Goal: Transaction & Acquisition: Purchase product/service

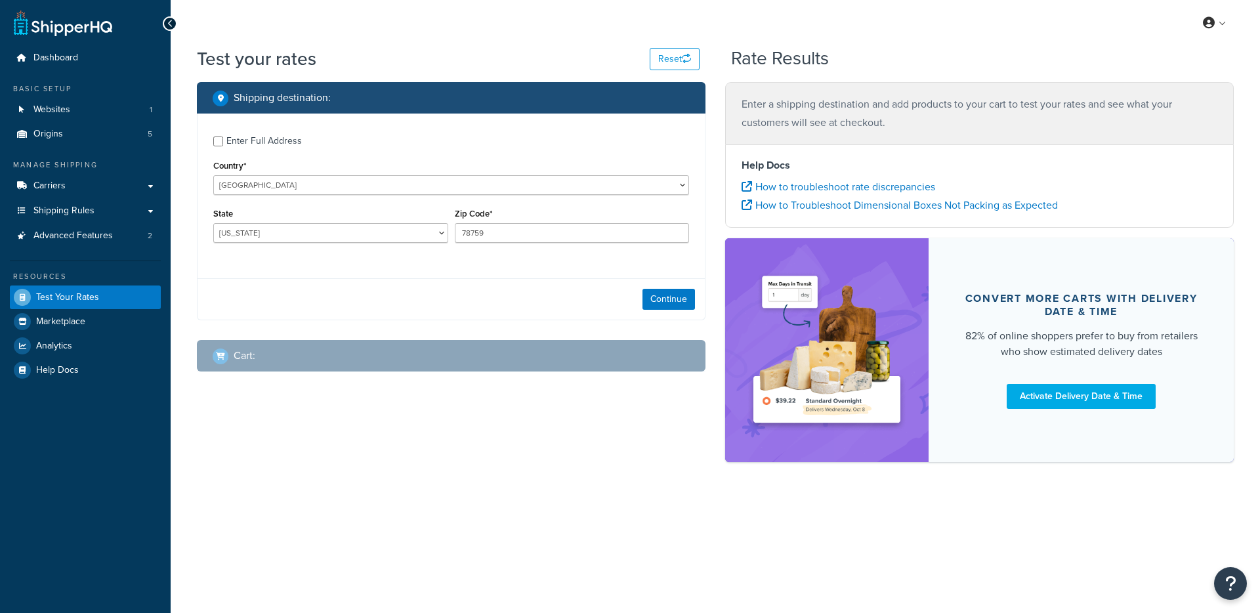
select select "[GEOGRAPHIC_DATA]"
click at [115, 101] on link "Websites 1" at bounding box center [85, 110] width 151 height 24
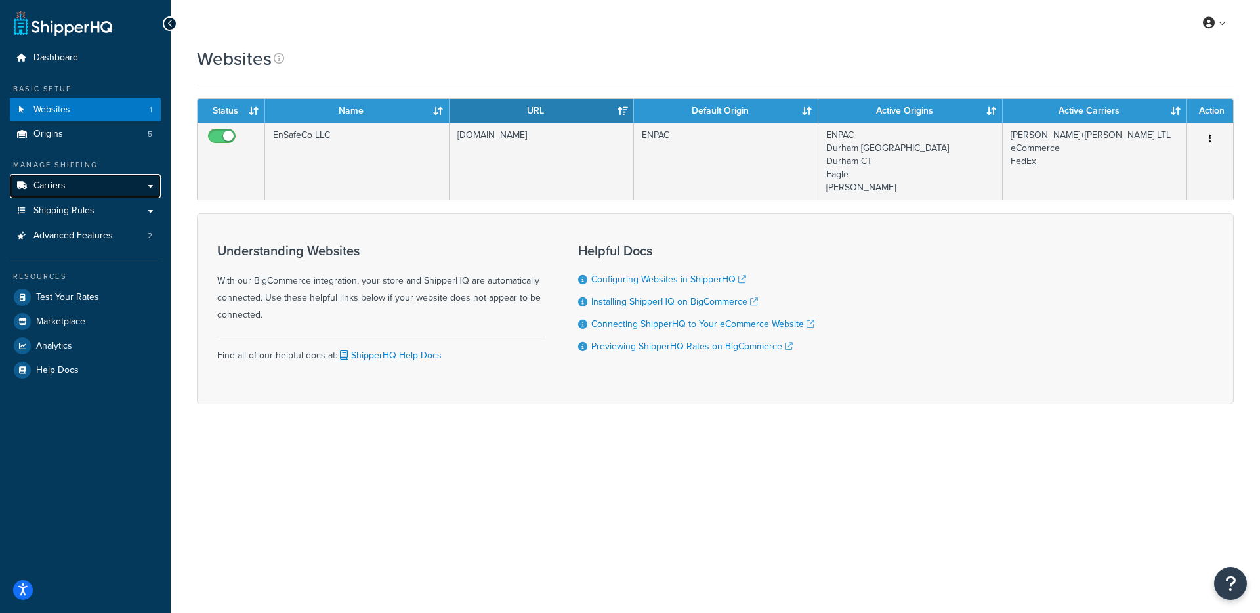
click at [118, 184] on link "Carriers" at bounding box center [85, 186] width 151 height 24
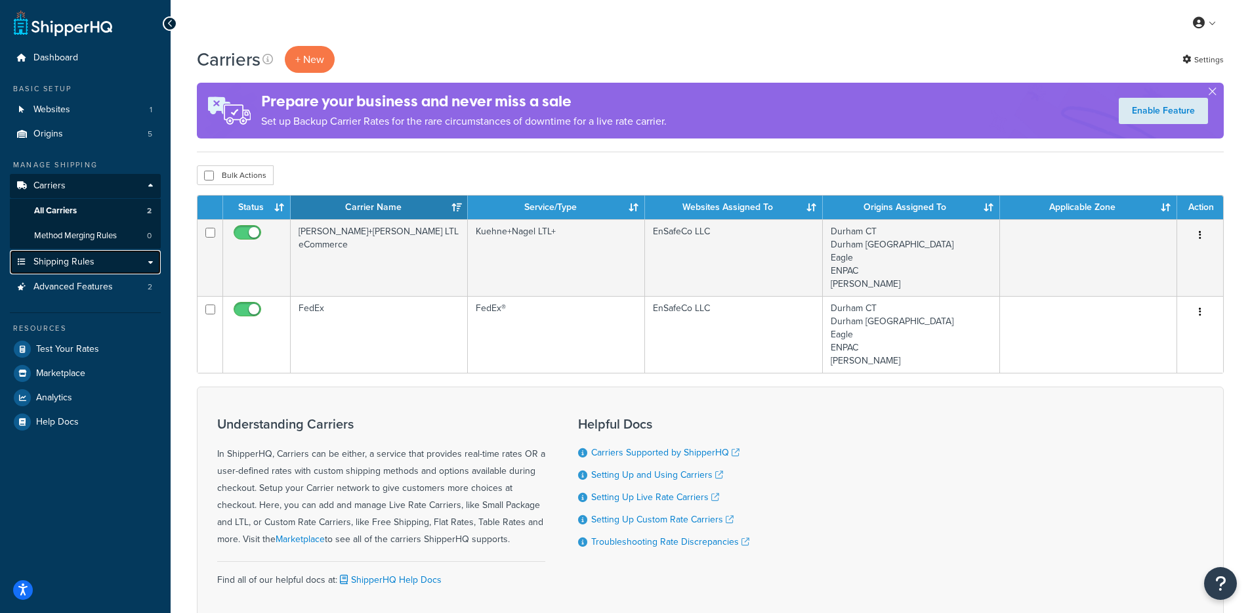
click at [60, 261] on span "Shipping Rules" at bounding box center [63, 262] width 61 height 11
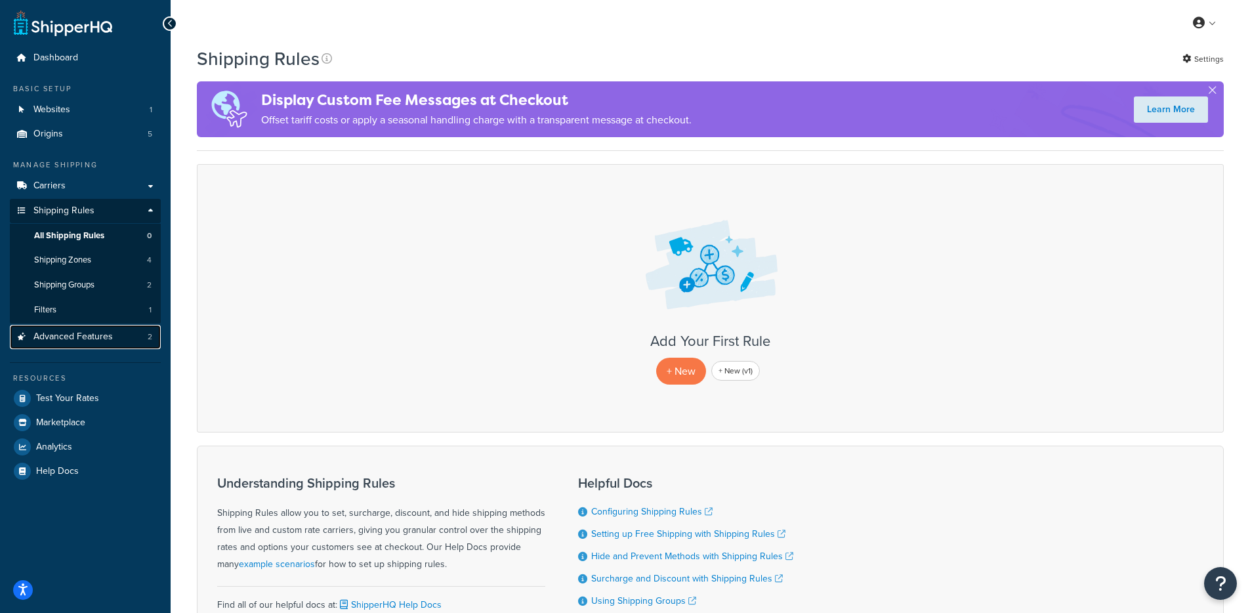
click at [83, 340] on span "Advanced Features" at bounding box center [72, 336] width 79 height 11
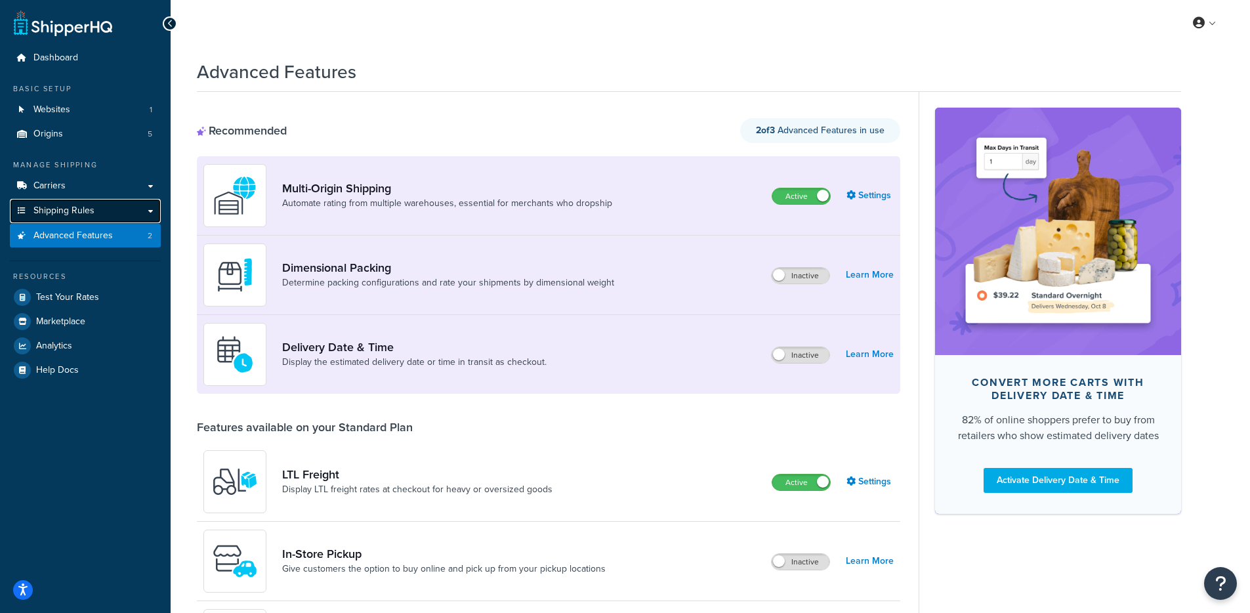
click at [124, 213] on link "Shipping Rules" at bounding box center [85, 211] width 151 height 24
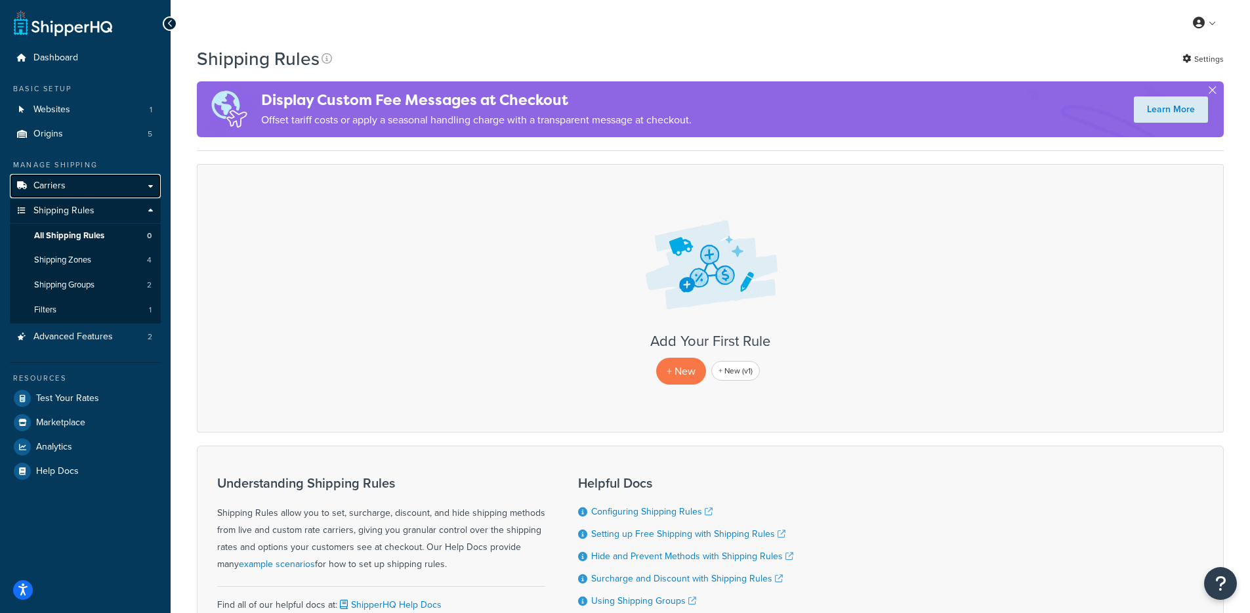
click at [125, 190] on link "Carriers" at bounding box center [85, 186] width 151 height 24
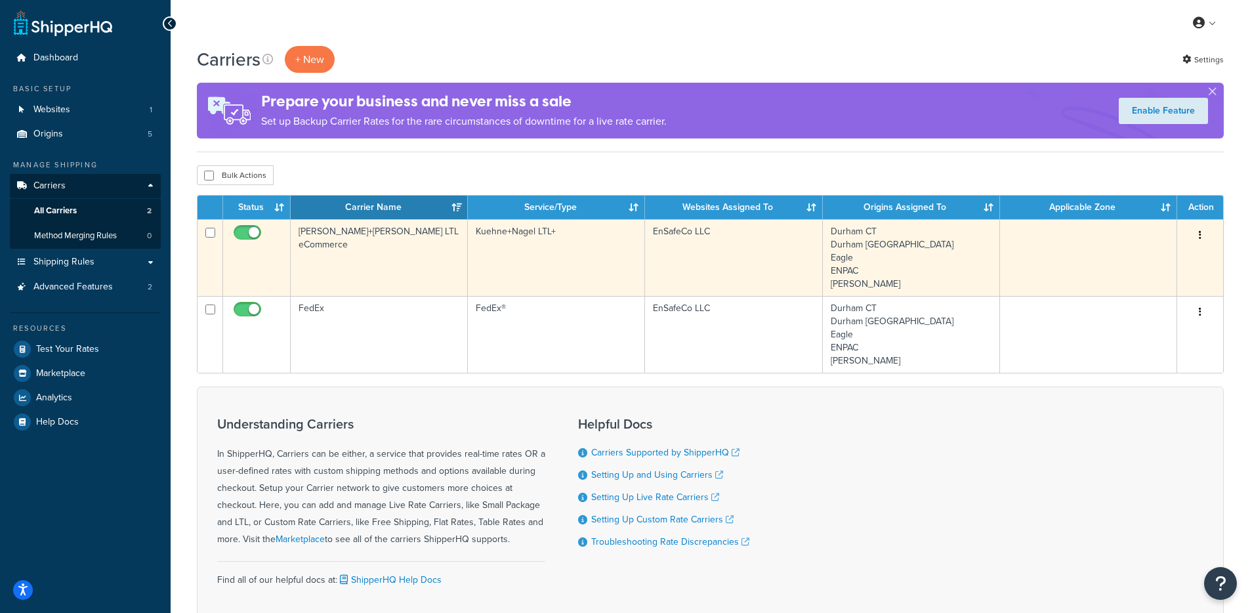
click at [382, 283] on td "Kuehne+Nagel LTL eCommerce" at bounding box center [379, 257] width 177 height 77
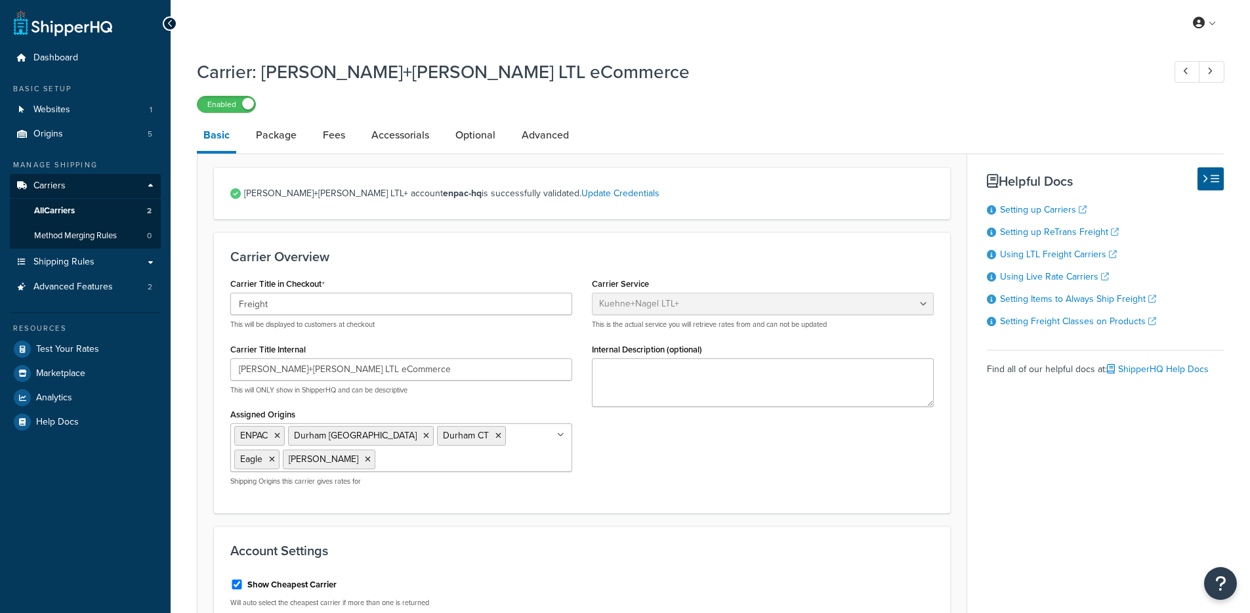
select select "reTransFreight"
select select "THIRD PARTY"
click at [432, 141] on link "Accessorials" at bounding box center [400, 134] width 71 height 31
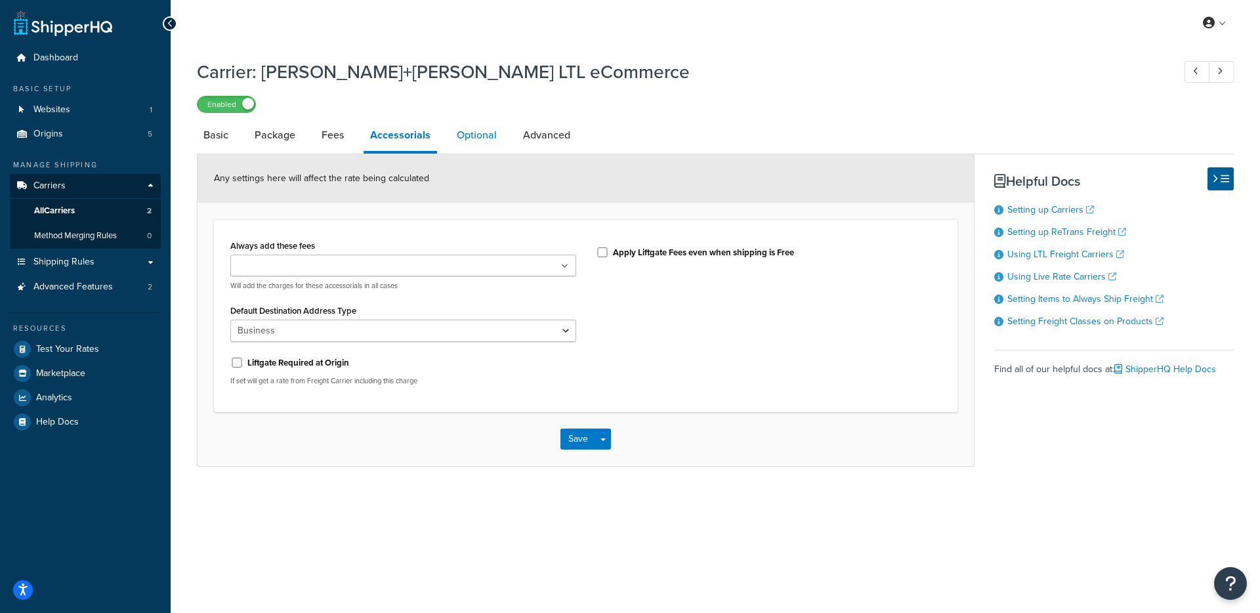
click at [465, 138] on link "Optional" at bounding box center [476, 134] width 53 height 31
select select "250"
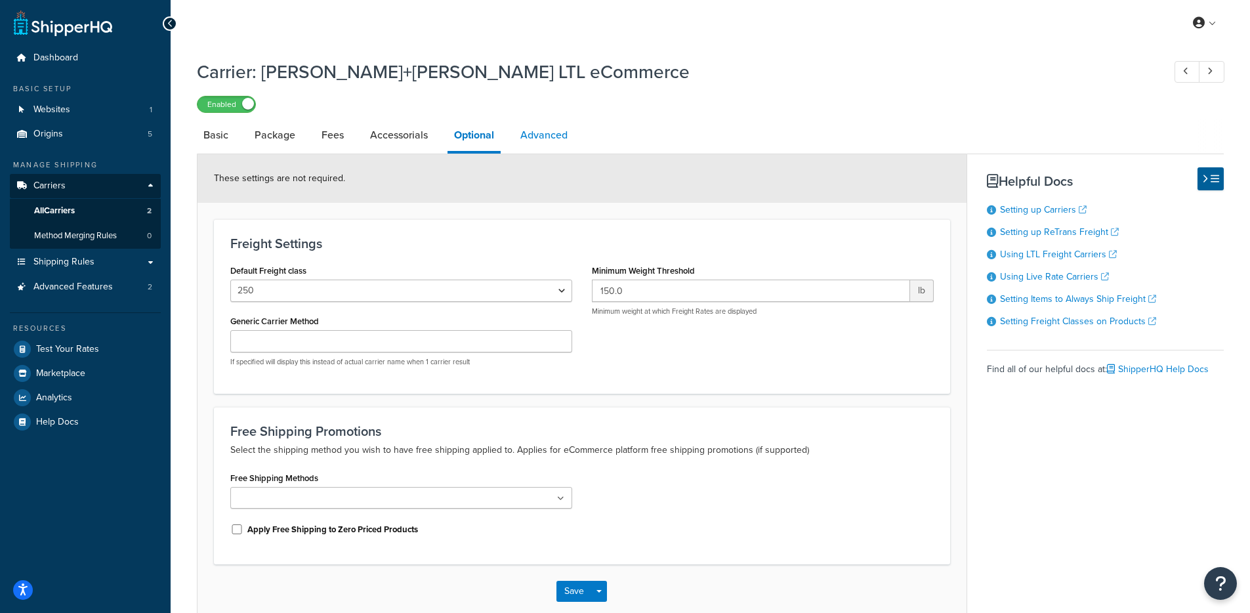
click at [558, 133] on link "Advanced" at bounding box center [544, 134] width 60 height 31
select select "false"
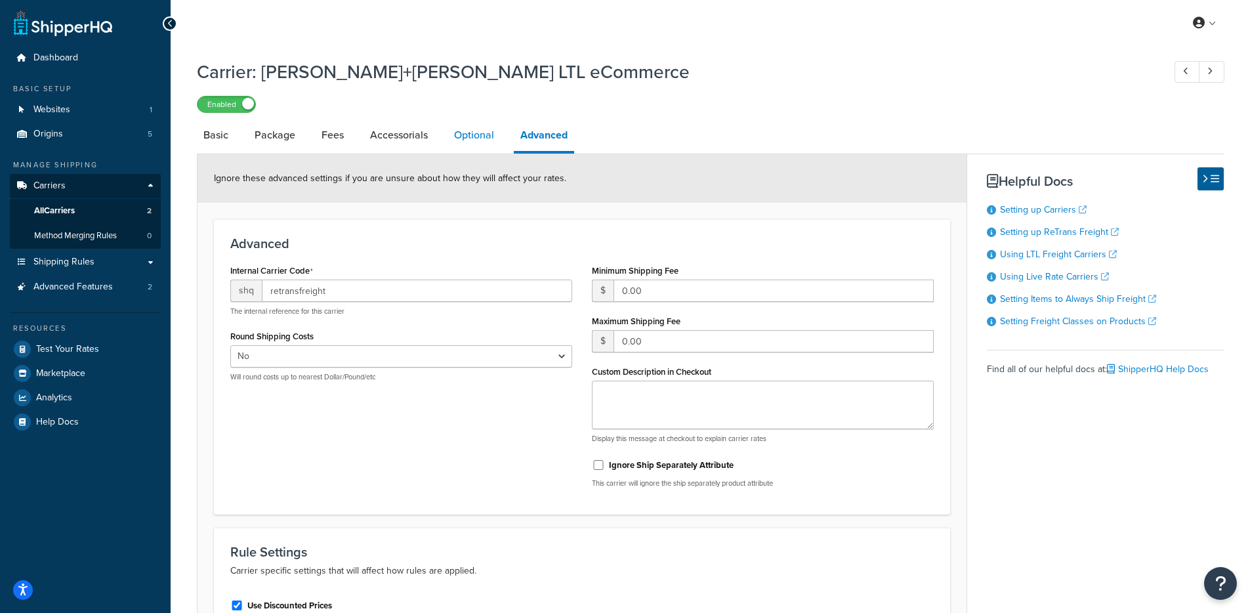
click at [457, 137] on link "Optional" at bounding box center [473, 134] width 53 height 31
select select "250"
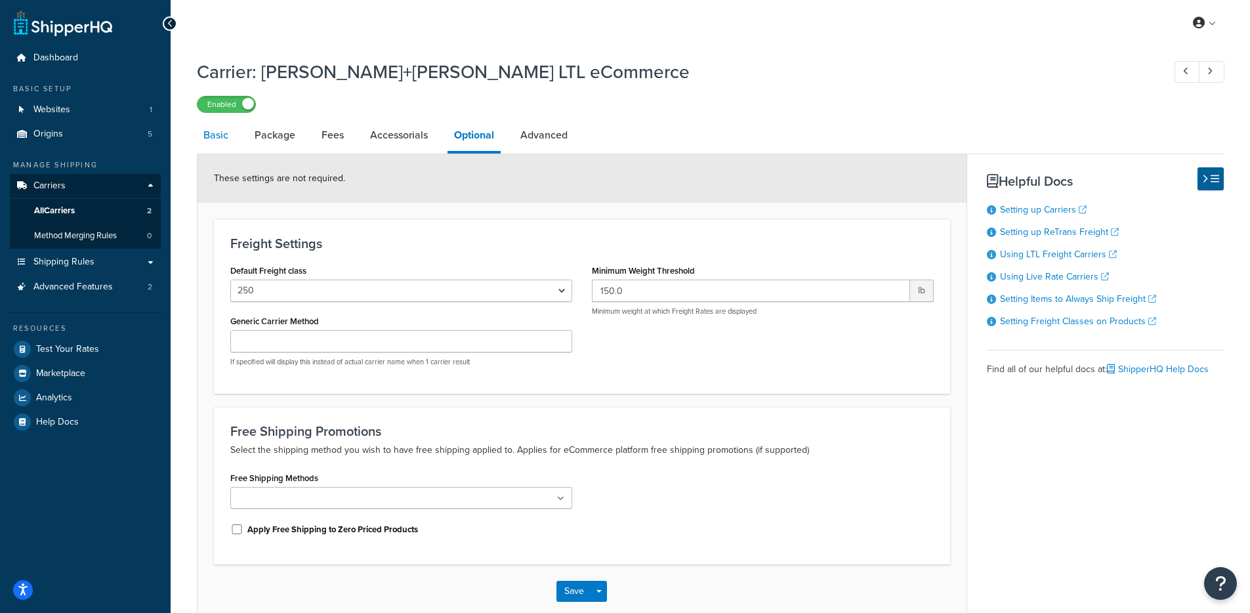
click at [217, 141] on link "Basic" at bounding box center [216, 134] width 38 height 31
select select "reTransFreight"
select select "THIRD PARTY"
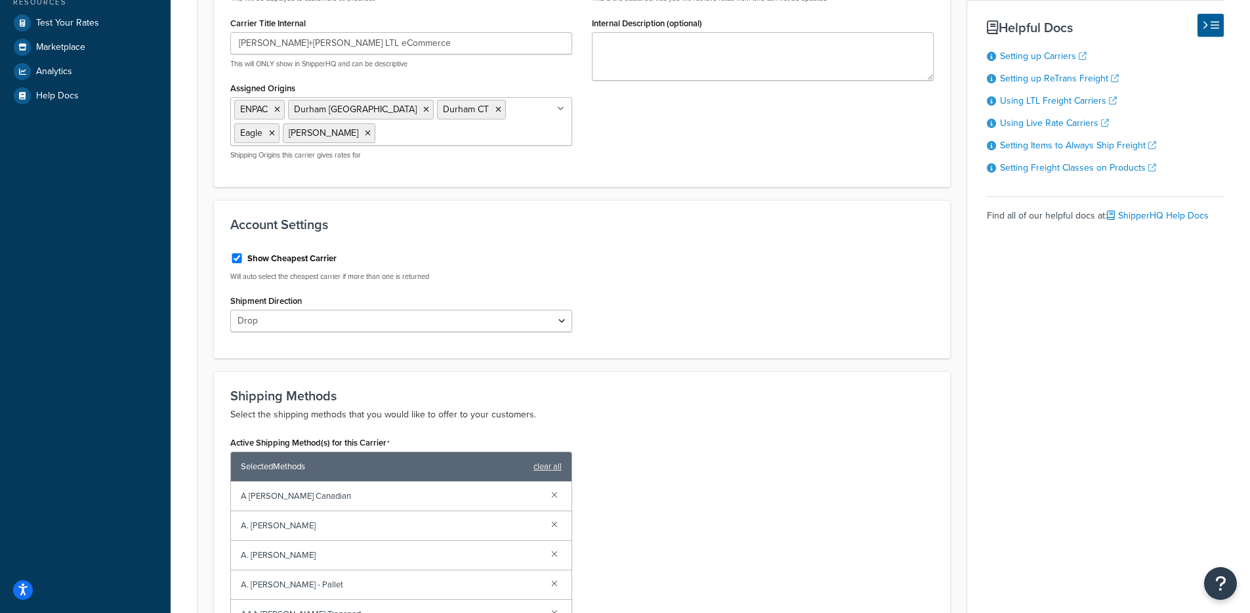
scroll to position [325, 0]
click at [437, 312] on select "Outbound Inbound Drop" at bounding box center [401, 321] width 342 height 22
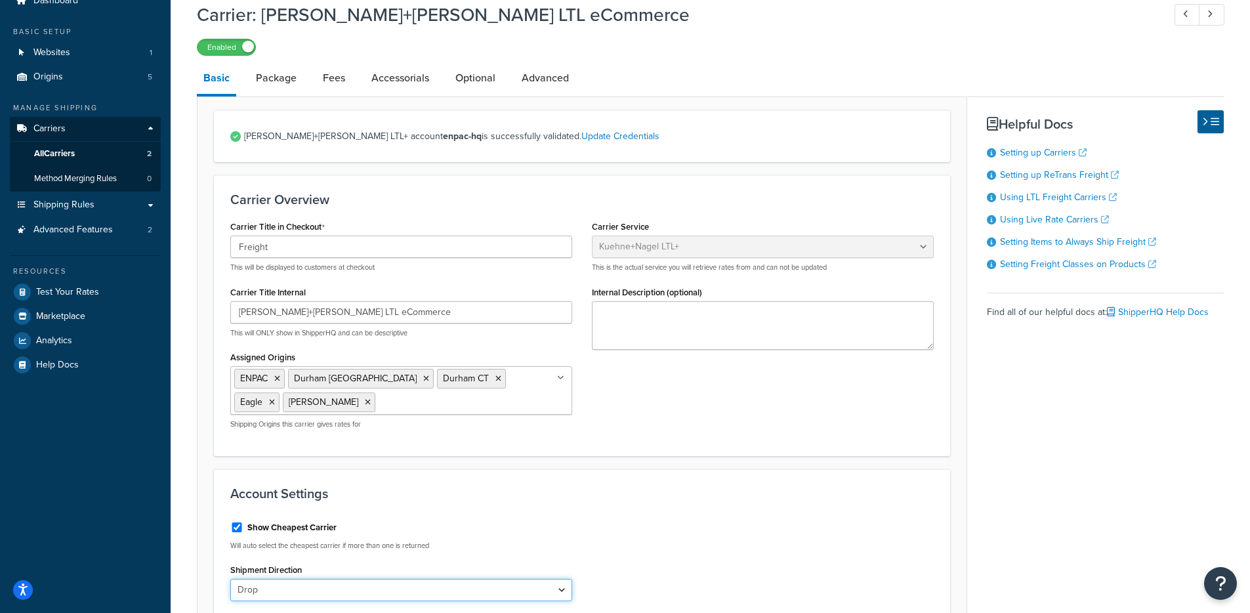
scroll to position [0, 0]
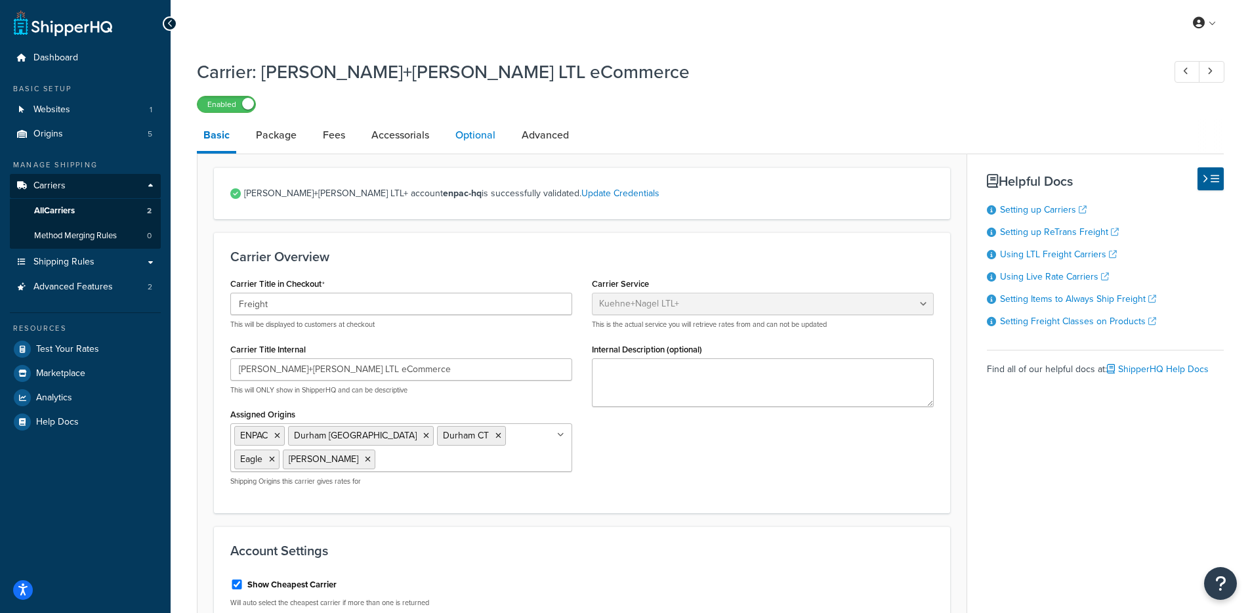
click at [480, 142] on link "Optional" at bounding box center [475, 134] width 53 height 31
select select "250"
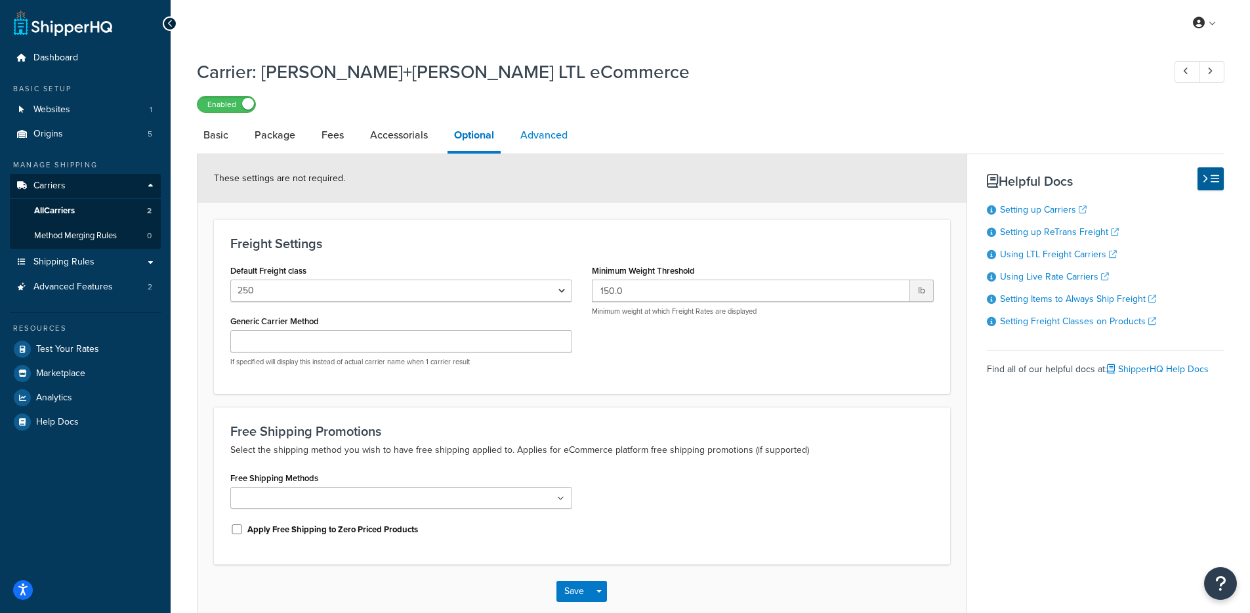
click at [524, 138] on link "Advanced" at bounding box center [544, 134] width 60 height 31
select select "false"
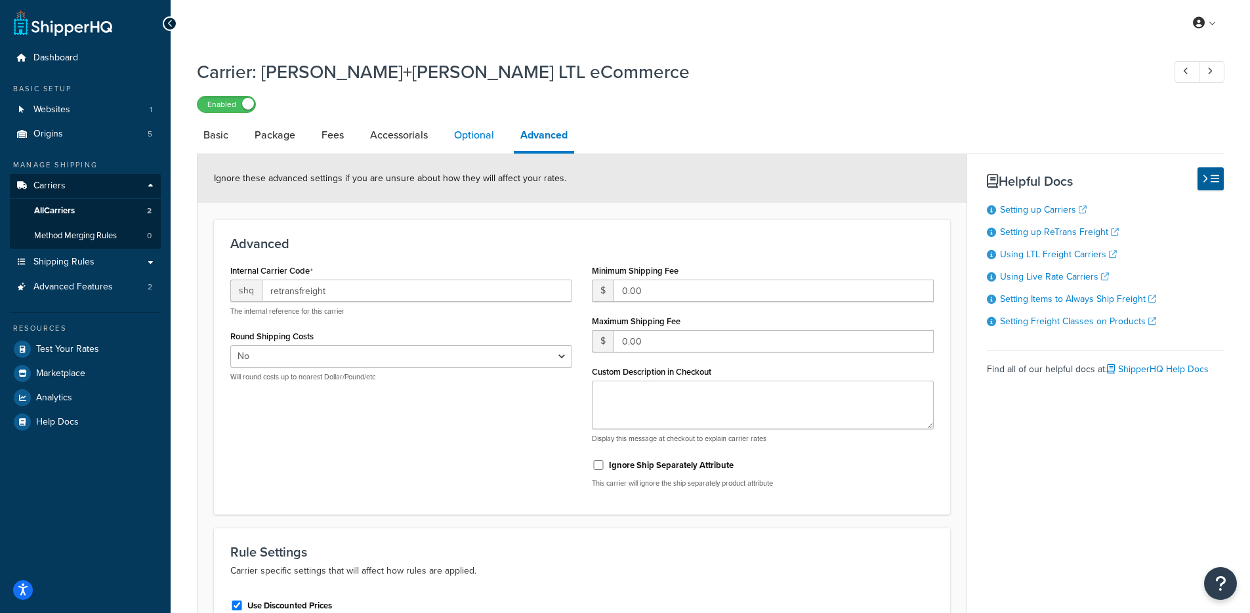
click at [473, 138] on link "Optional" at bounding box center [473, 134] width 53 height 31
select select "250"
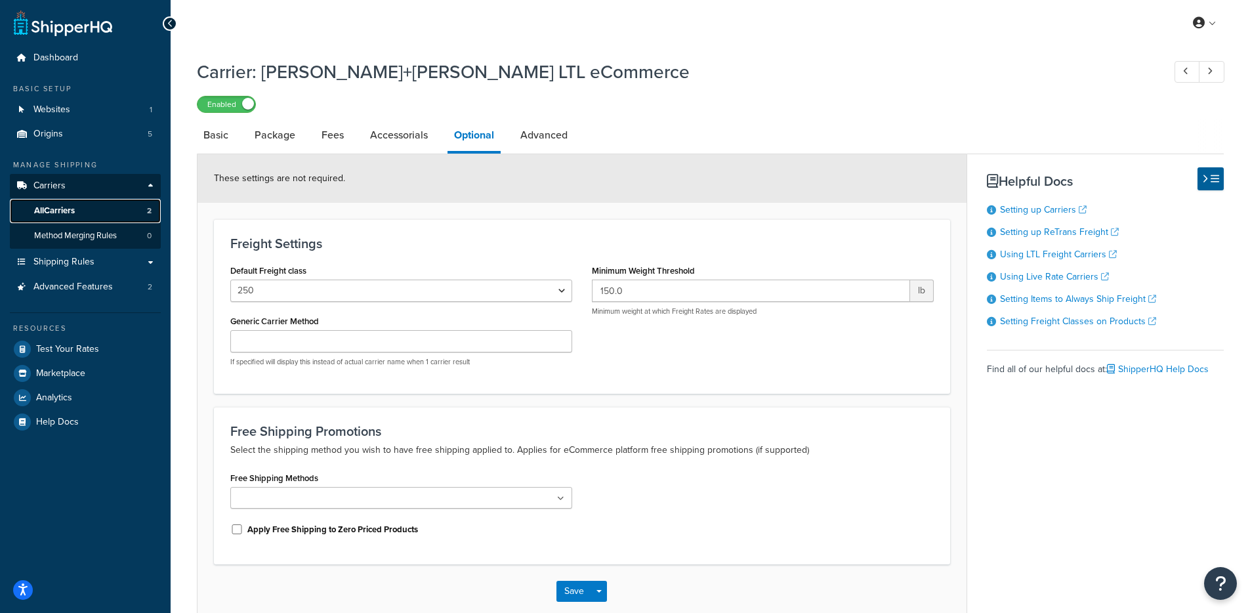
click at [75, 205] on span "All Carriers" at bounding box center [54, 210] width 41 height 11
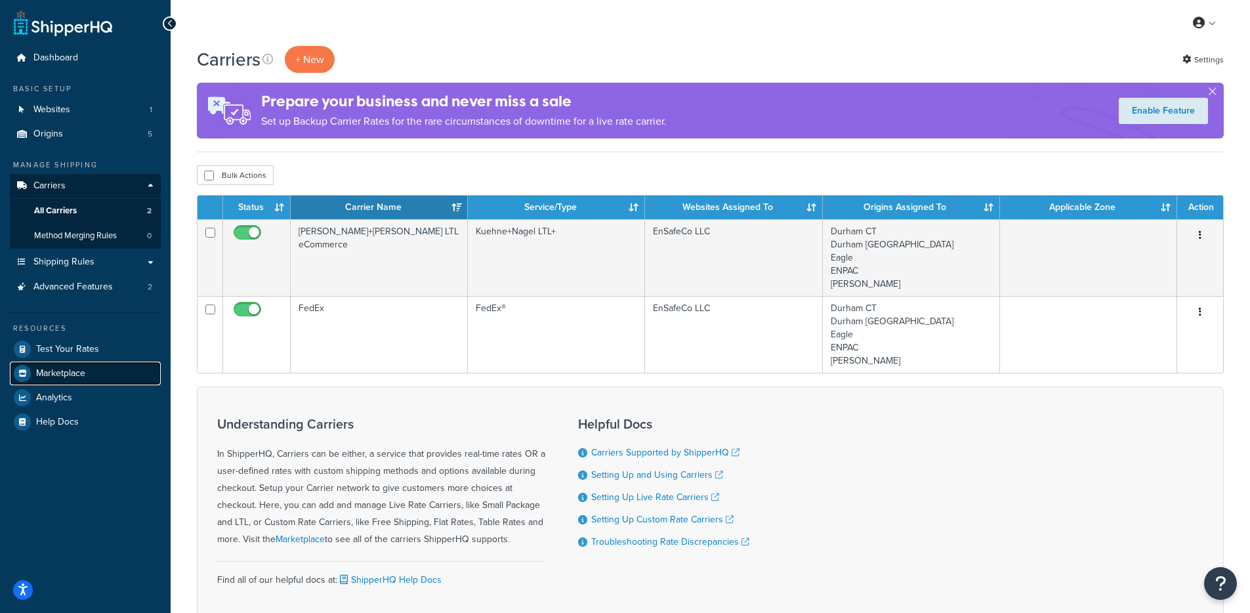
click at [58, 361] on link "Marketplace" at bounding box center [85, 373] width 151 height 24
click at [63, 350] on span "Test Your Rates" at bounding box center [67, 349] width 63 height 11
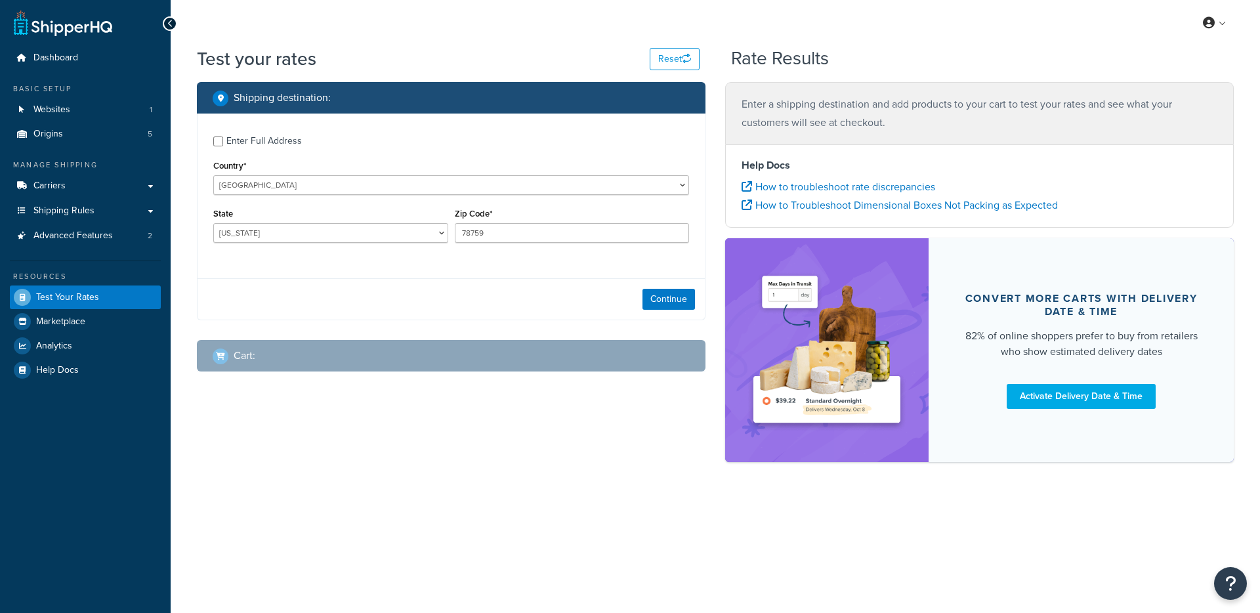
select select "TX"
click at [64, 184] on span "Carriers" at bounding box center [49, 185] width 32 height 11
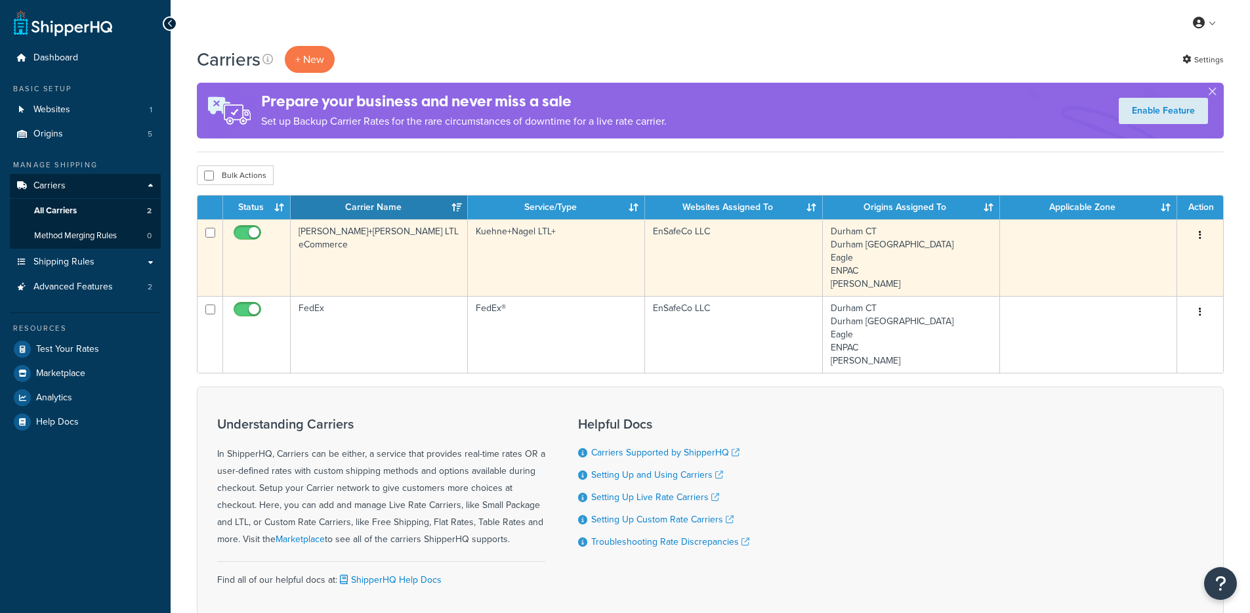
click at [342, 247] on td "[PERSON_NAME]+[PERSON_NAME] LTL eCommerce" at bounding box center [379, 257] width 177 height 77
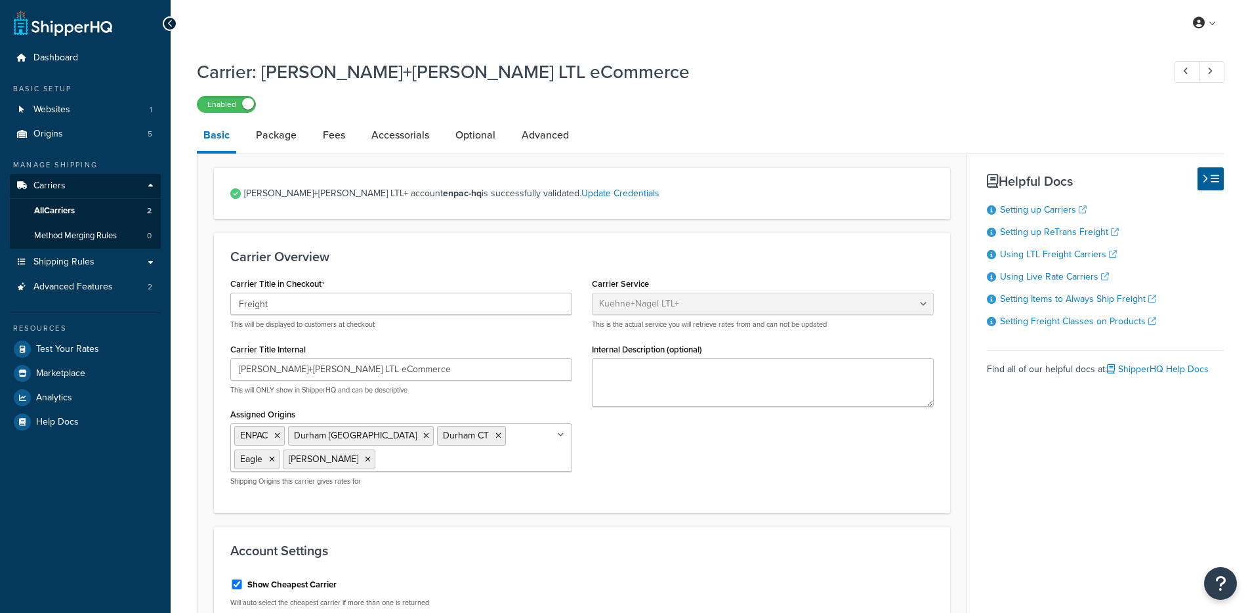
select select "reTransFreight"
select select "THIRD PARTY"
click at [424, 134] on link "Accessorials" at bounding box center [400, 134] width 71 height 31
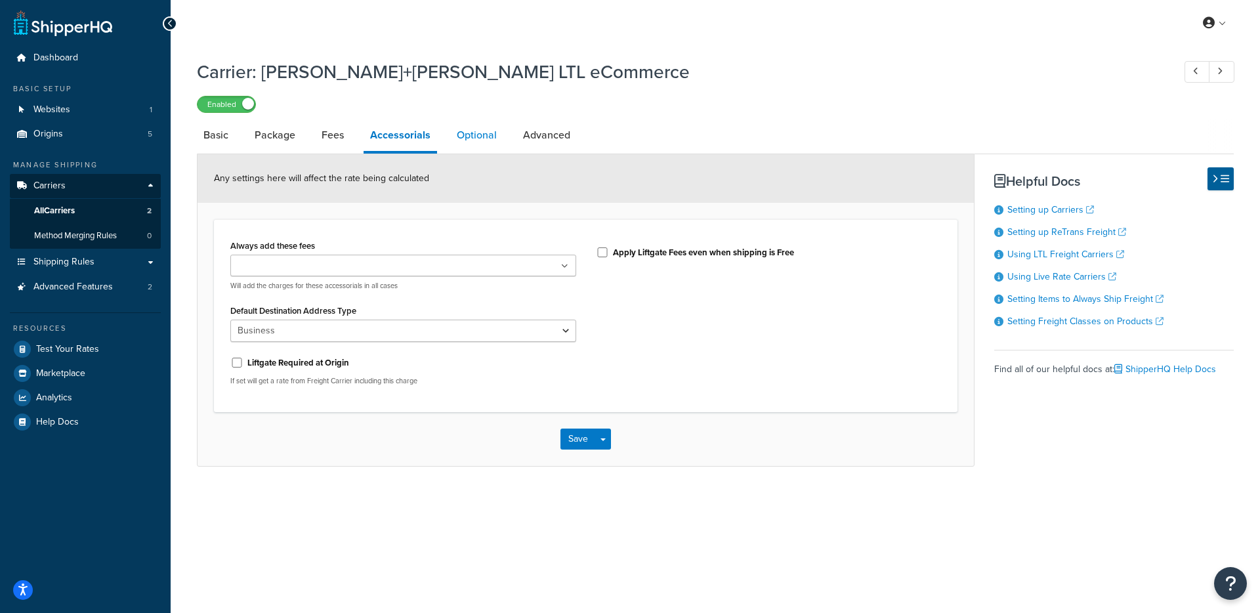
click at [481, 135] on link "Optional" at bounding box center [476, 134] width 53 height 31
select select "250"
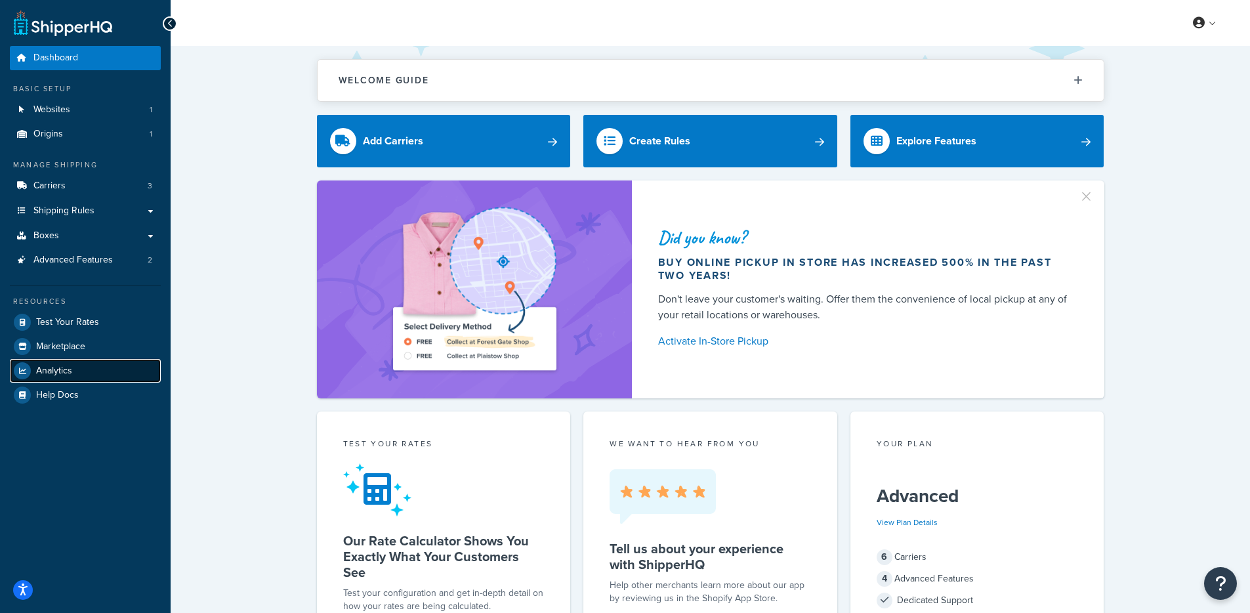
click at [119, 365] on link "Analytics" at bounding box center [85, 371] width 151 height 24
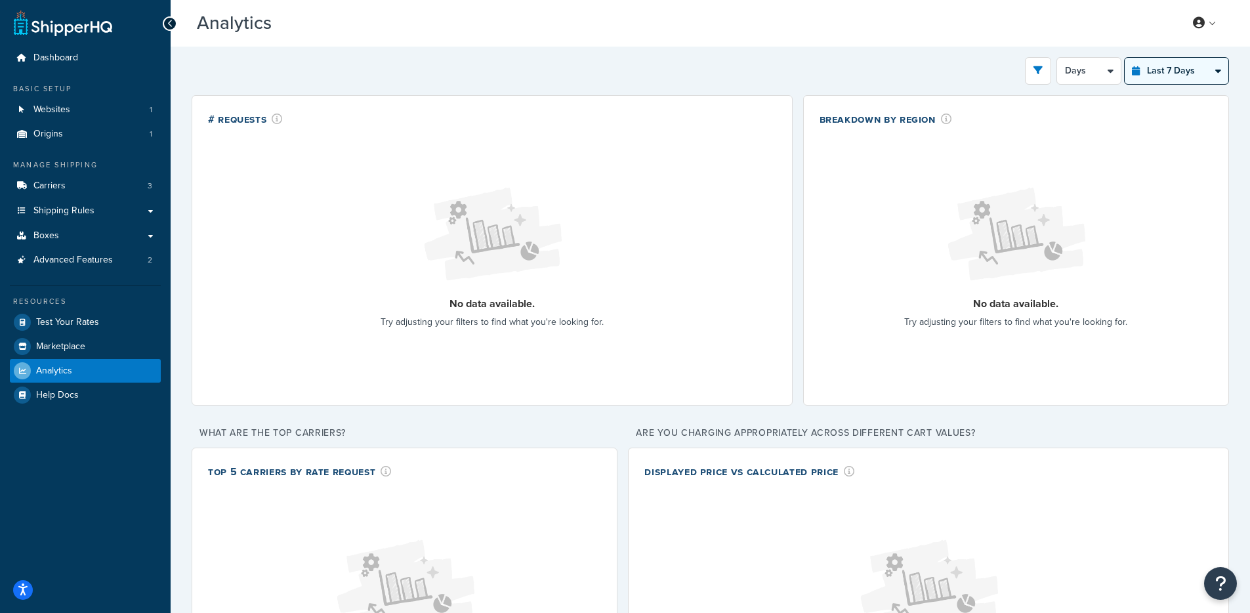
click at [1142, 73] on select "Last 24 Hours Last 7 Days Last 30 Days Last 3 Months Last 6 Months Last 12 Mont…" at bounding box center [1176, 71] width 104 height 26
select select "last_30_days"
click at [1124, 58] on select "Last 24 Hours Last 7 Days Last 30 Days Last 3 Months Last 6 Months Last 12 Mont…" at bounding box center [1176, 71] width 104 height 26
select select "5d"
click at [1189, 77] on select "Last 24 Hours Last 7 Days Last 30 Days Last 3 Months Last 6 Months Last 12 Mont…" at bounding box center [1176, 71] width 104 height 26
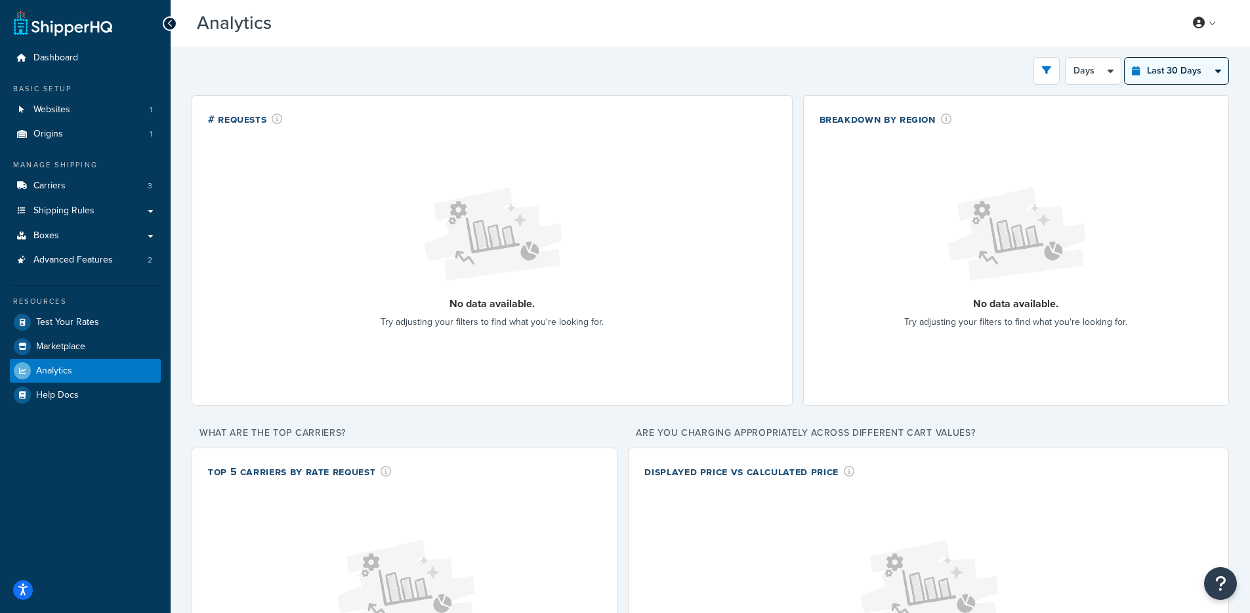
select select "last_6_months"
click at [1124, 58] on select "Last 24 Hours Last 7 Days Last 30 Days Last 3 Months Last 6 Months Last 12 Mont…" at bounding box center [1176, 71] width 104 height 26
select select "1w"
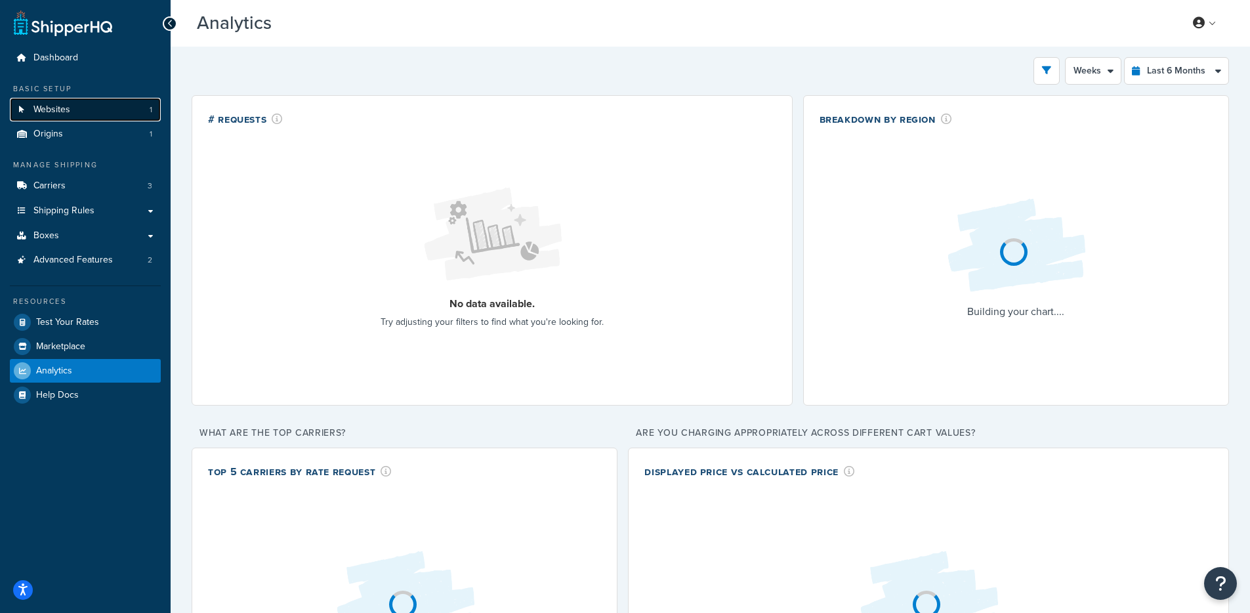
click at [43, 101] on link "Websites 1" at bounding box center [85, 110] width 151 height 24
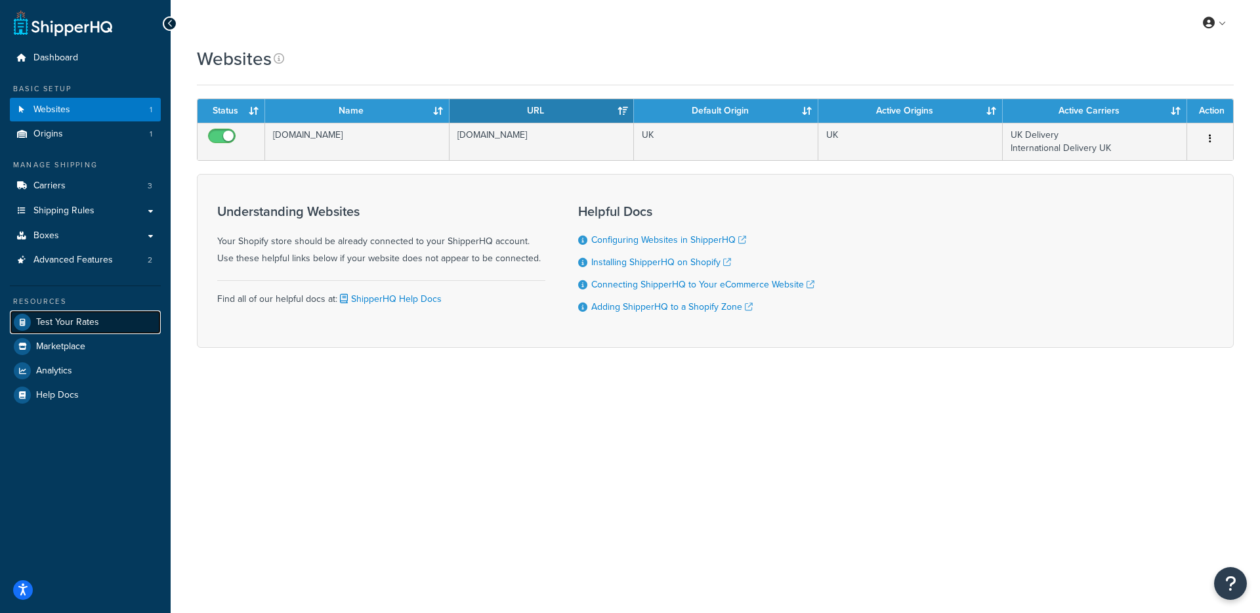
click at [66, 321] on span "Test Your Rates" at bounding box center [67, 322] width 63 height 11
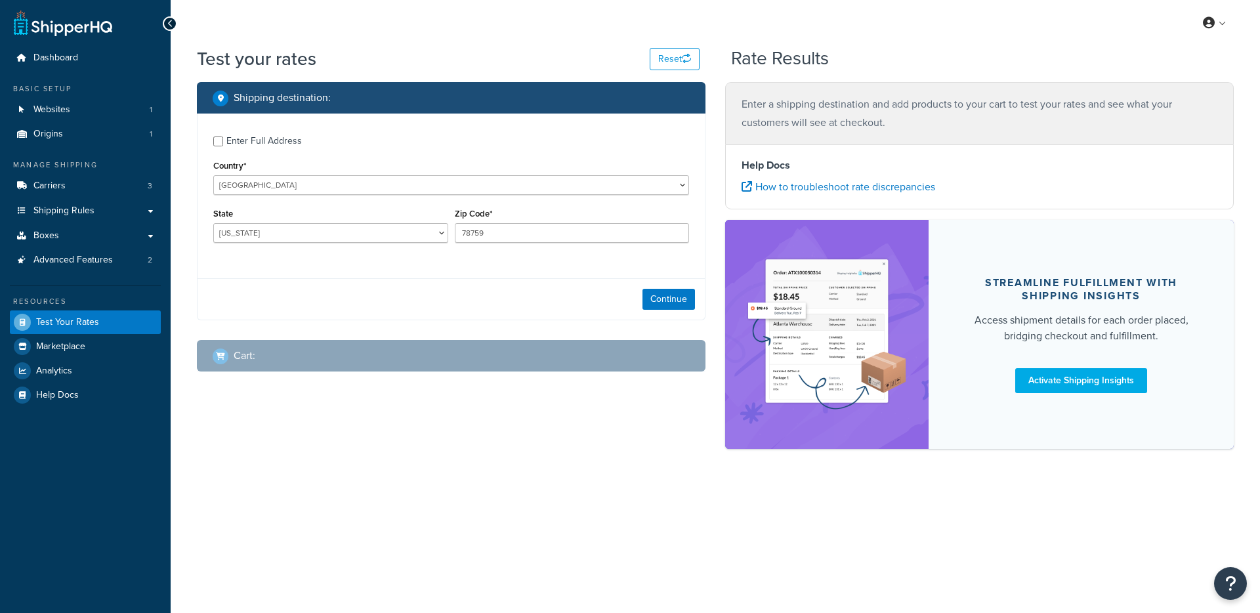
select select "[GEOGRAPHIC_DATA]"
click at [680, 295] on button "Continue" at bounding box center [668, 299] width 52 height 21
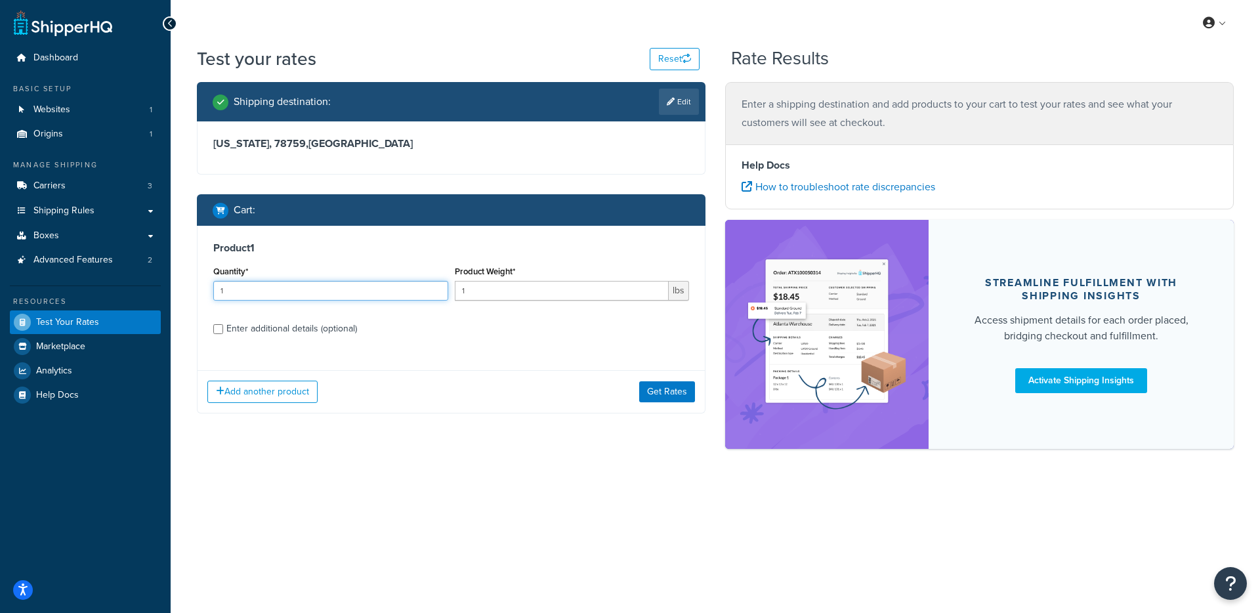
click at [319, 300] on input "1" at bounding box center [330, 291] width 235 height 20
click at [661, 395] on button "Get Rates" at bounding box center [667, 391] width 56 height 21
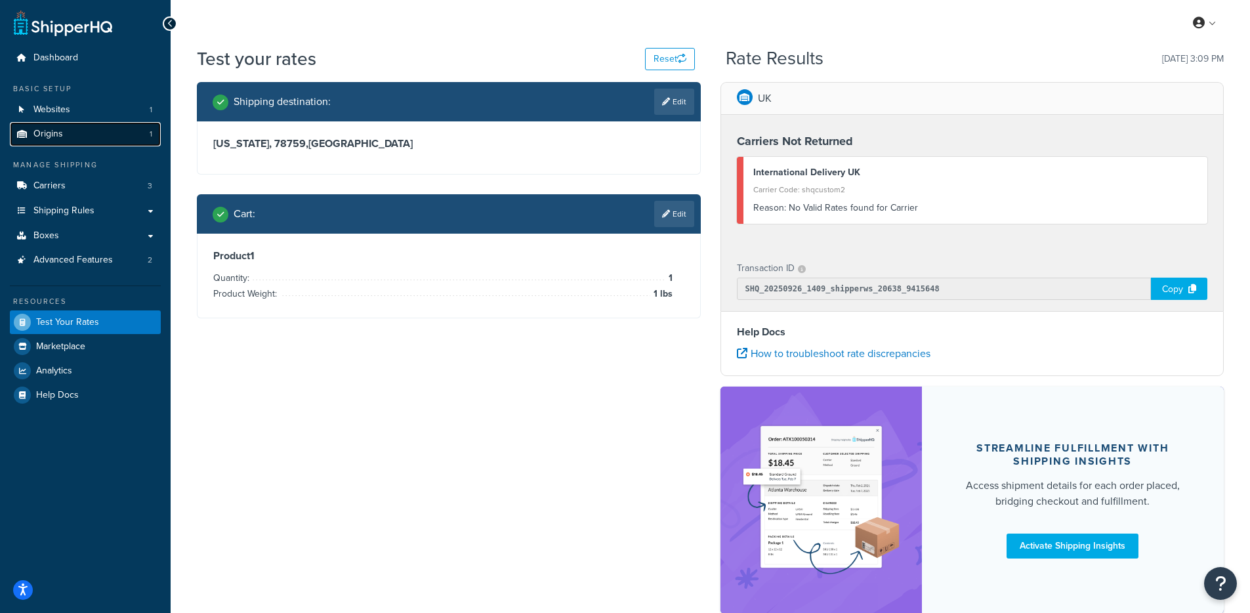
click at [85, 127] on link "Origins 1" at bounding box center [85, 134] width 151 height 24
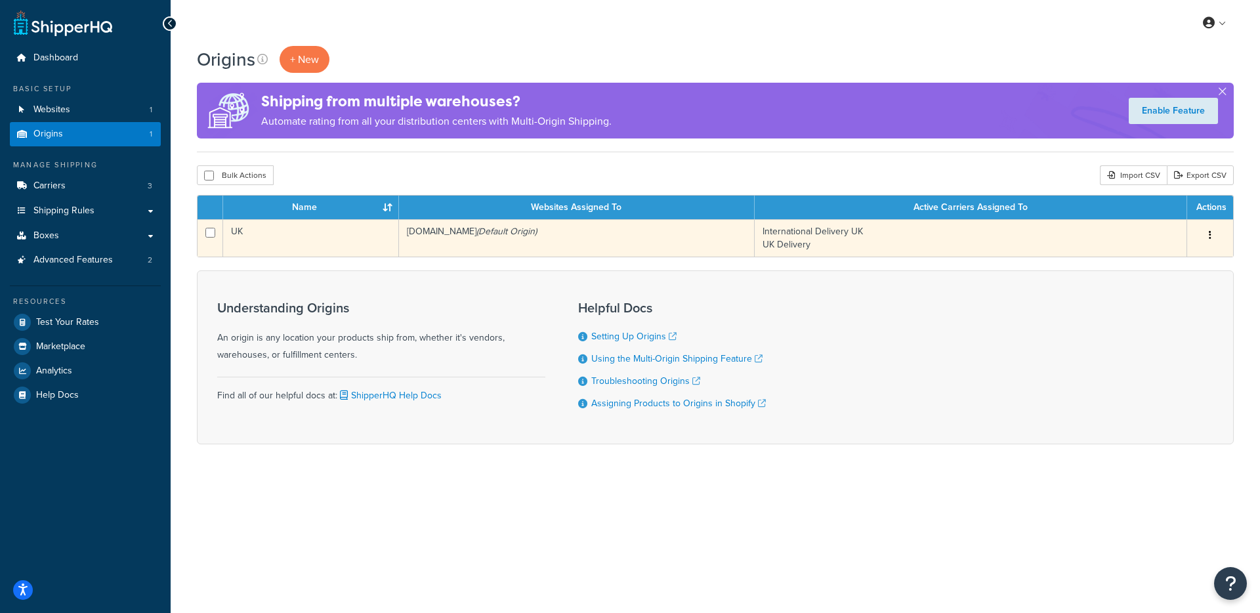
click at [372, 250] on td "UK" at bounding box center [311, 237] width 176 height 37
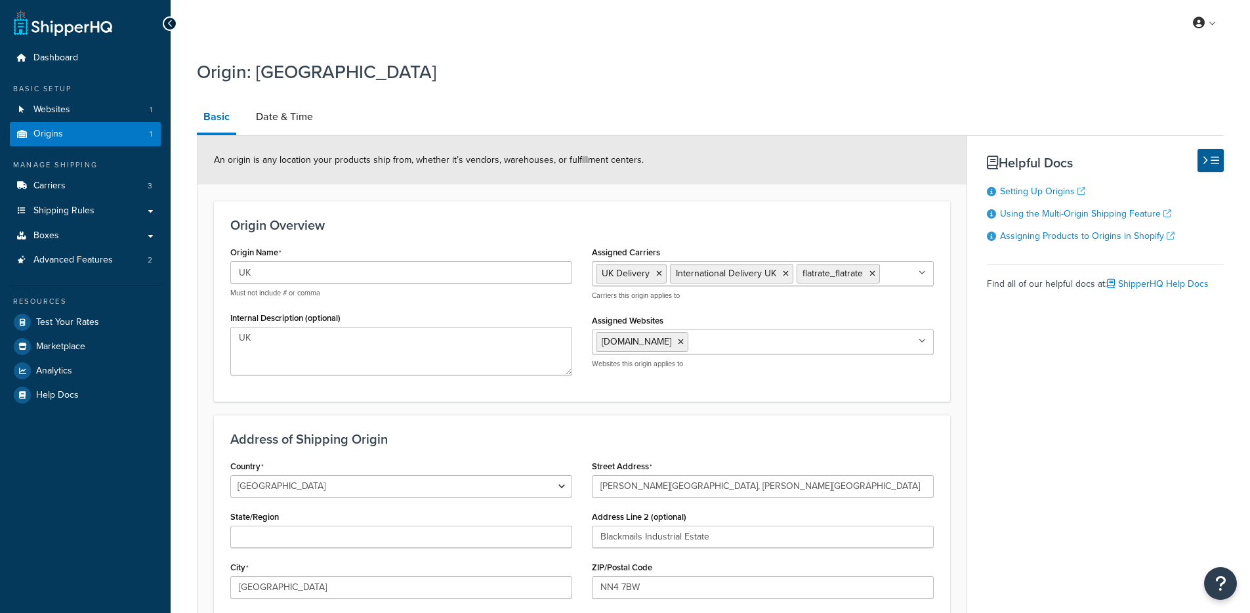
select select "1226"
click at [71, 320] on span "Test Your Rates" at bounding box center [67, 322] width 63 height 11
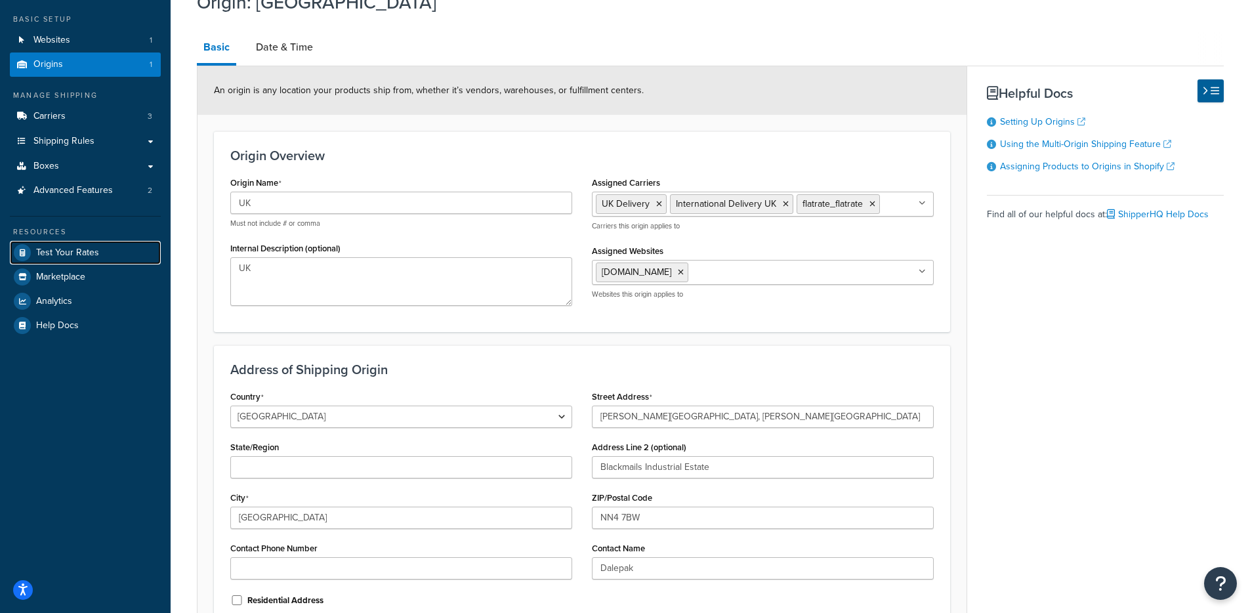
scroll to position [213, 0]
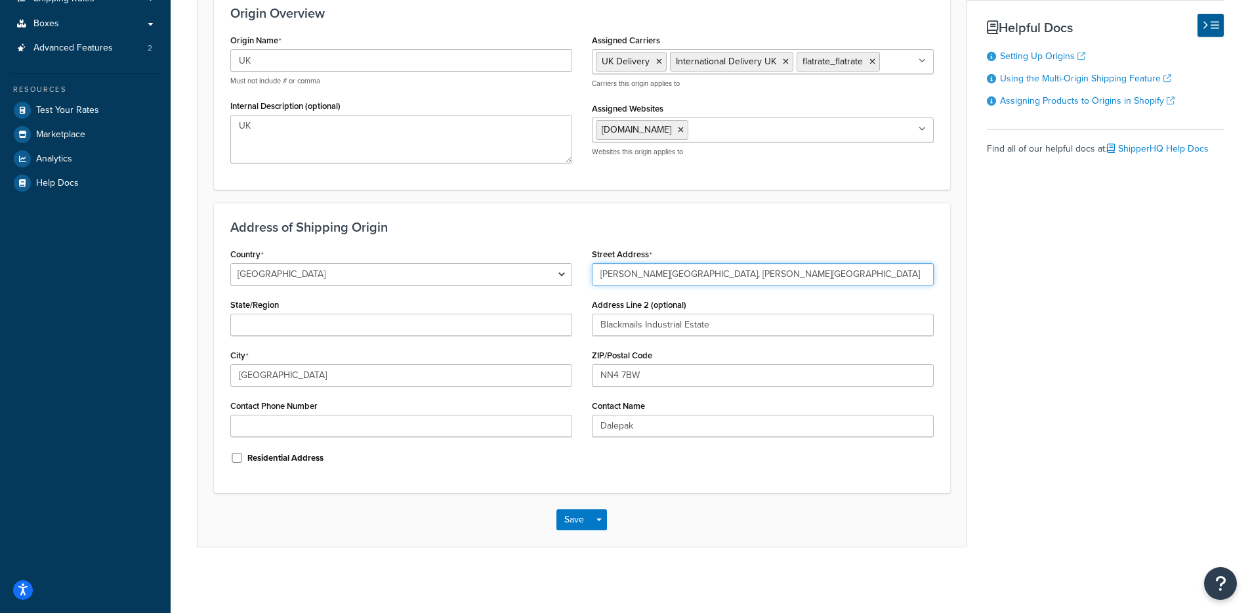
drag, startPoint x: 787, startPoint y: 277, endPoint x: 535, endPoint y: 277, distance: 251.9
click at [535, 277] on div "Country United States United Kingdom Afghanistan Åland Islands Albania Algeria …" at bounding box center [581, 361] width 723 height 232
click at [691, 379] on input "NN4 7BW" at bounding box center [763, 375] width 342 height 22
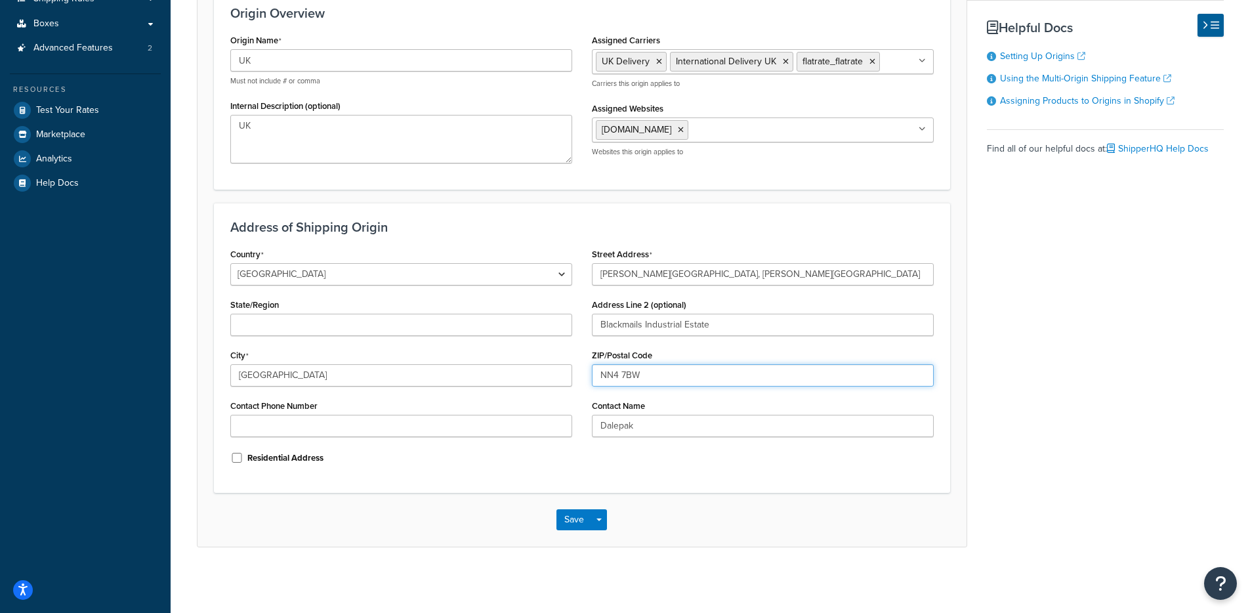
click at [691, 379] on input "NN4 7BW" at bounding box center [763, 375] width 342 height 22
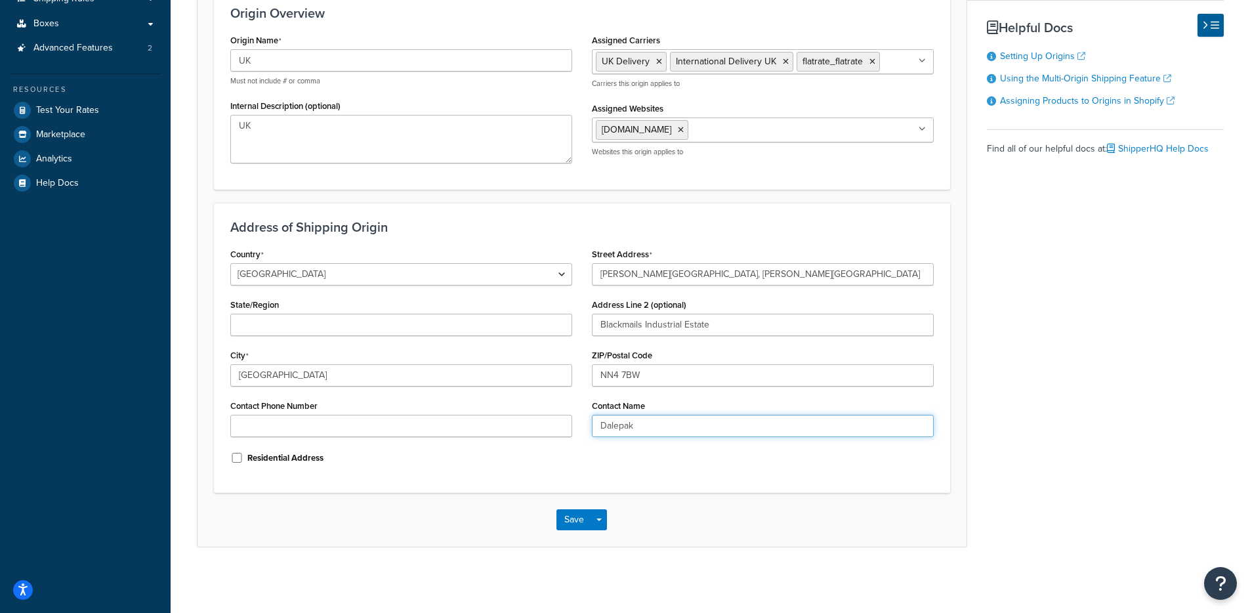
click at [670, 423] on input "Dalepak" at bounding box center [763, 426] width 342 height 22
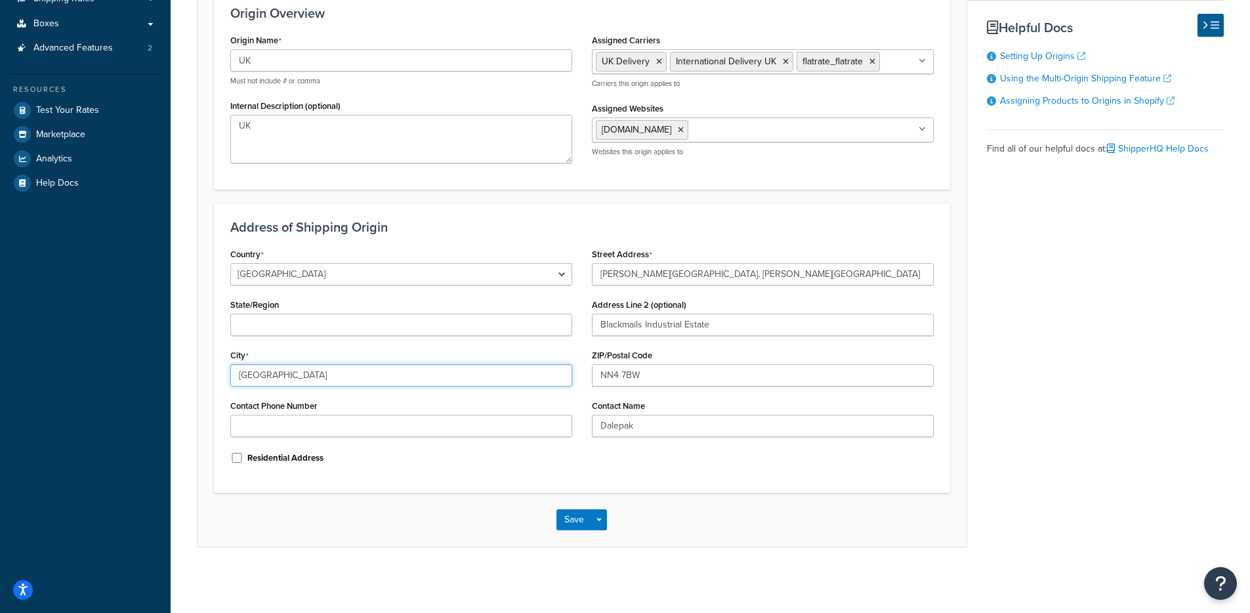
click at [377, 375] on input "[GEOGRAPHIC_DATA]" at bounding box center [401, 375] width 342 height 22
click at [377, 375] on input "Northampton" at bounding box center [401, 375] width 342 height 22
click at [313, 331] on input "State/Region" at bounding box center [401, 325] width 342 height 22
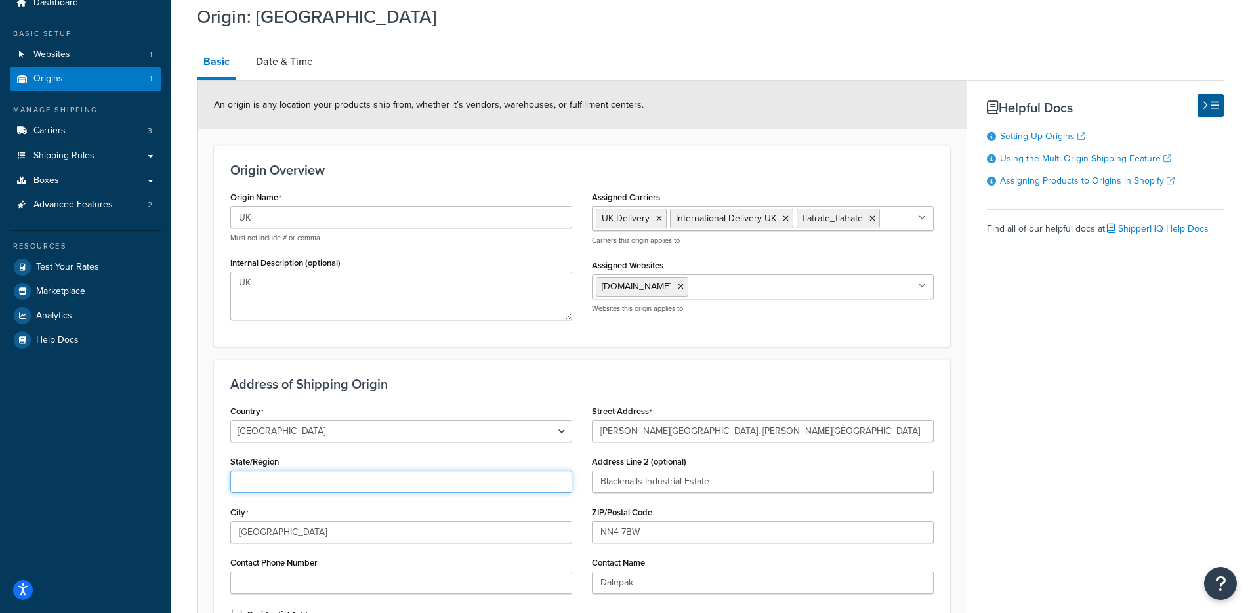
scroll to position [0, 0]
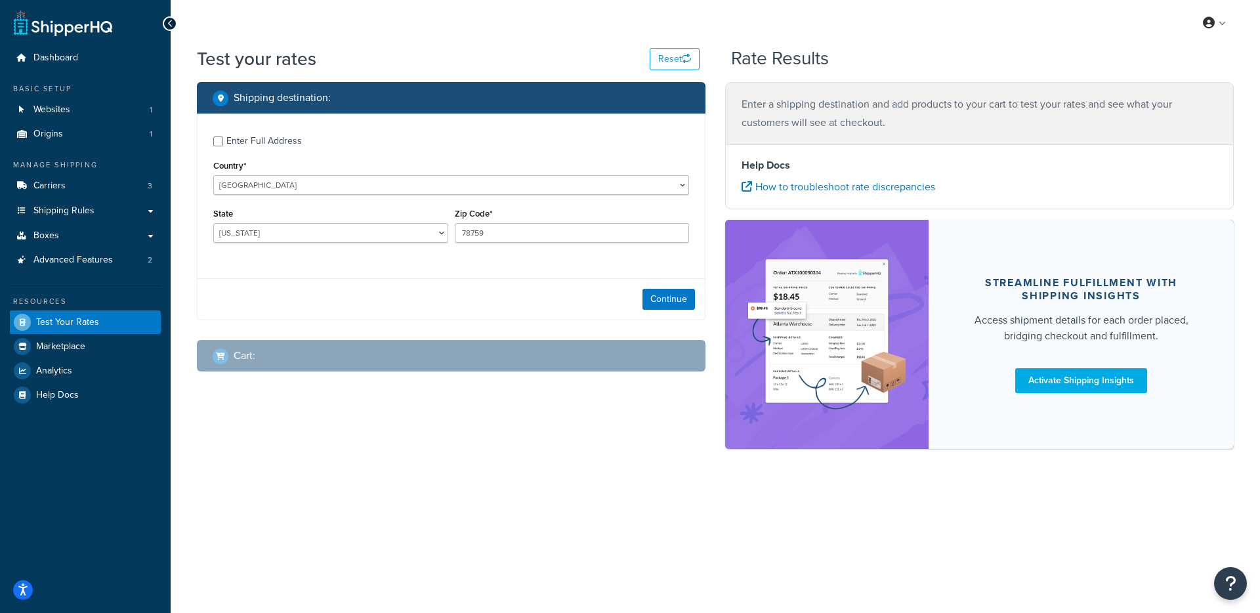
select select "[GEOGRAPHIC_DATA]"
click at [270, 143] on div "Enter Full Address" at bounding box center [263, 141] width 75 height 18
click at [223, 143] on input "Enter Full Address" at bounding box center [218, 141] width 10 height 10
checkbox input "true"
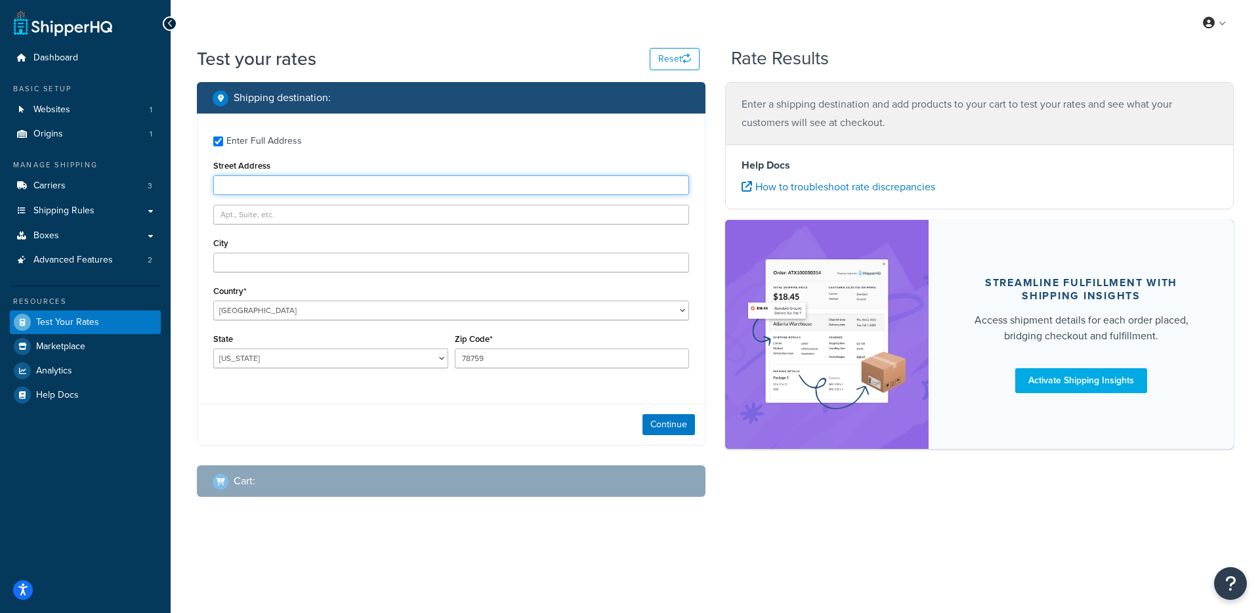
drag, startPoint x: 285, startPoint y: 183, endPoint x: 299, endPoint y: 168, distance: 20.4
click at [285, 183] on input "Street Address" at bounding box center [451, 185] width 476 height 20
paste input "Guilbert House, Gower ton Road"
type input "Guilbert House, Gower ton Road"
click at [543, 352] on input "78759" at bounding box center [572, 358] width 235 height 20
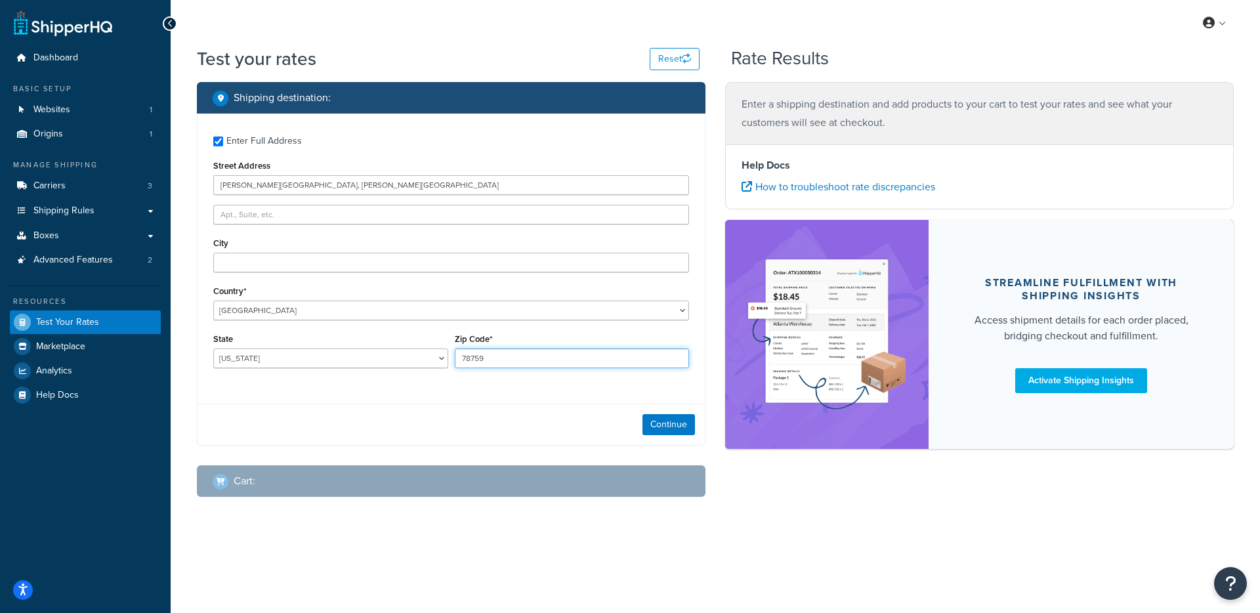
click at [543, 352] on input "78759" at bounding box center [572, 358] width 235 height 20
paste input "NN4 7BW"
type input "NN4 7BW"
click at [423, 302] on select "United States United Kingdom Afghanistan Åland Islands Albania Algeria American…" at bounding box center [451, 310] width 476 height 20
select select "GB"
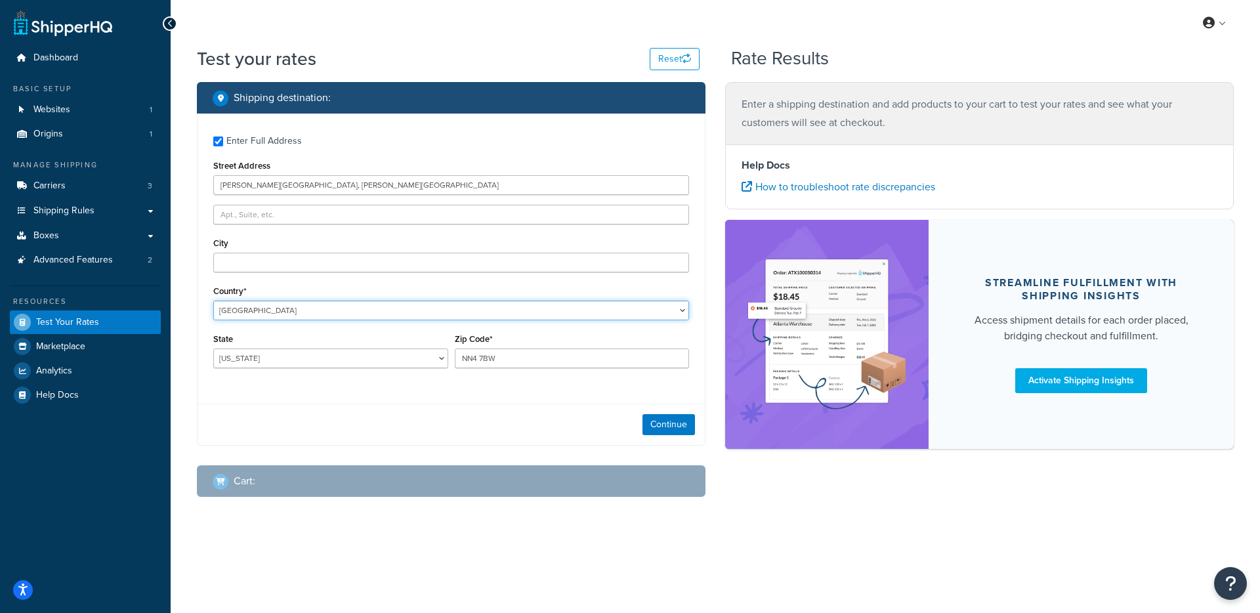
click at [213, 300] on select "United States United Kingdom Afghanistan Åland Islands Albania Algeria American…" at bounding box center [451, 310] width 476 height 20
type input "TX"
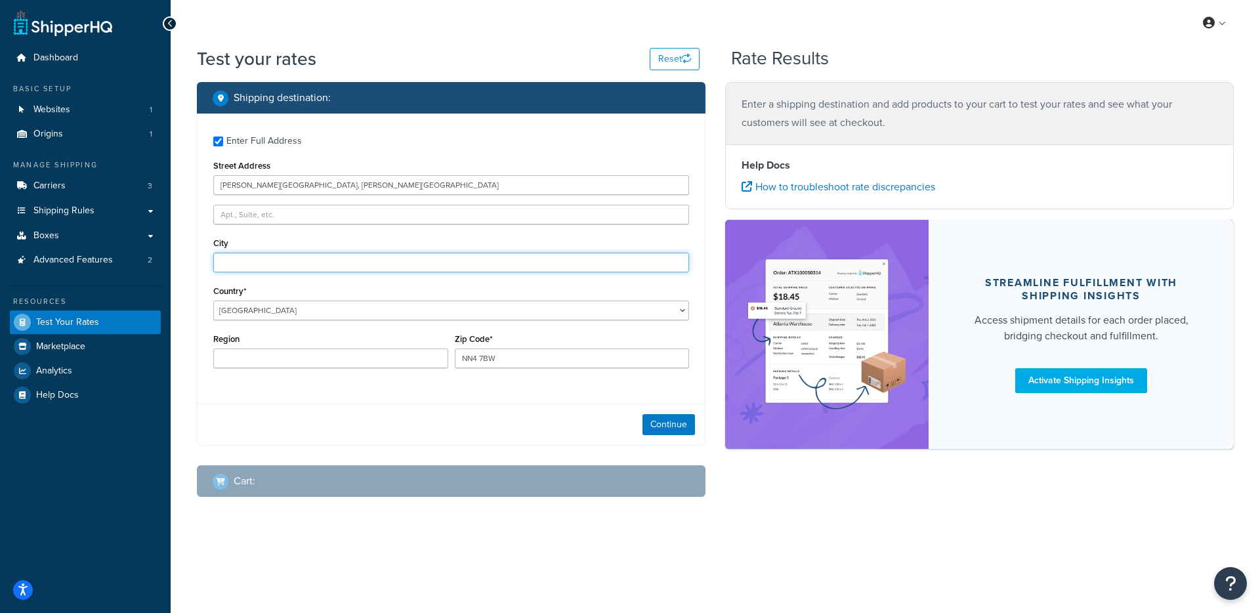
click at [286, 258] on input "City" at bounding box center [451, 263] width 476 height 20
paste input "Northampton"
type input "Northampton"
click at [646, 425] on button "Continue" at bounding box center [668, 424] width 52 height 21
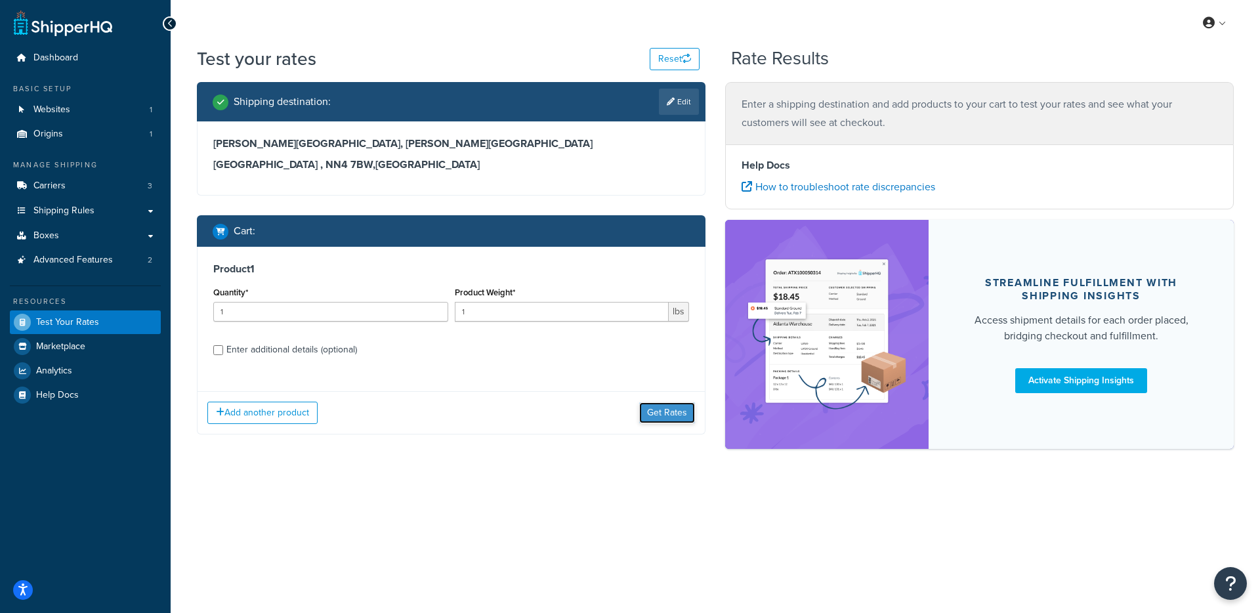
click at [657, 418] on button "Get Rates" at bounding box center [667, 412] width 56 height 21
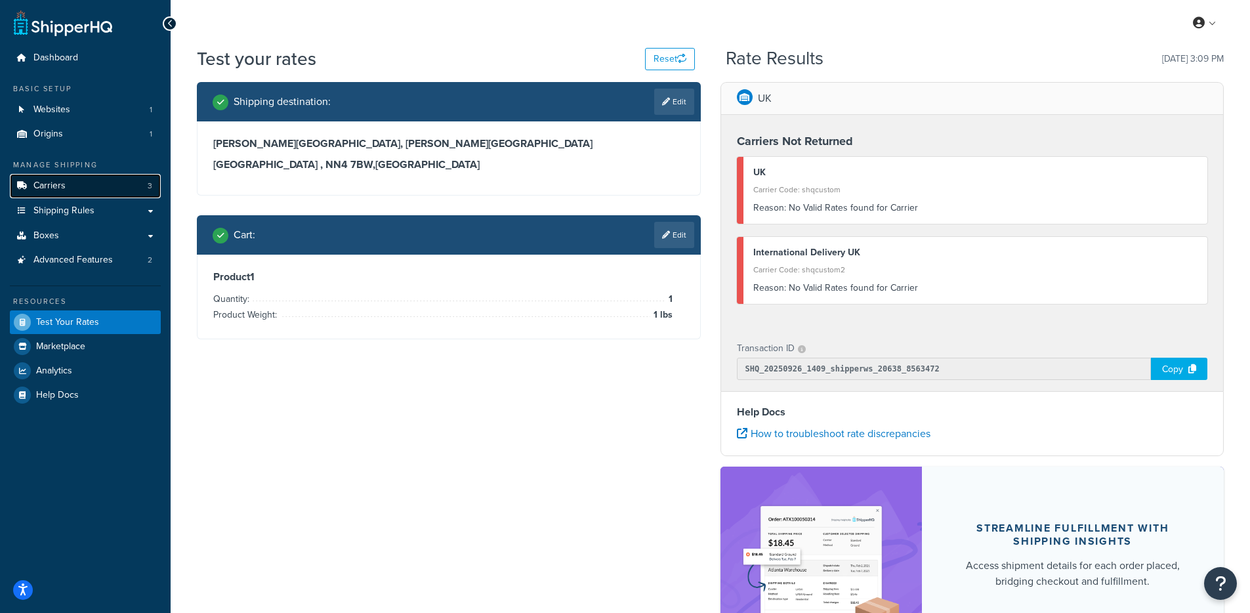
click at [73, 196] on link "Carriers 3" at bounding box center [85, 186] width 151 height 24
click at [657, 100] on link "Edit" at bounding box center [674, 102] width 40 height 26
select select "GB"
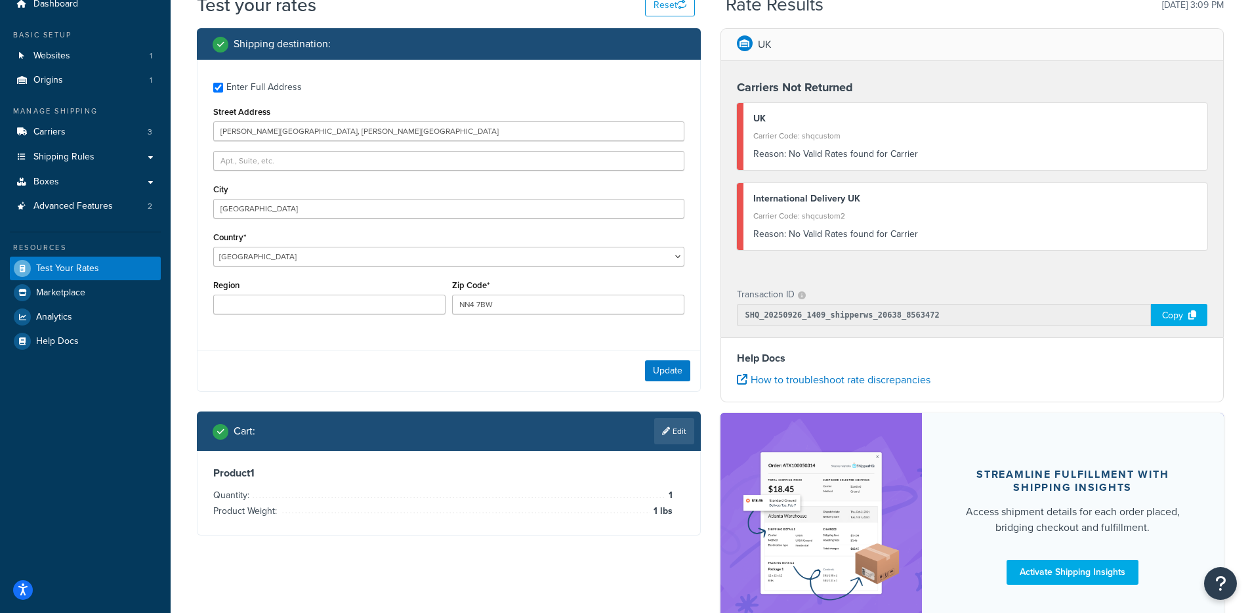
scroll to position [55, 0]
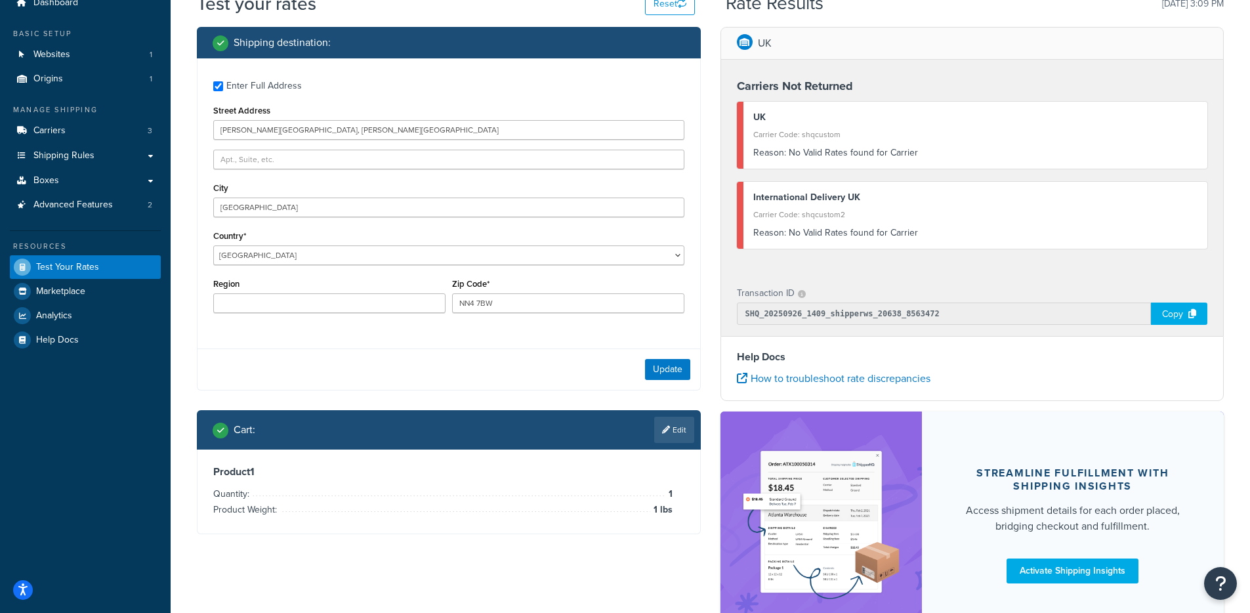
click at [488, 361] on div "Update" at bounding box center [448, 368] width 503 height 41
click at [673, 371] on button "Update" at bounding box center [667, 369] width 45 height 21
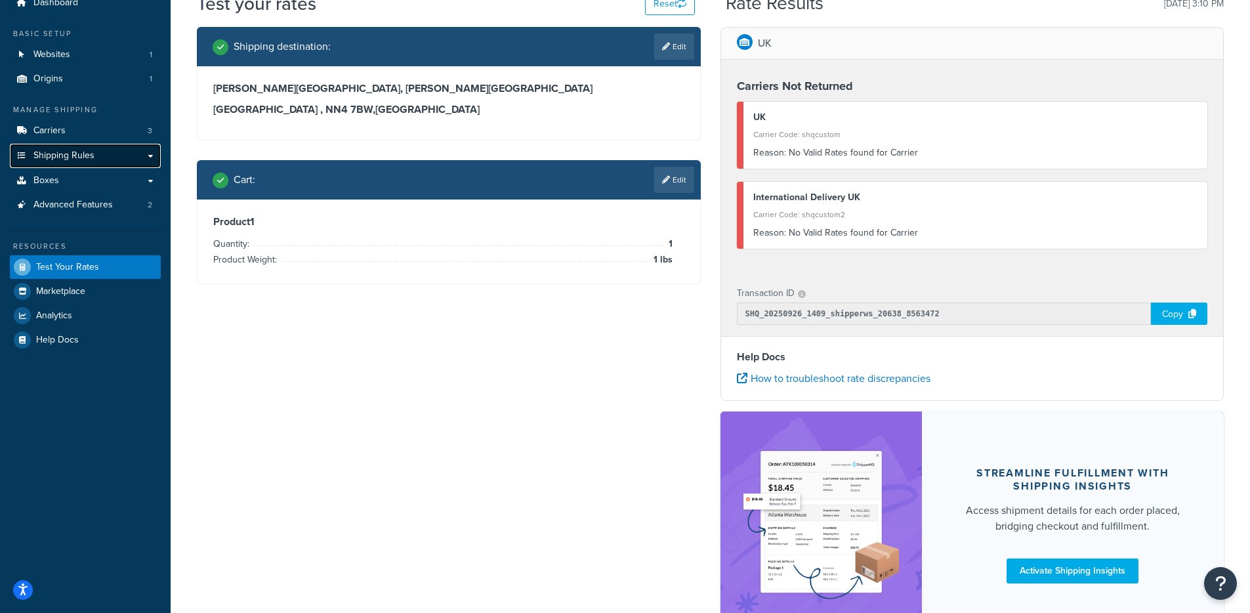
click at [152, 160] on link "Shipping Rules" at bounding box center [85, 156] width 151 height 24
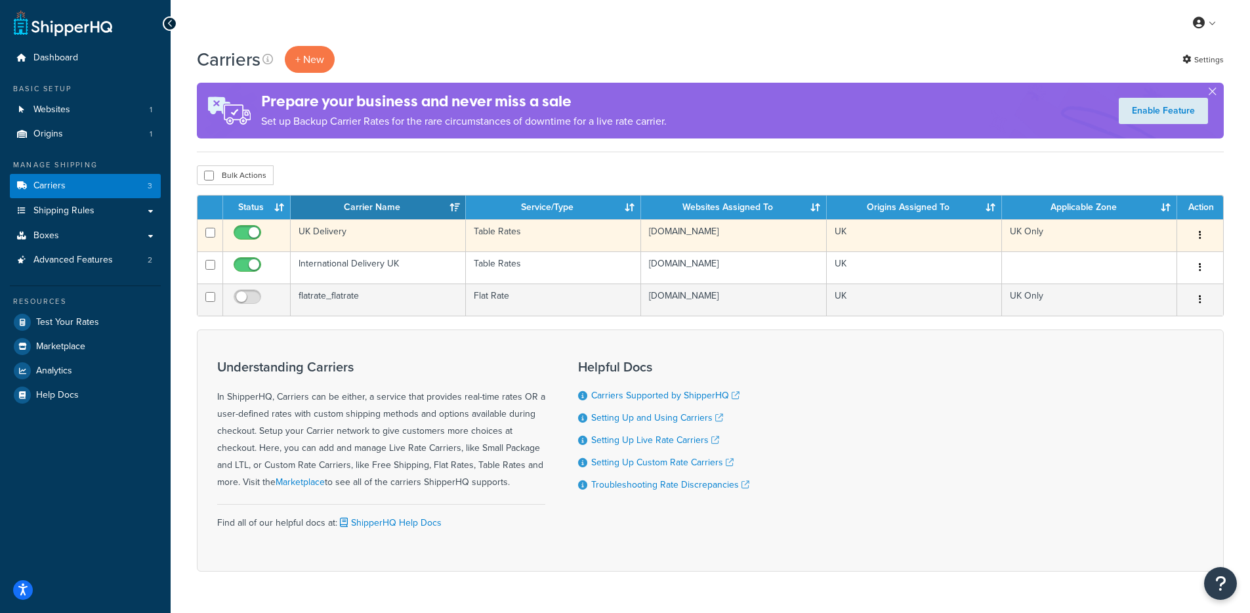
click at [451, 239] on td "UK Delivery" at bounding box center [378, 235] width 175 height 32
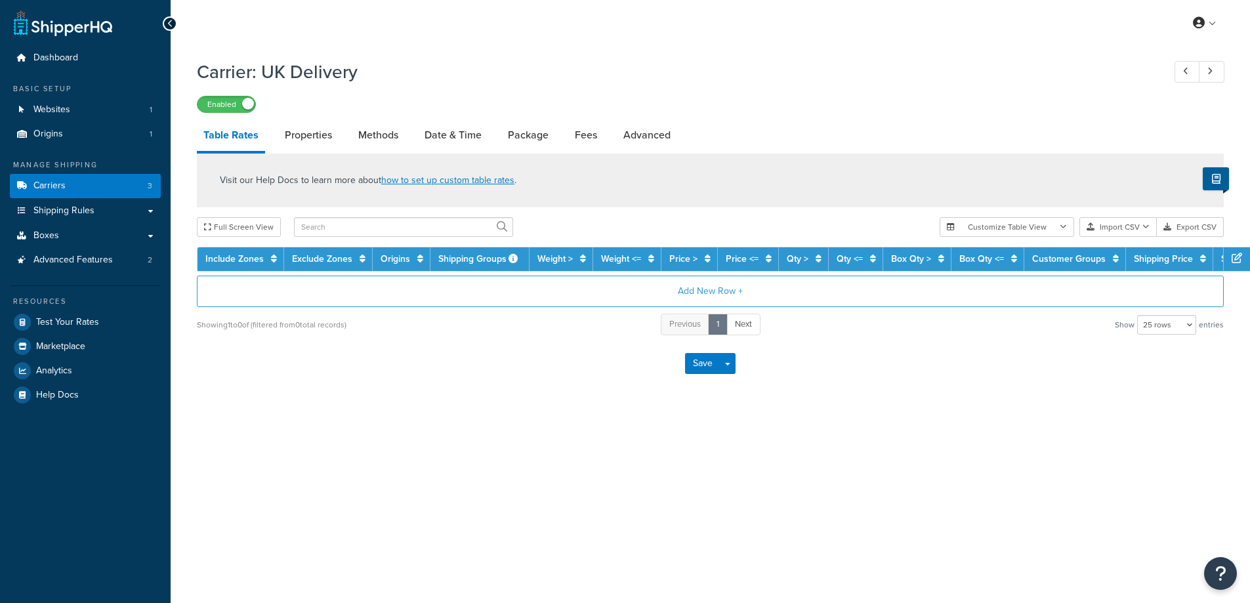
select select "25"
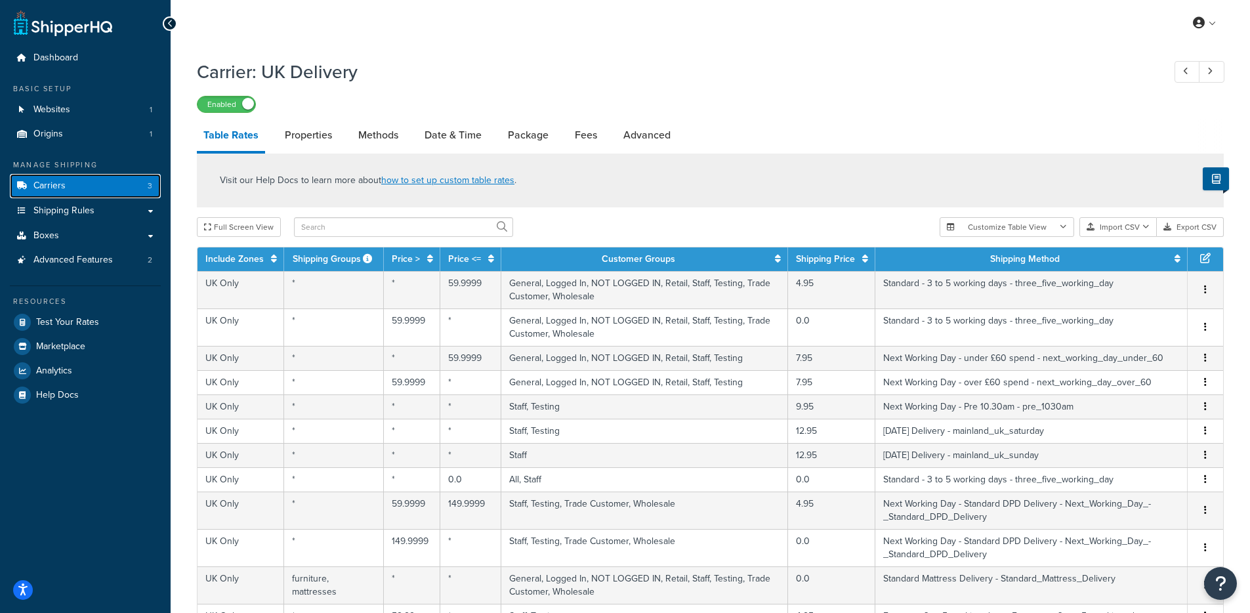
click at [99, 185] on link "Carriers 3" at bounding box center [85, 186] width 151 height 24
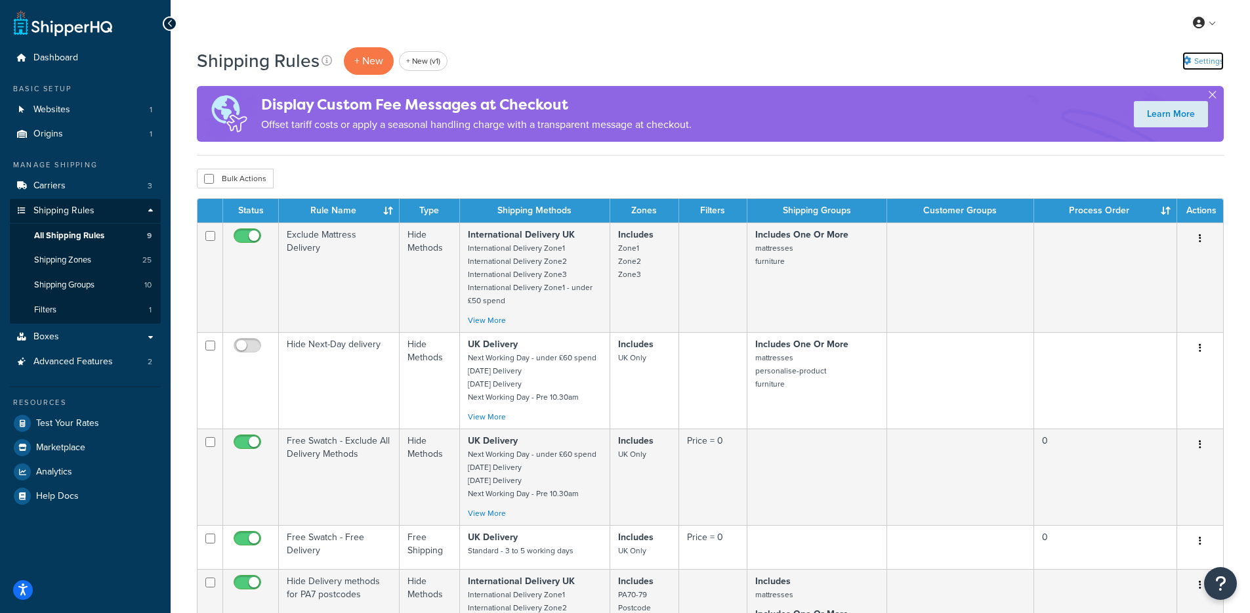
click at [1200, 58] on link "Settings" at bounding box center [1202, 61] width 41 height 18
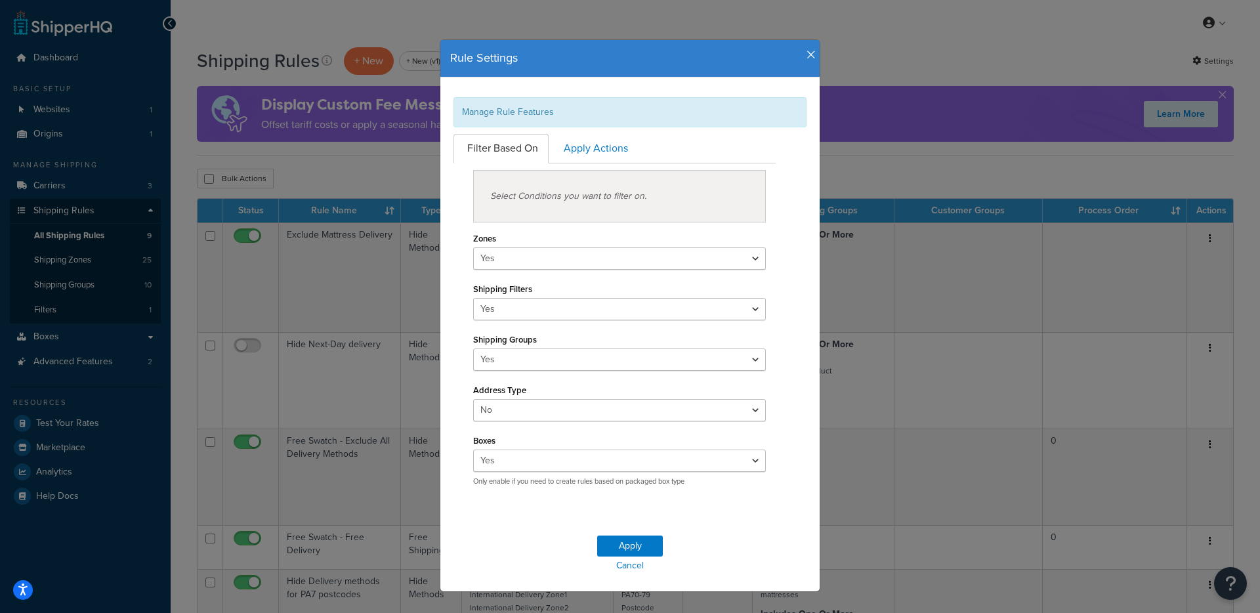
click at [800, 59] on h4 "Rule Settings" at bounding box center [630, 58] width 360 height 17
click at [810, 52] on div "Rule Settings" at bounding box center [629, 58] width 379 height 37
click at [798, 51] on h4 "Rule Settings" at bounding box center [630, 58] width 360 height 17
drag, startPoint x: 802, startPoint y: 54, endPoint x: 796, endPoint y: 60, distance: 8.8
click at [806, 54] on icon "button" at bounding box center [810, 55] width 9 height 12
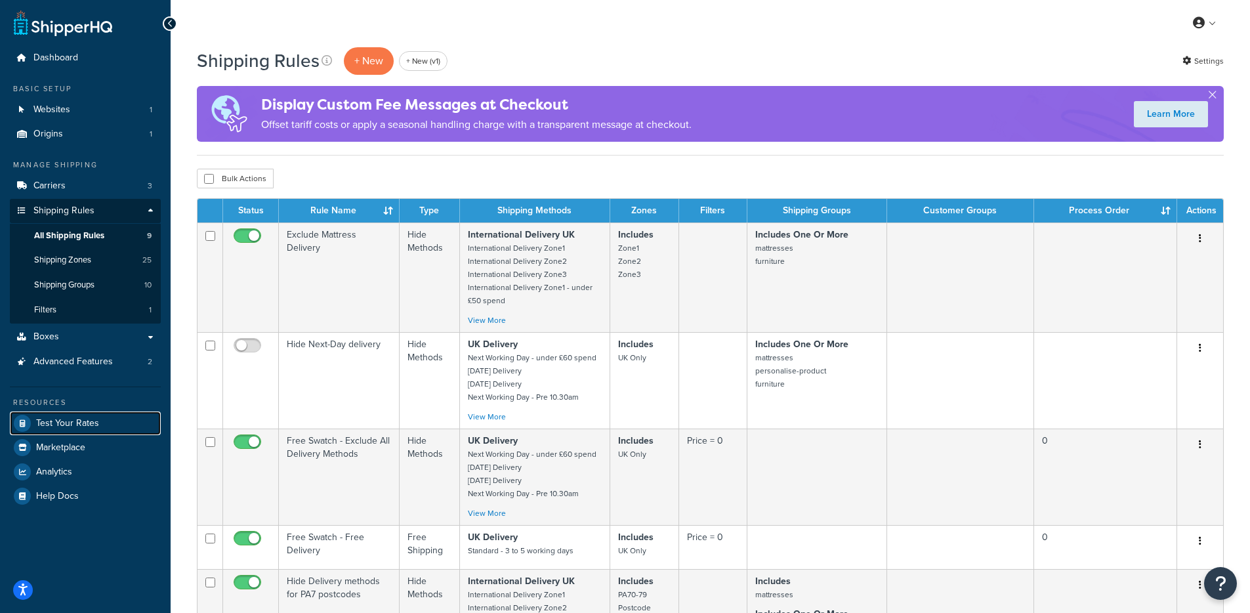
drag, startPoint x: 58, startPoint y: 416, endPoint x: 89, endPoint y: 396, distance: 36.6
click at [58, 418] on span "Test Your Rates" at bounding box center [67, 423] width 63 height 11
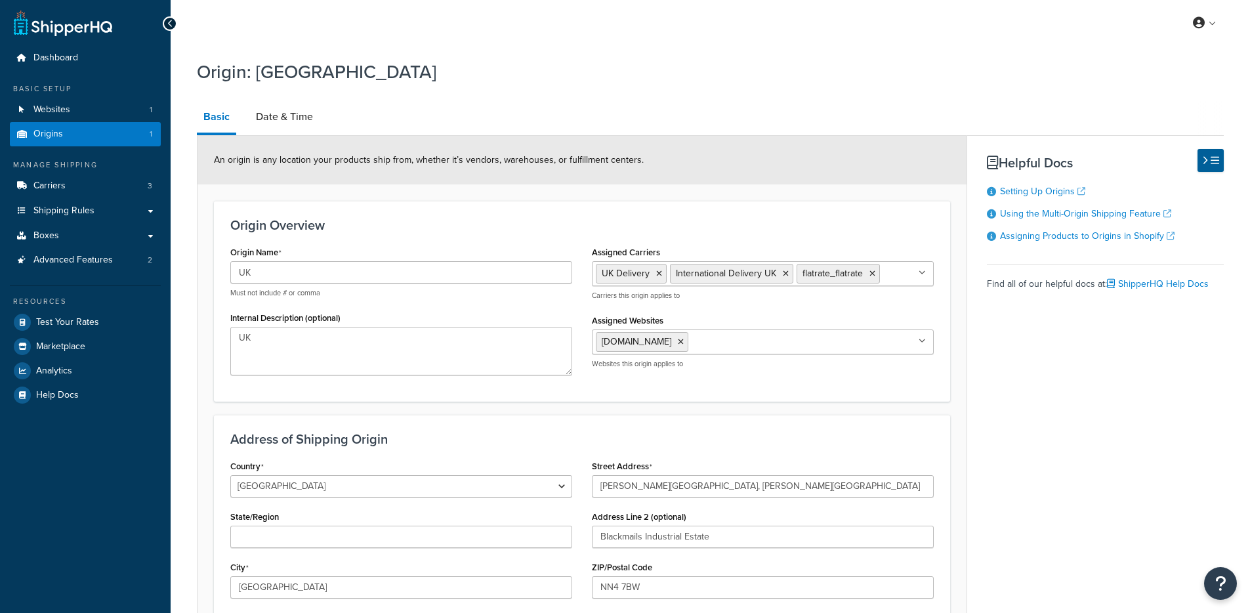
select select "1226"
click at [68, 217] on link "Shipping Rules" at bounding box center [85, 211] width 151 height 24
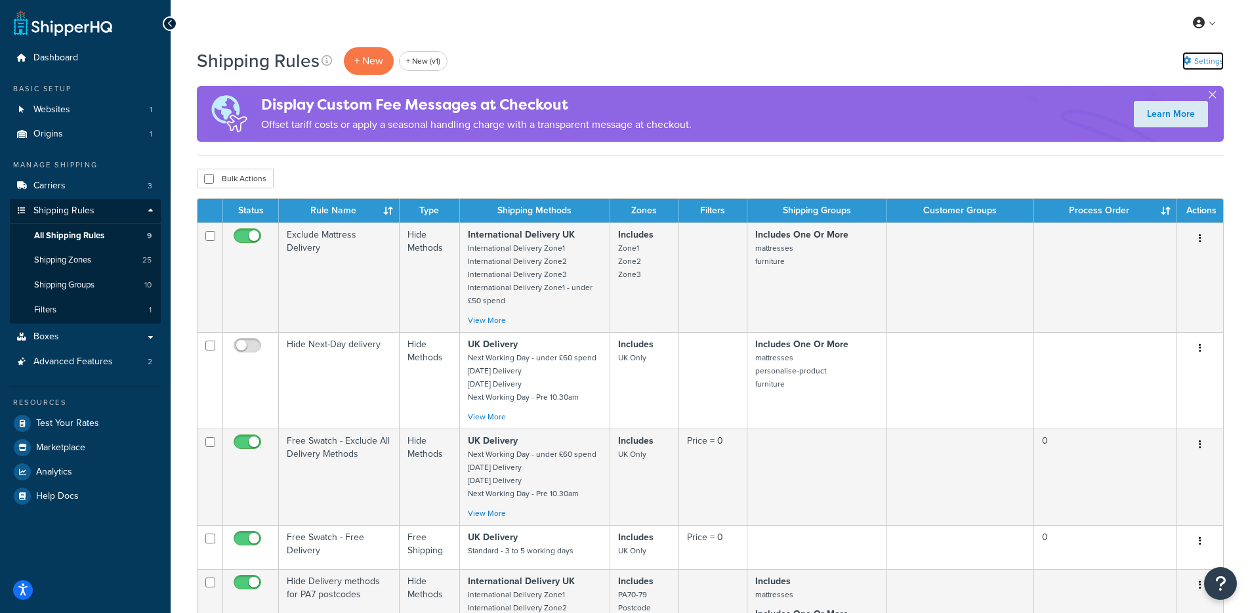
click at [1214, 68] on link "Settings" at bounding box center [1202, 61] width 41 height 18
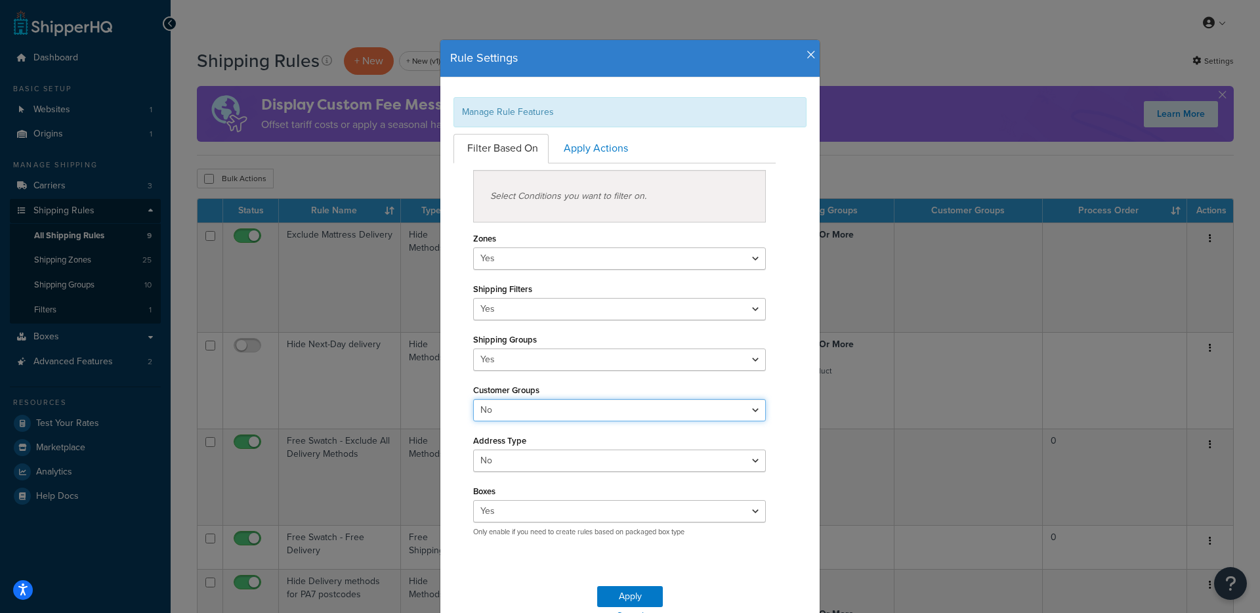
click at [559, 409] on select "Yes No" at bounding box center [619, 410] width 293 height 22
select select "true"
click at [473, 399] on select "Yes No" at bounding box center [619, 410] width 293 height 22
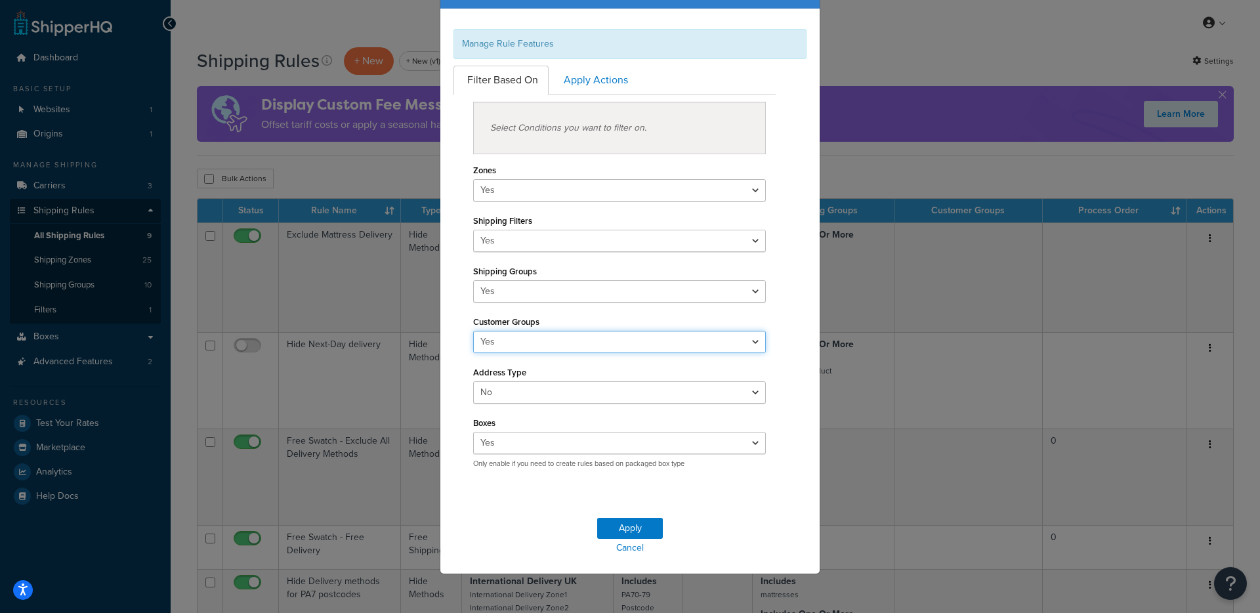
scroll to position [69, 0]
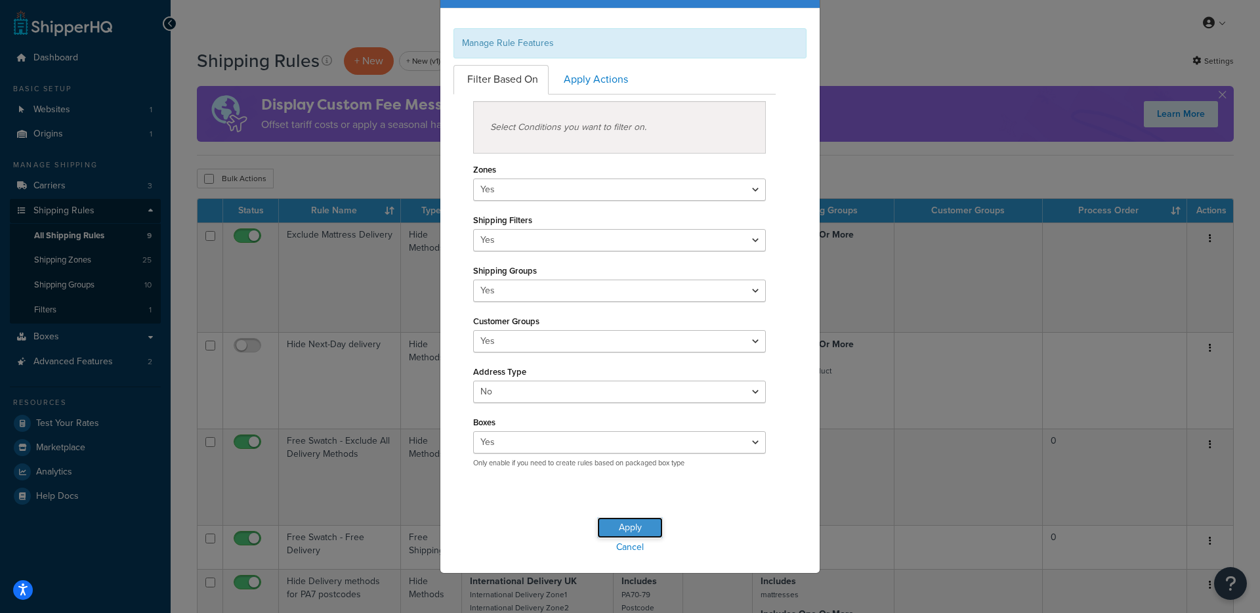
click at [620, 526] on button "Apply" at bounding box center [630, 527] width 66 height 21
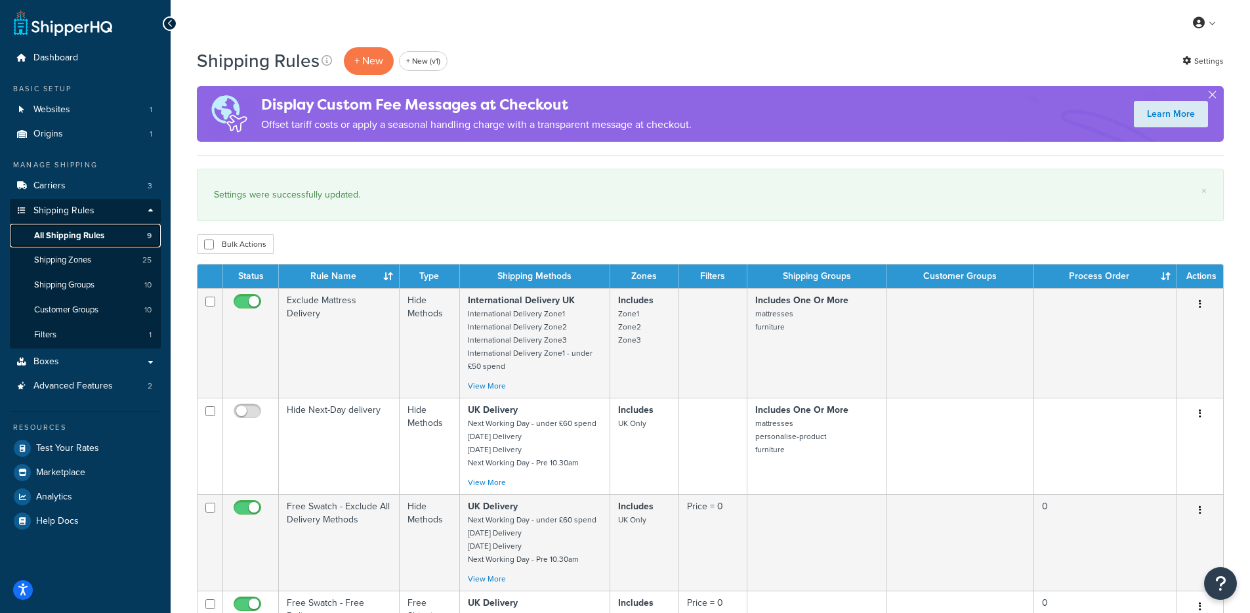
click at [115, 235] on link "All Shipping Rules 9" at bounding box center [85, 236] width 151 height 24
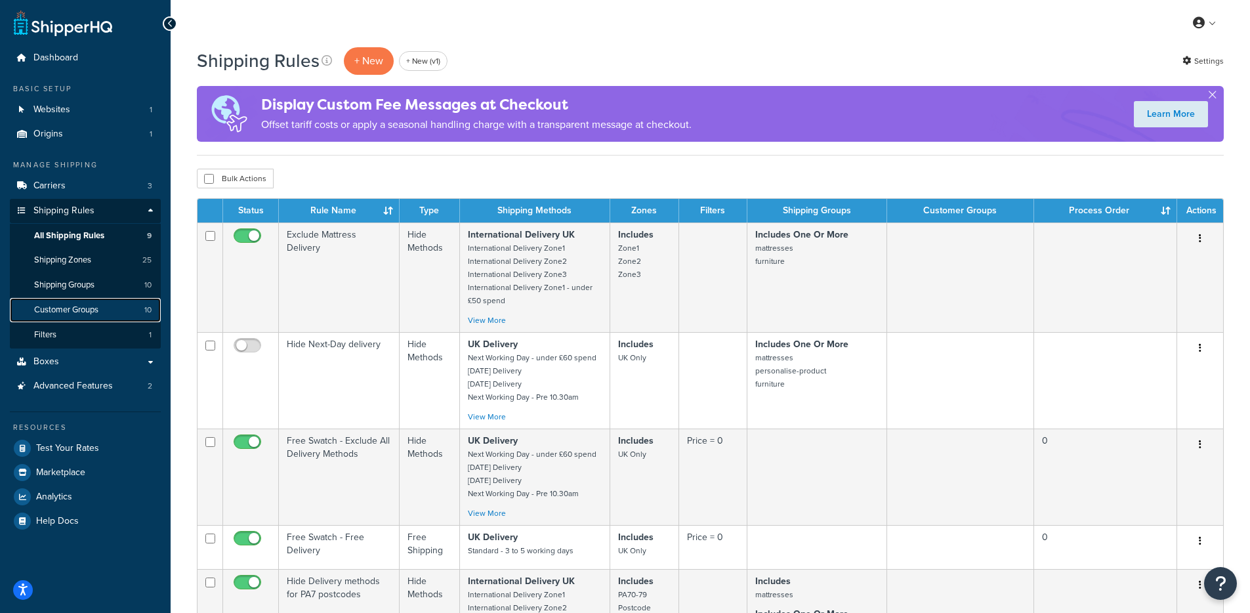
click at [104, 308] on link "Customer Groups 10" at bounding box center [85, 310] width 151 height 24
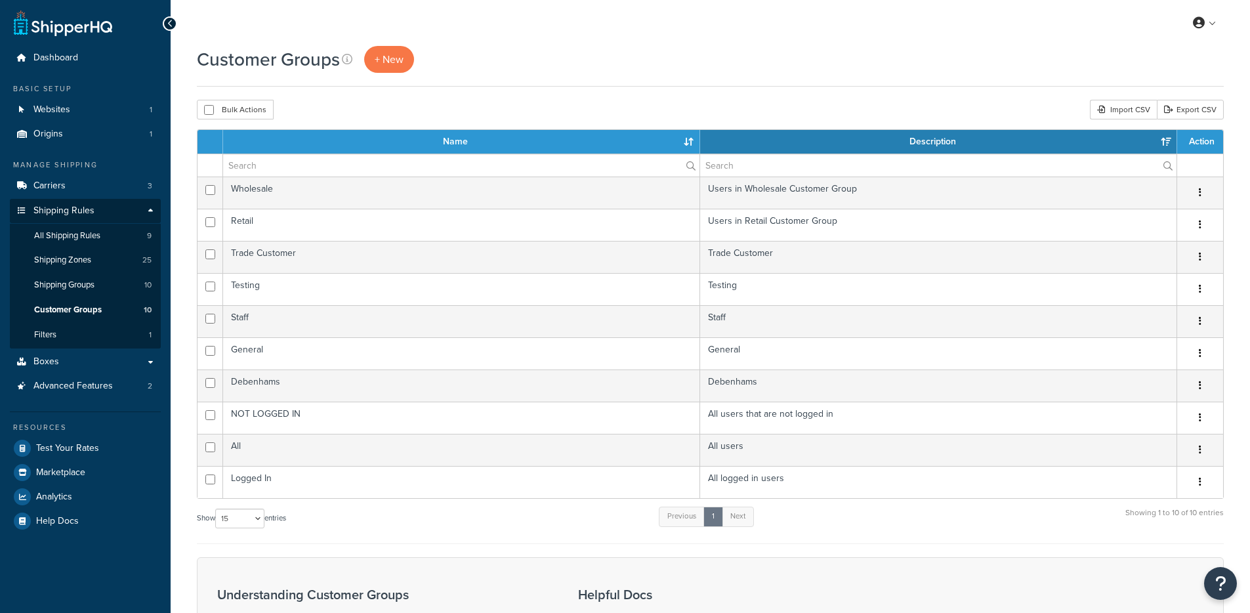
select select "15"
click at [60, 452] on span "Test Your Rates" at bounding box center [67, 448] width 63 height 11
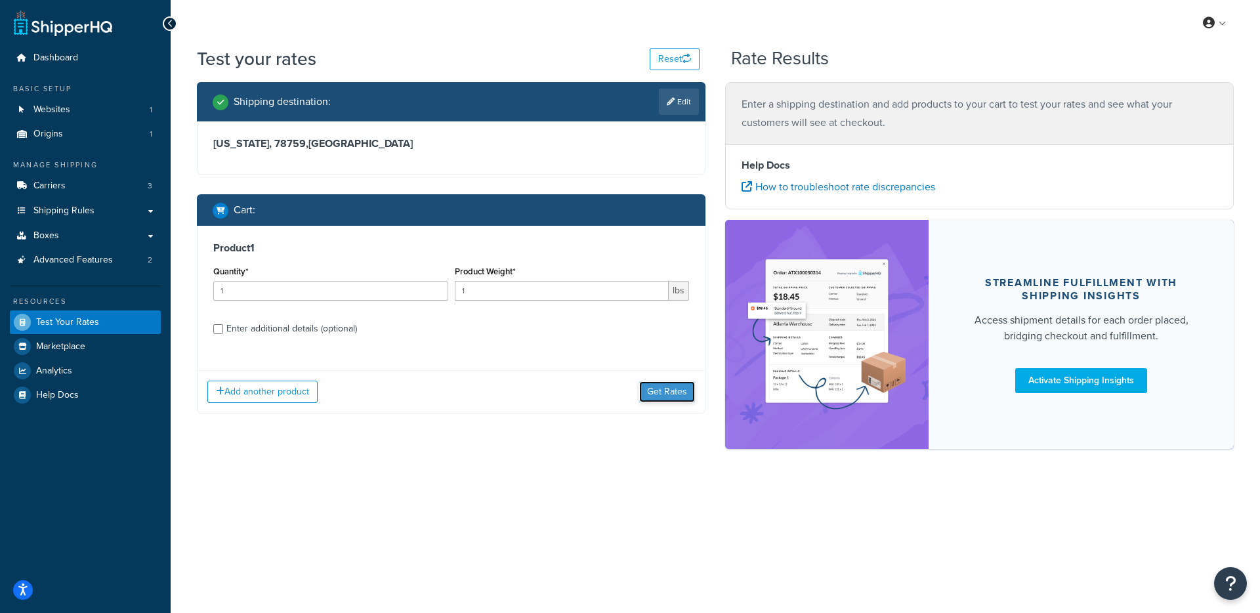
click at [662, 384] on button "Get Rates" at bounding box center [667, 391] width 56 height 21
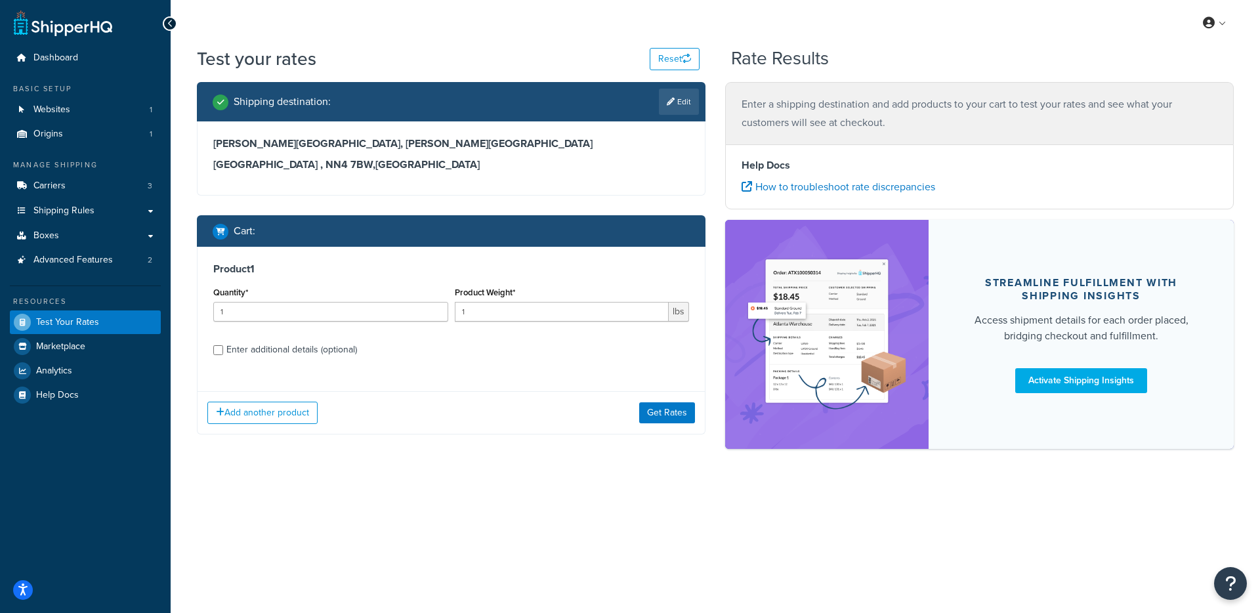
click at [674, 100] on link "Edit" at bounding box center [679, 102] width 40 height 26
select select "GB"
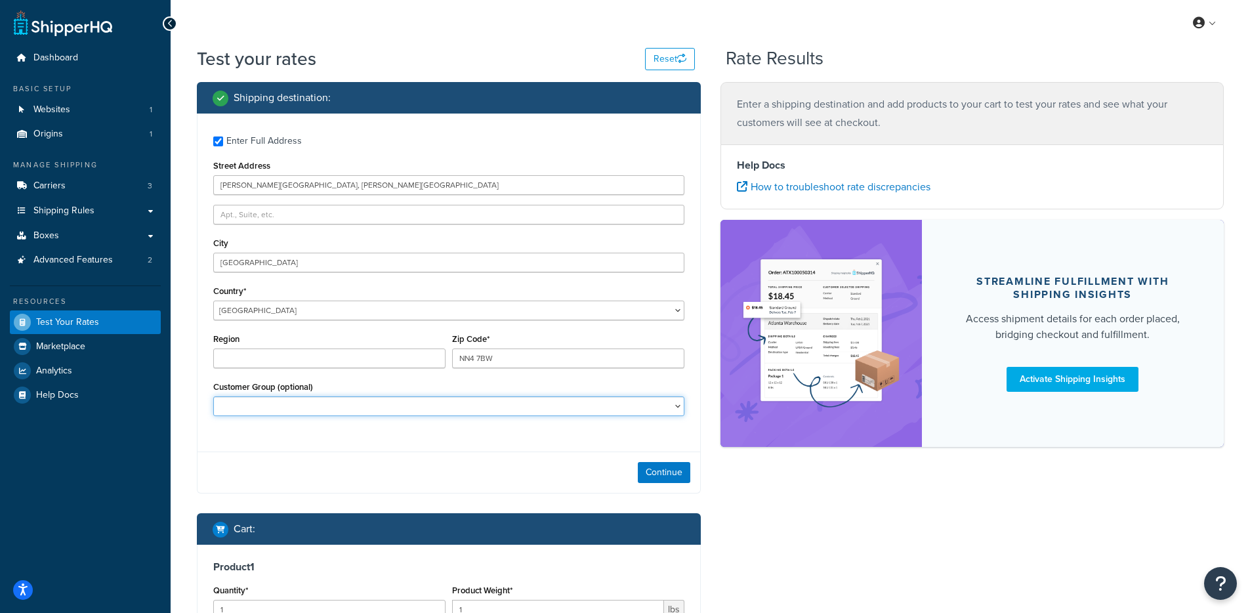
click at [371, 402] on select "Debenhams General Logged In NOT LOGGED IN Retail Staff Testing Trade Customer W…" at bounding box center [448, 406] width 471 height 20
select select "Retail"
click at [213, 397] on select "Debenhams General Logged In NOT LOGGED IN Retail Staff Testing Trade Customer W…" at bounding box center [448, 406] width 471 height 20
click at [663, 472] on button "Continue" at bounding box center [664, 472] width 52 height 21
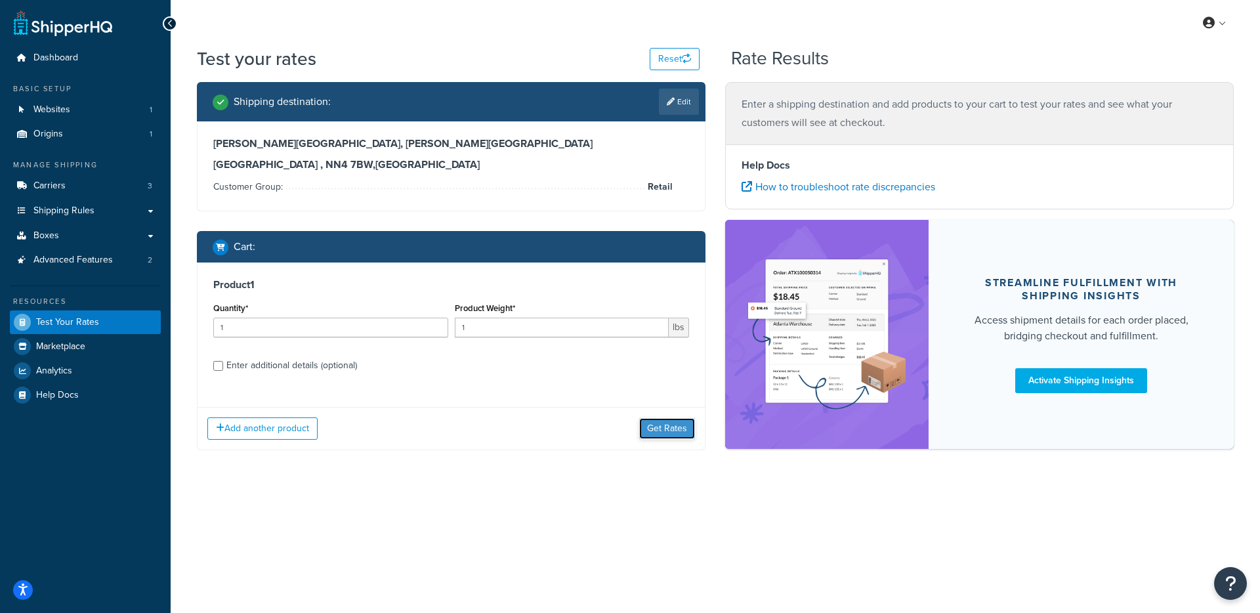
click at [674, 419] on button "Get Rates" at bounding box center [667, 428] width 56 height 21
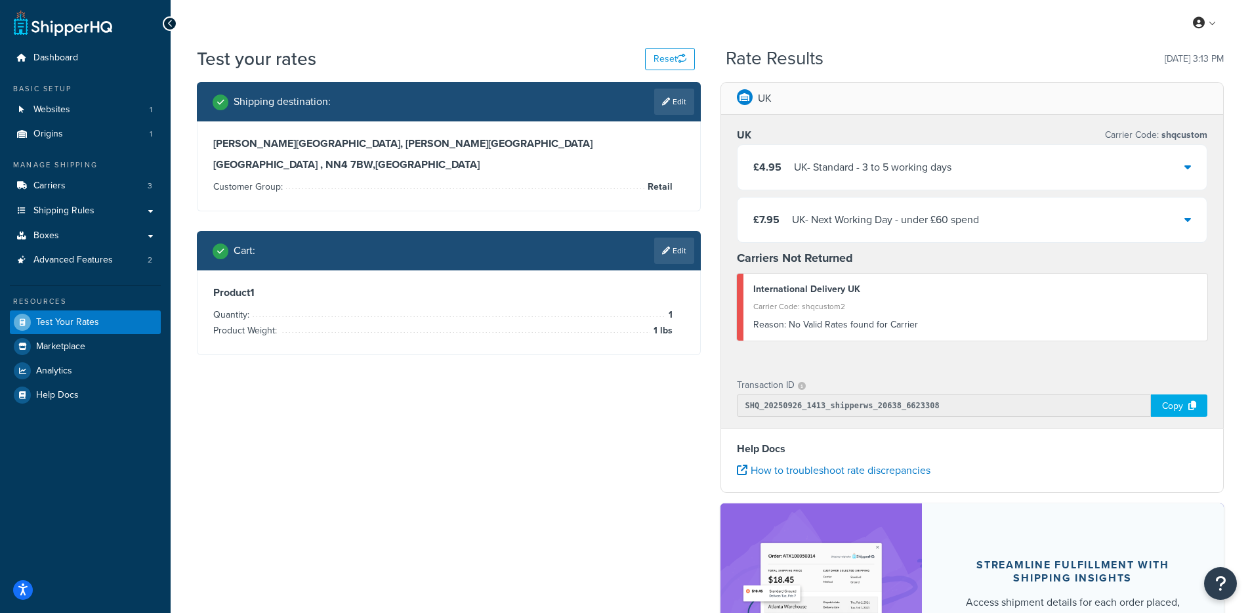
click at [192, 35] on div "My Profile Billing Global Settings Contact Us Logout" at bounding box center [710, 23] width 1079 height 46
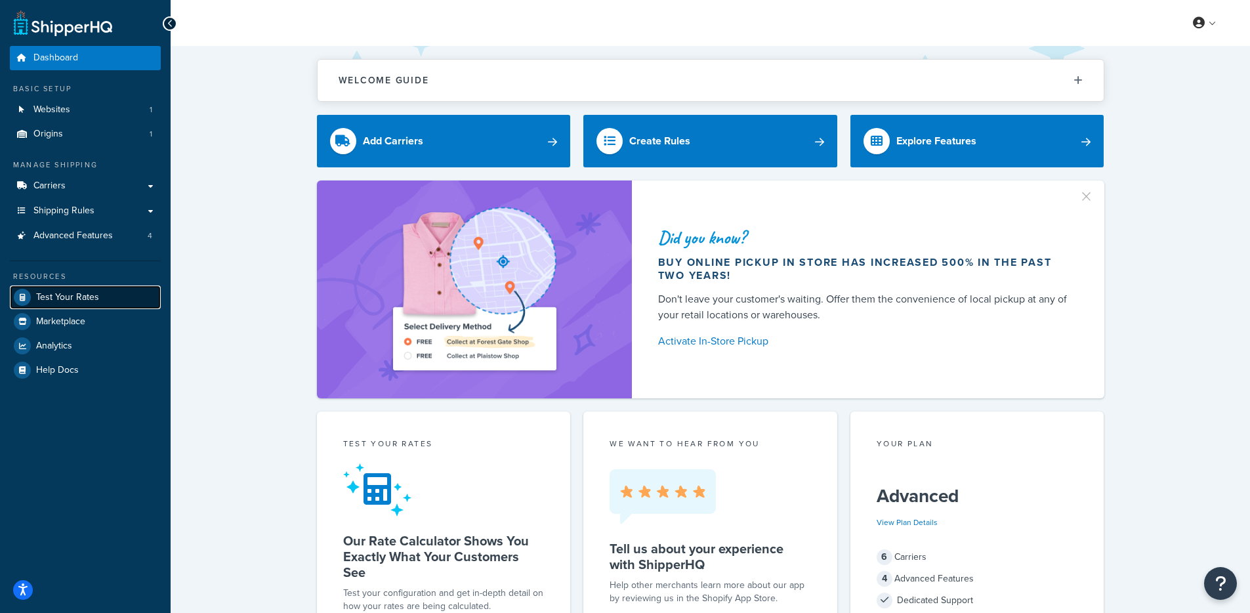
click at [94, 299] on span "Test Your Rates" at bounding box center [67, 297] width 63 height 11
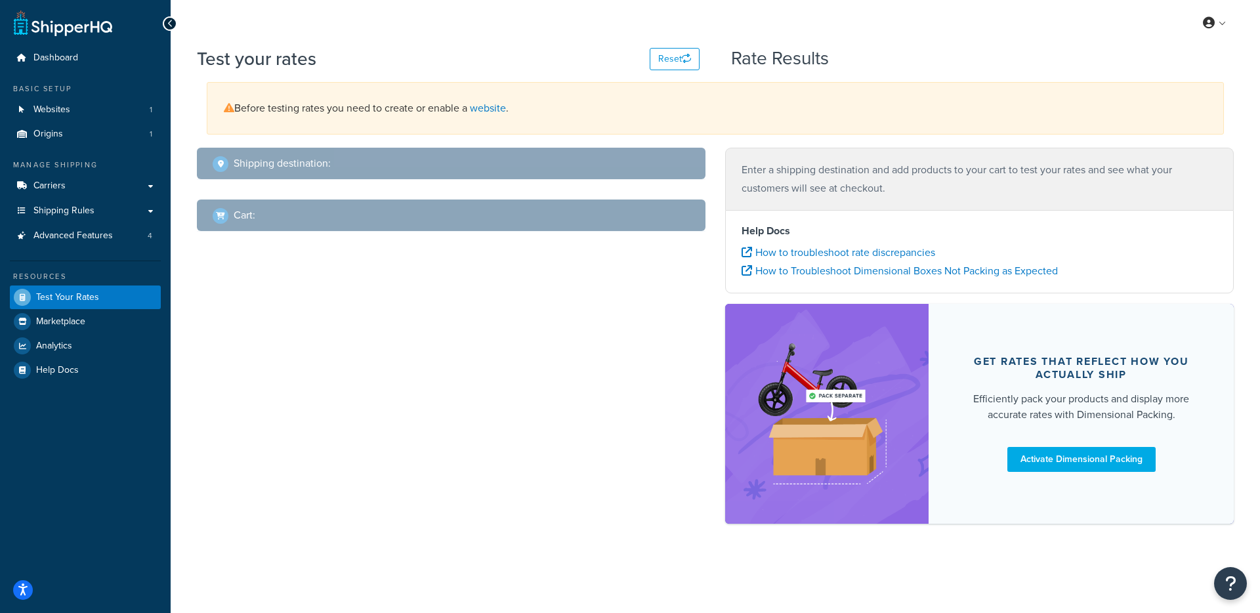
select select "[GEOGRAPHIC_DATA]"
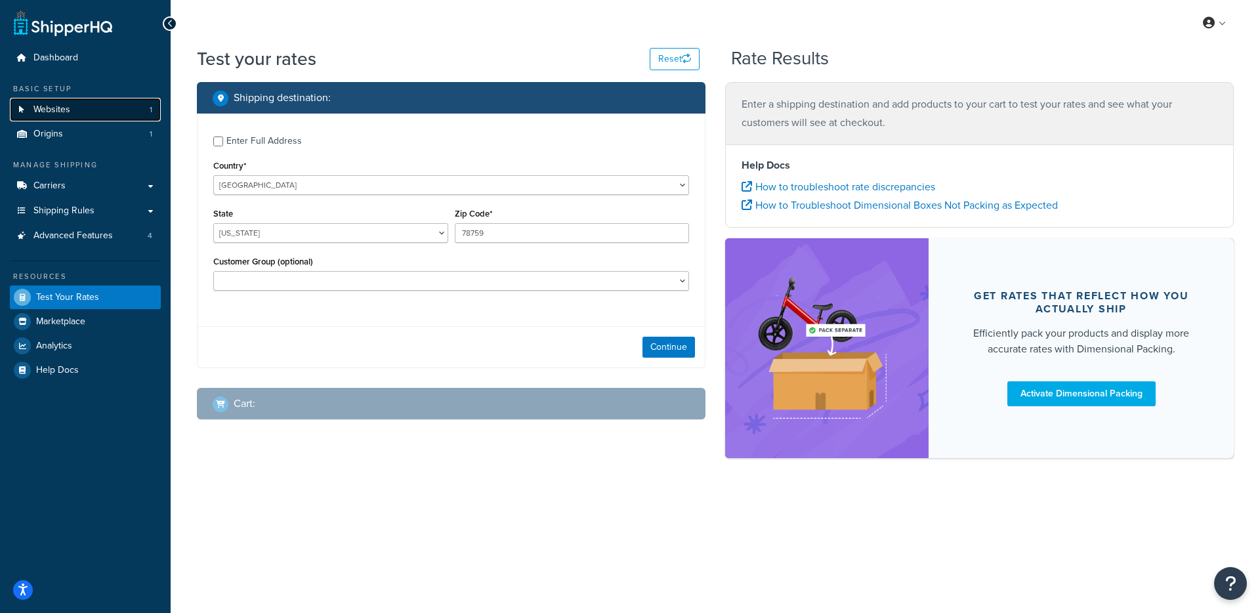
click at [72, 106] on link "Websites 1" at bounding box center [85, 110] width 151 height 24
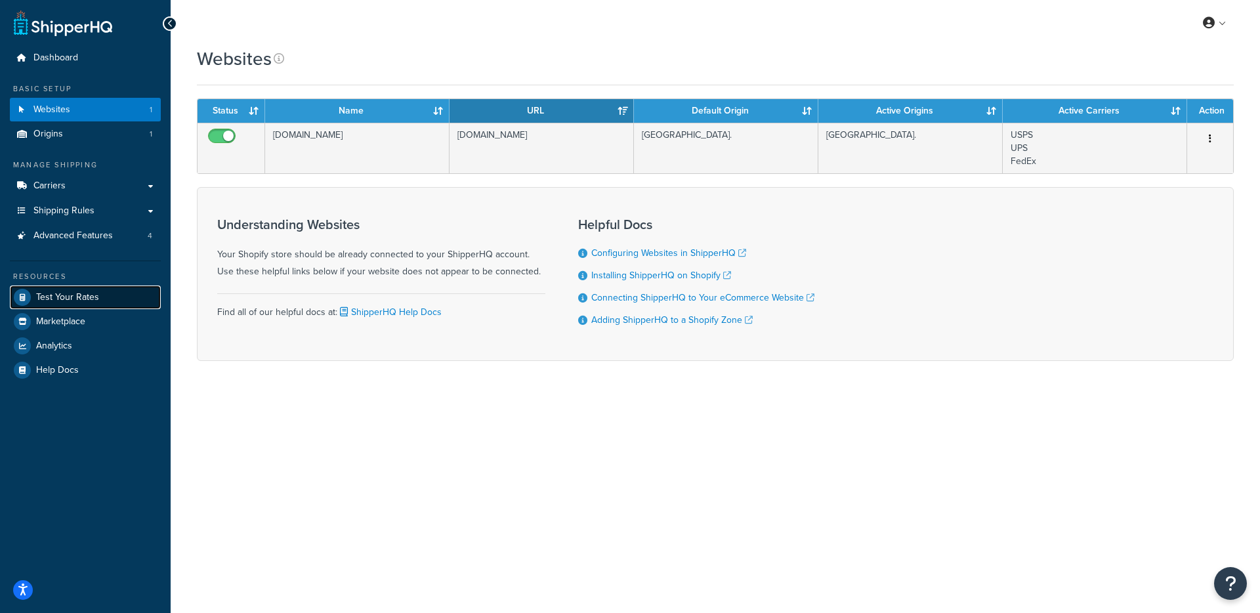
click at [131, 305] on link "Test Your Rates" at bounding box center [85, 297] width 151 height 24
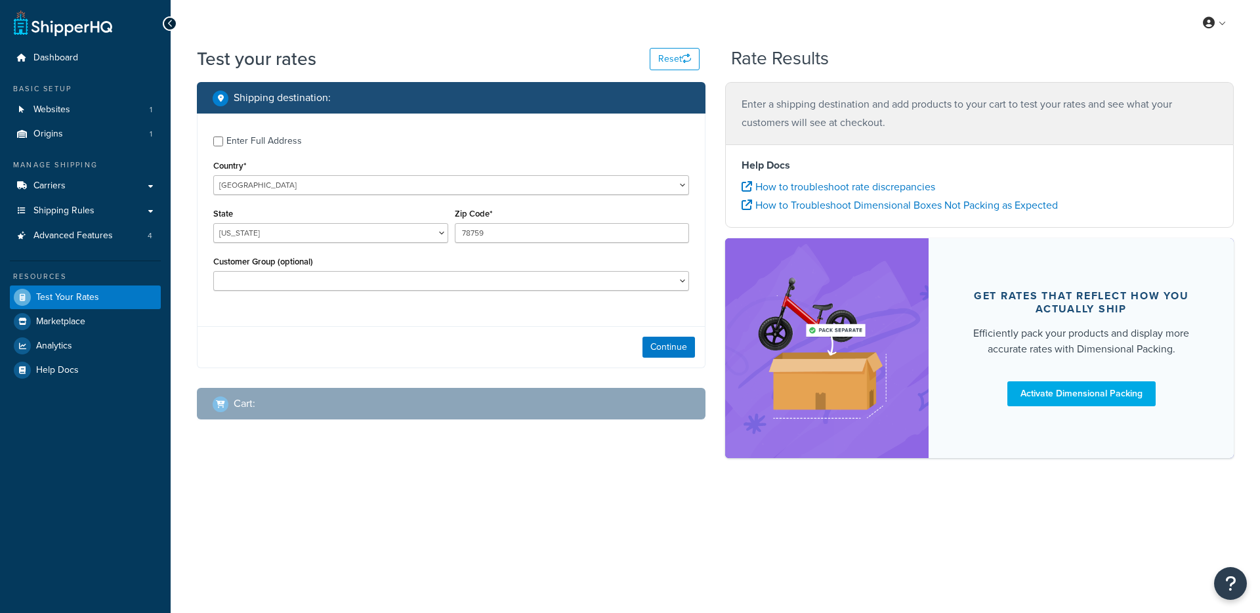
select select "[GEOGRAPHIC_DATA]"
click at [669, 346] on button "Continue" at bounding box center [668, 347] width 52 height 21
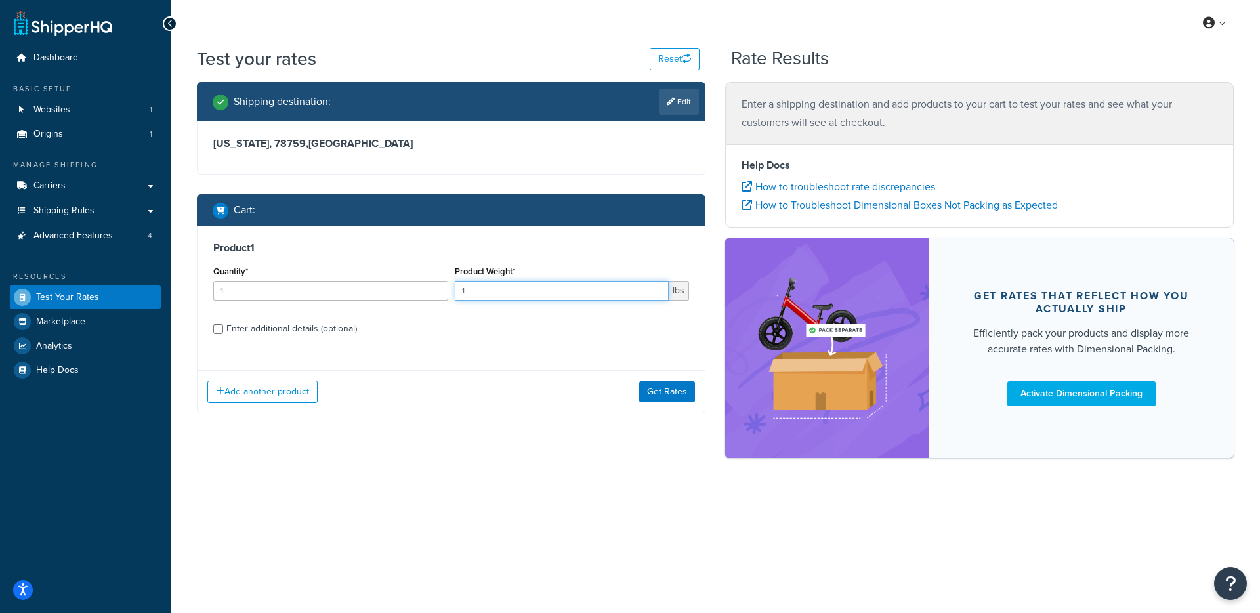
drag, startPoint x: 512, startPoint y: 295, endPoint x: 395, endPoint y: 292, distance: 116.8
click at [395, 292] on div "Quantity* 1 Product Weight* 1 lbs" at bounding box center [451, 286] width 482 height 48
type input ".001"
click at [640, 379] on div "Add another product Get Rates" at bounding box center [450, 391] width 507 height 43
click at [656, 402] on button "Get Rates" at bounding box center [667, 391] width 56 height 21
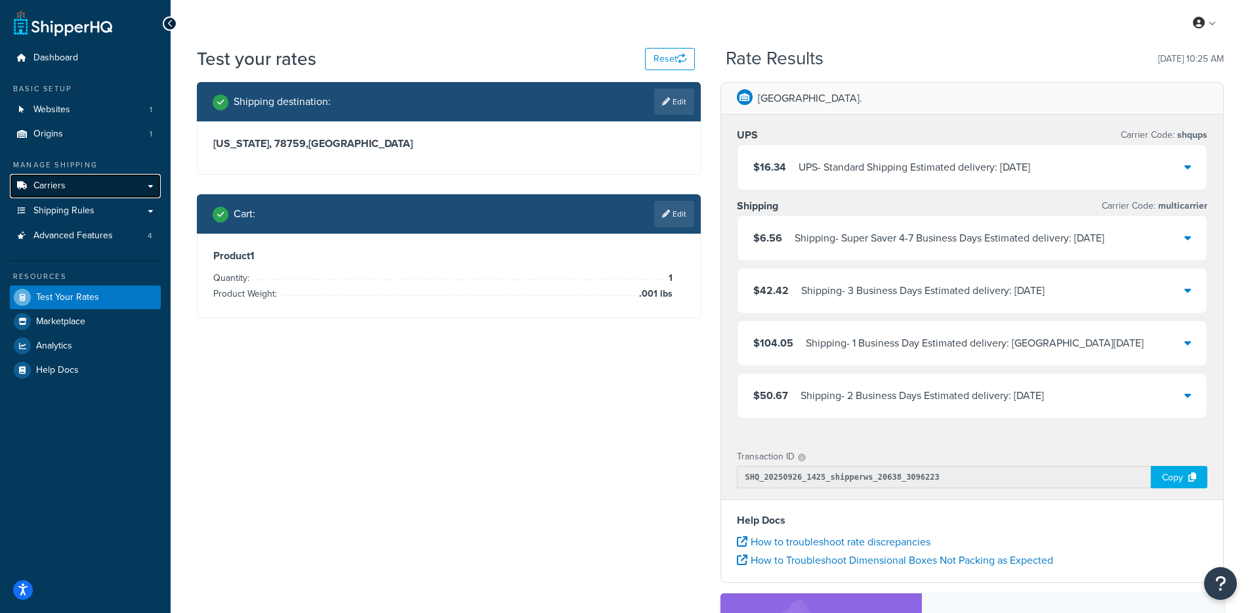
click at [76, 182] on link "Carriers" at bounding box center [85, 186] width 151 height 24
click at [803, 232] on div "Shipping - Super Saver 4-7 Business Days Estimated delivery: Fri, Oct 3" at bounding box center [949, 238] width 310 height 18
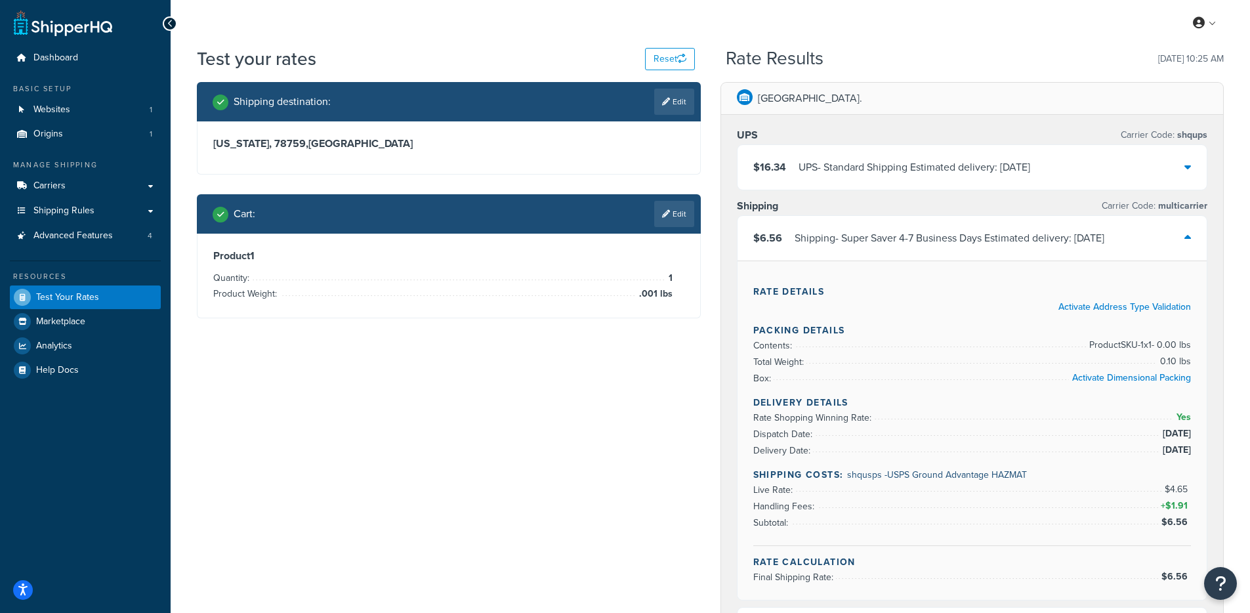
click at [804, 234] on div "Shipping - Super Saver 4-7 Business Days Estimated delivery: Fri, Oct 3" at bounding box center [949, 238] width 310 height 18
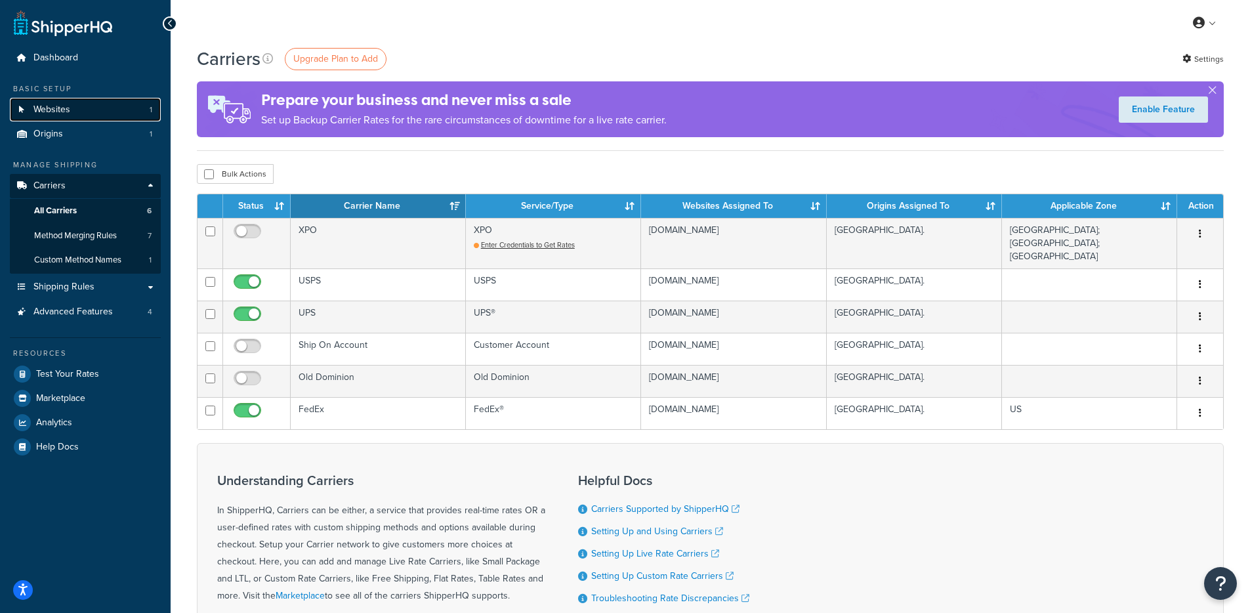
click at [100, 112] on link "Websites 1" at bounding box center [85, 110] width 151 height 24
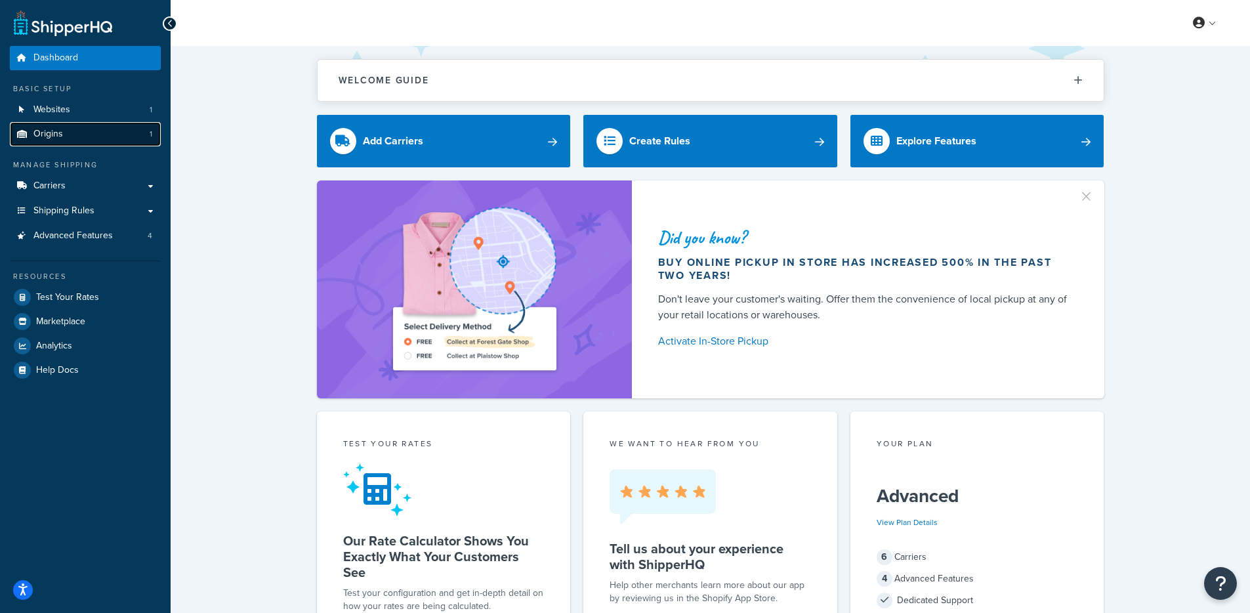
click at [85, 125] on link "Origins 1" at bounding box center [85, 134] width 151 height 24
click at [99, 116] on link "Websites 1" at bounding box center [85, 110] width 151 height 24
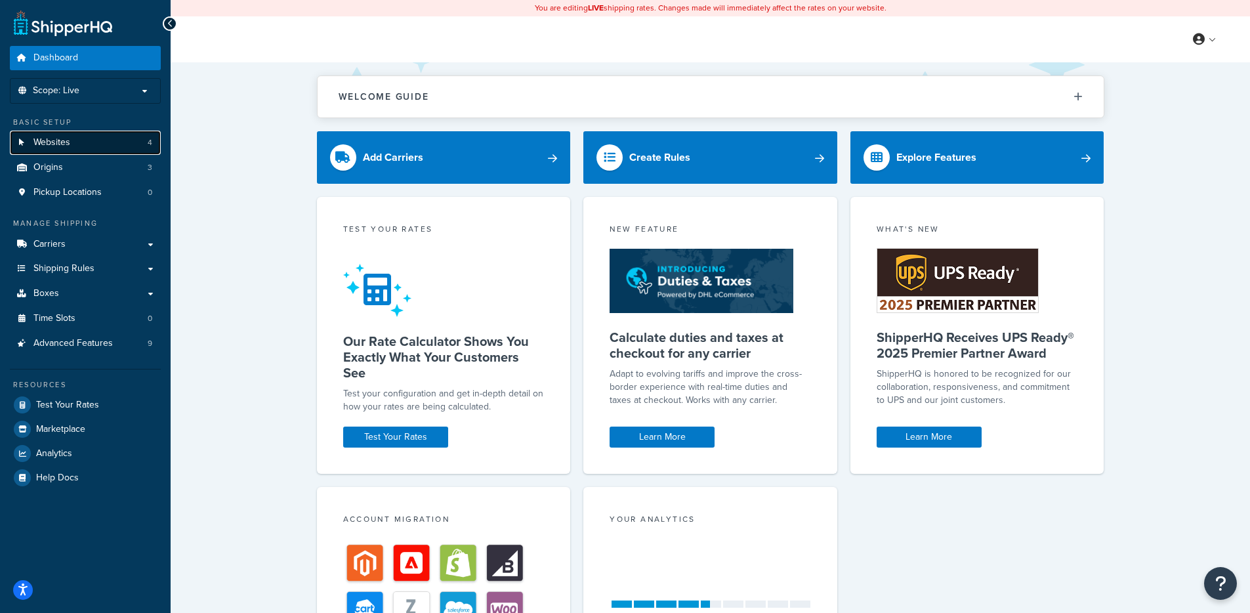
click at [78, 138] on link "Websites 4" at bounding box center [85, 143] width 151 height 24
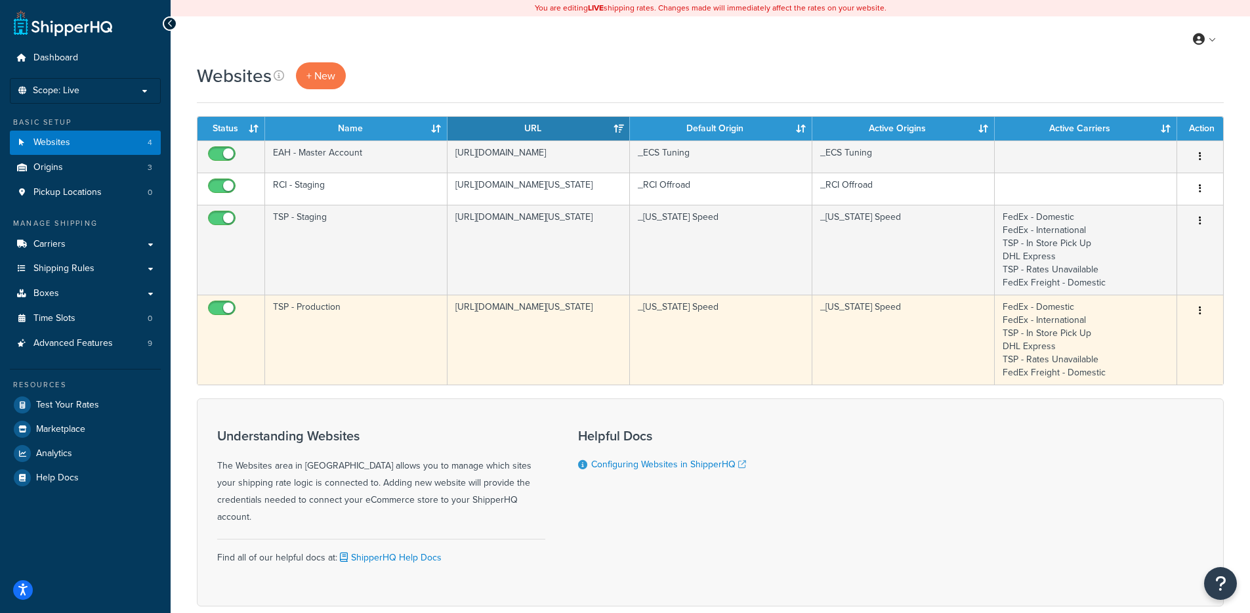
click at [403, 324] on td "TSP - Production" at bounding box center [356, 340] width 182 height 90
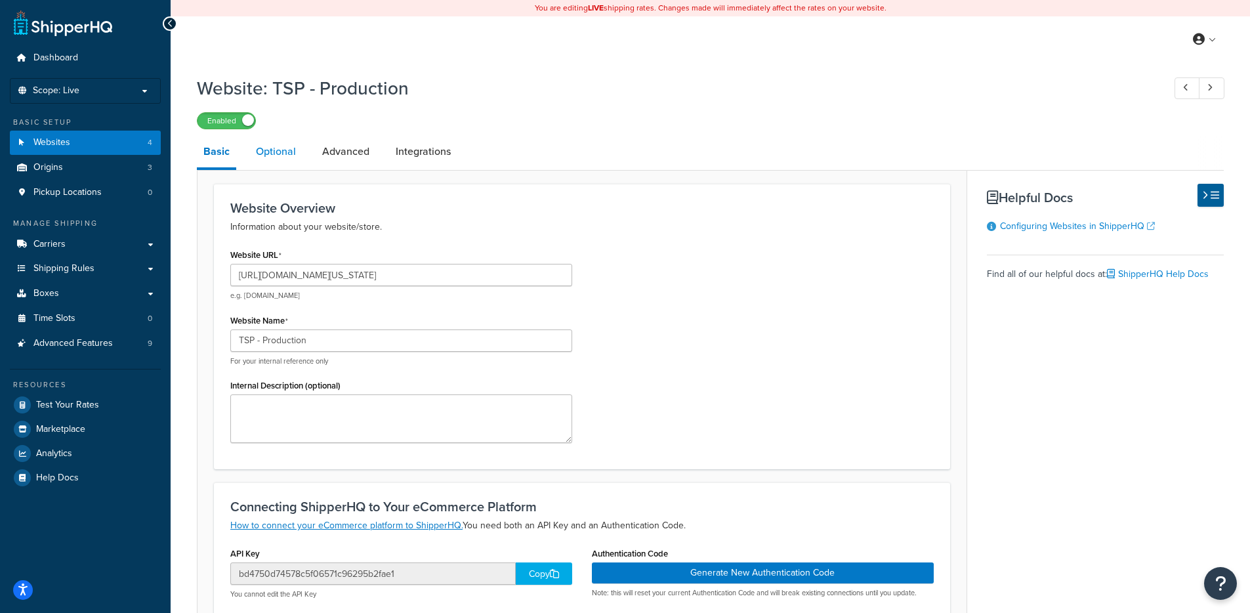
click at [266, 163] on link "Optional" at bounding box center [275, 151] width 53 height 31
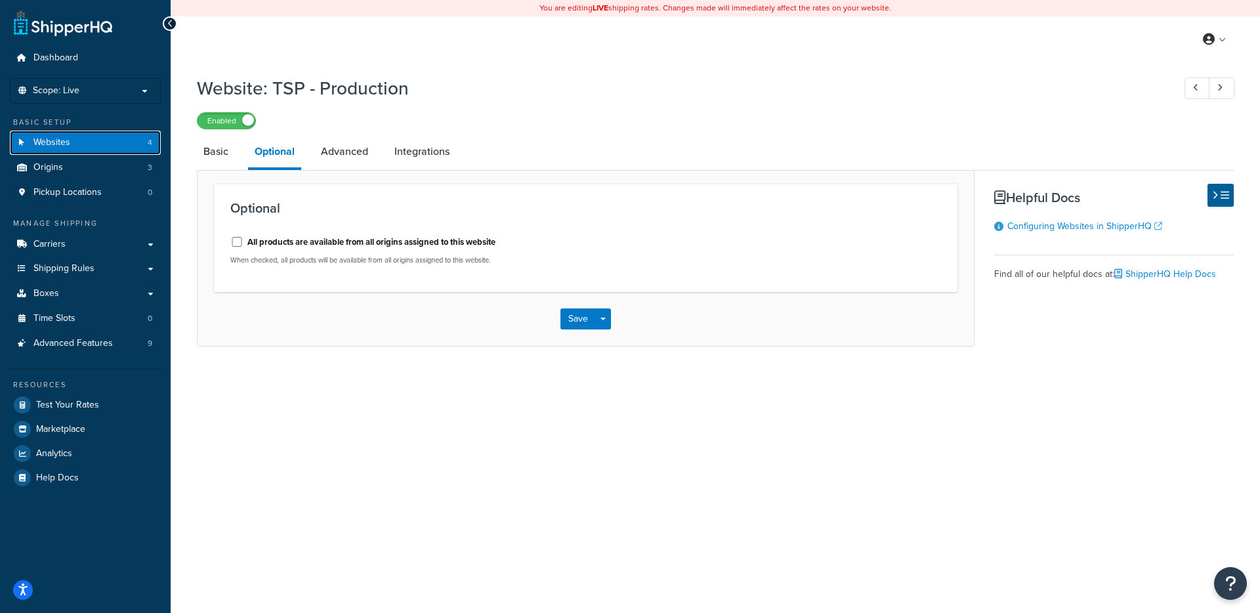
click at [115, 146] on link "Websites 4" at bounding box center [85, 143] width 151 height 24
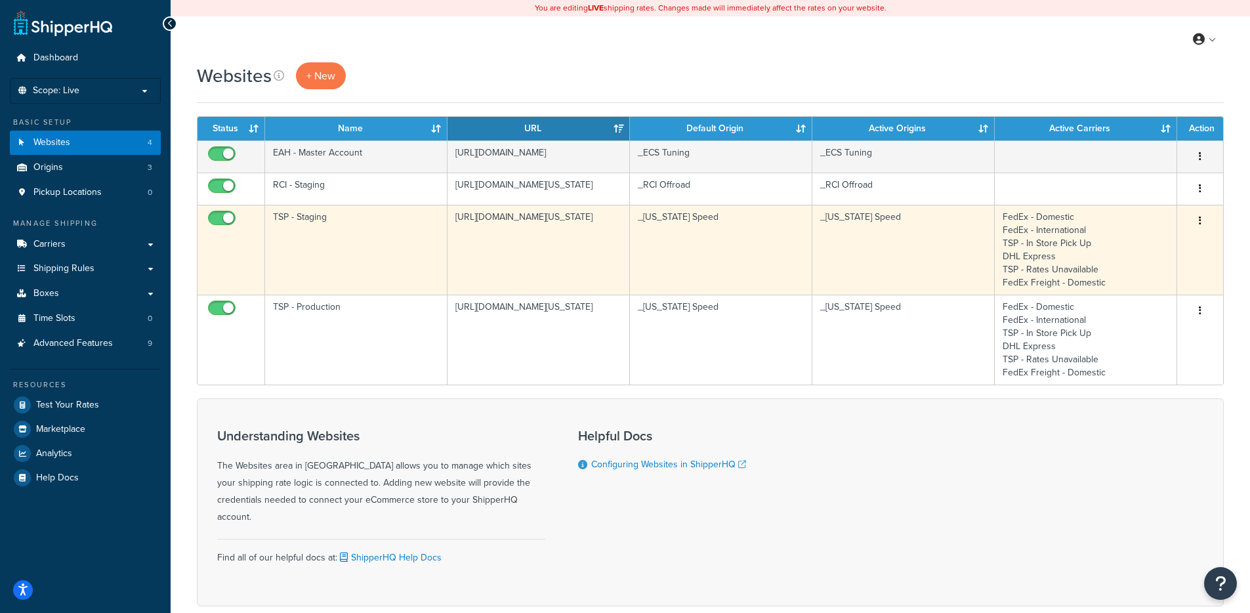
click at [358, 235] on td "TSP - Staging" at bounding box center [356, 250] width 182 height 90
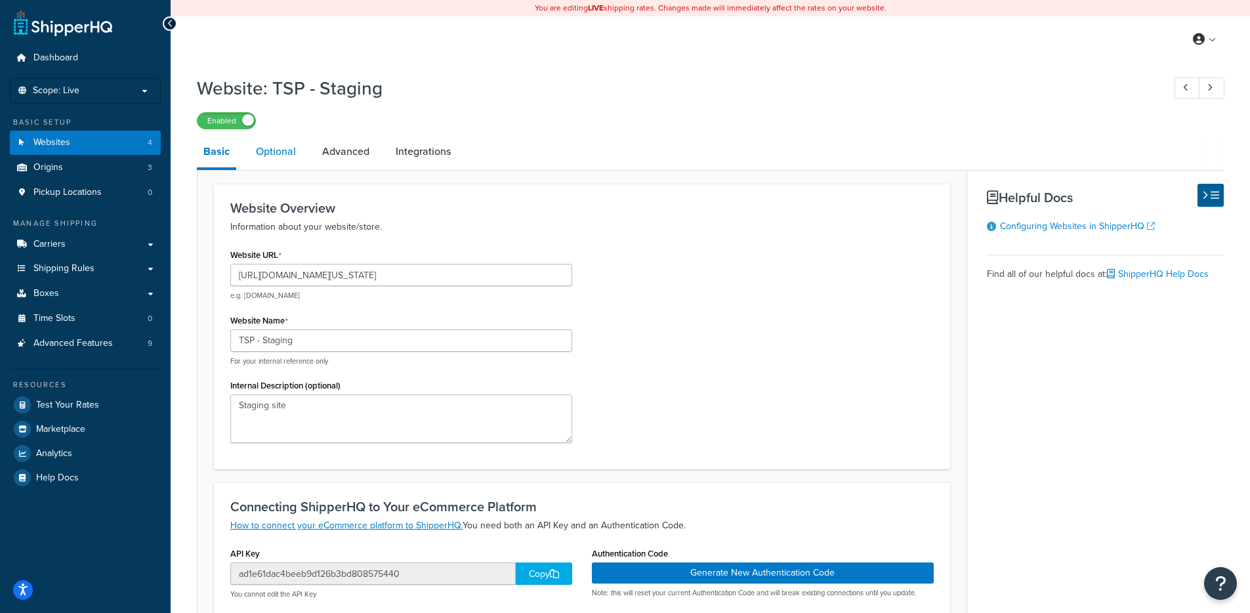
click at [289, 153] on link "Optional" at bounding box center [275, 151] width 53 height 31
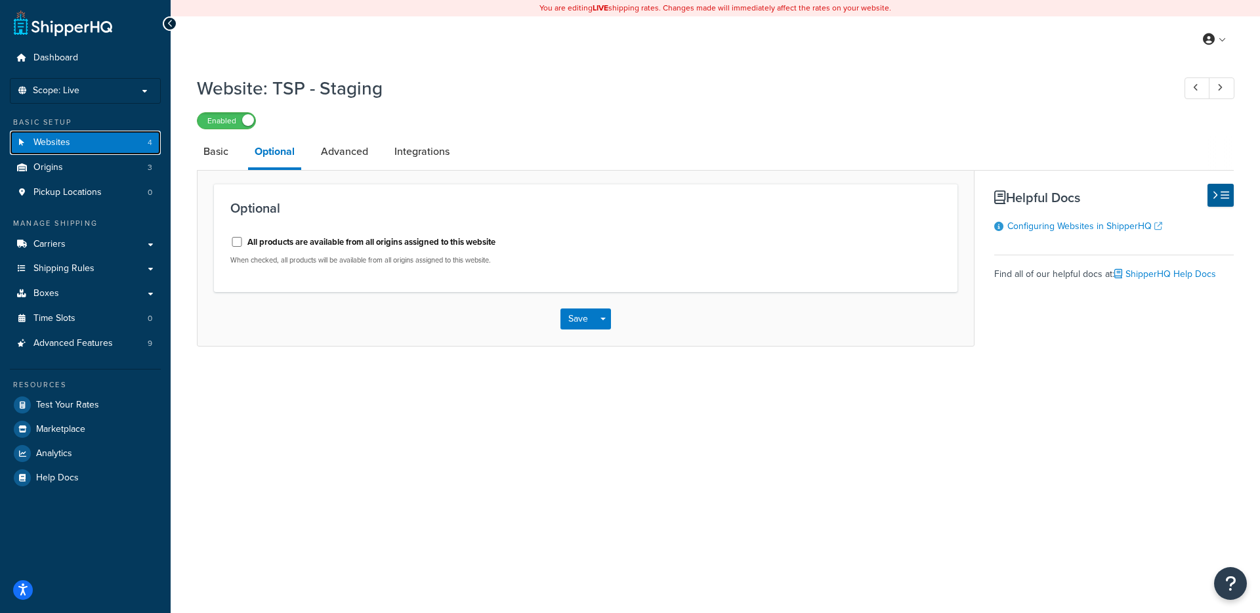
click at [95, 148] on link "Websites 4" at bounding box center [85, 143] width 151 height 24
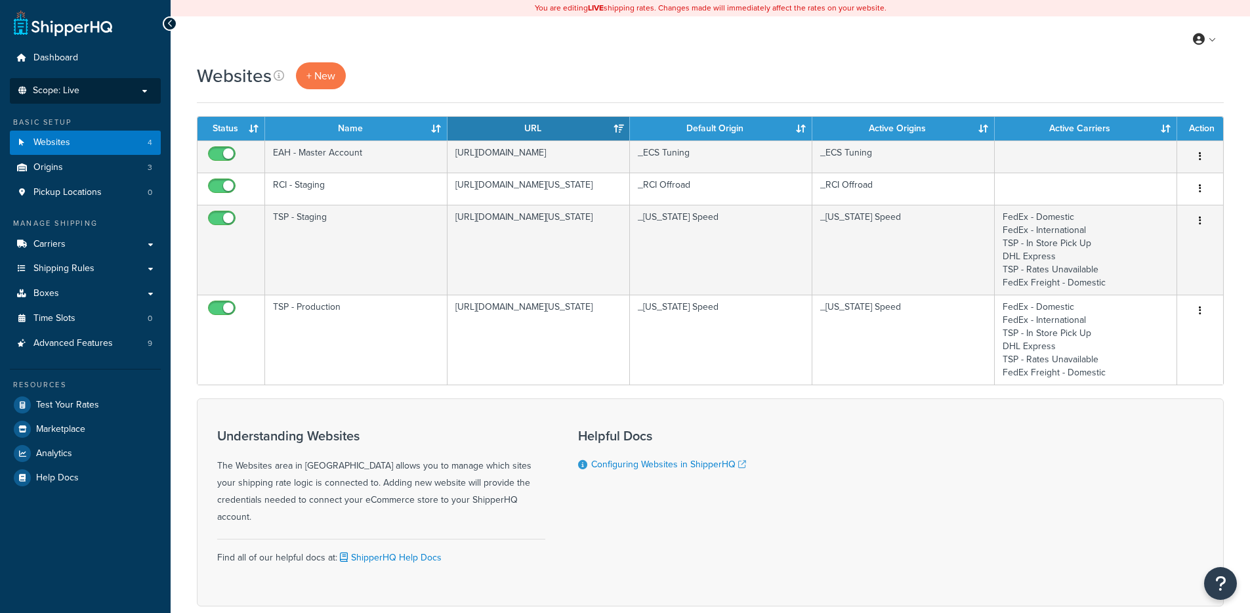
drag, startPoint x: 0, startPoint y: 0, endPoint x: 110, endPoint y: 96, distance: 146.0
click at [110, 96] on p "Scope: Live" at bounding box center [85, 90] width 139 height 11
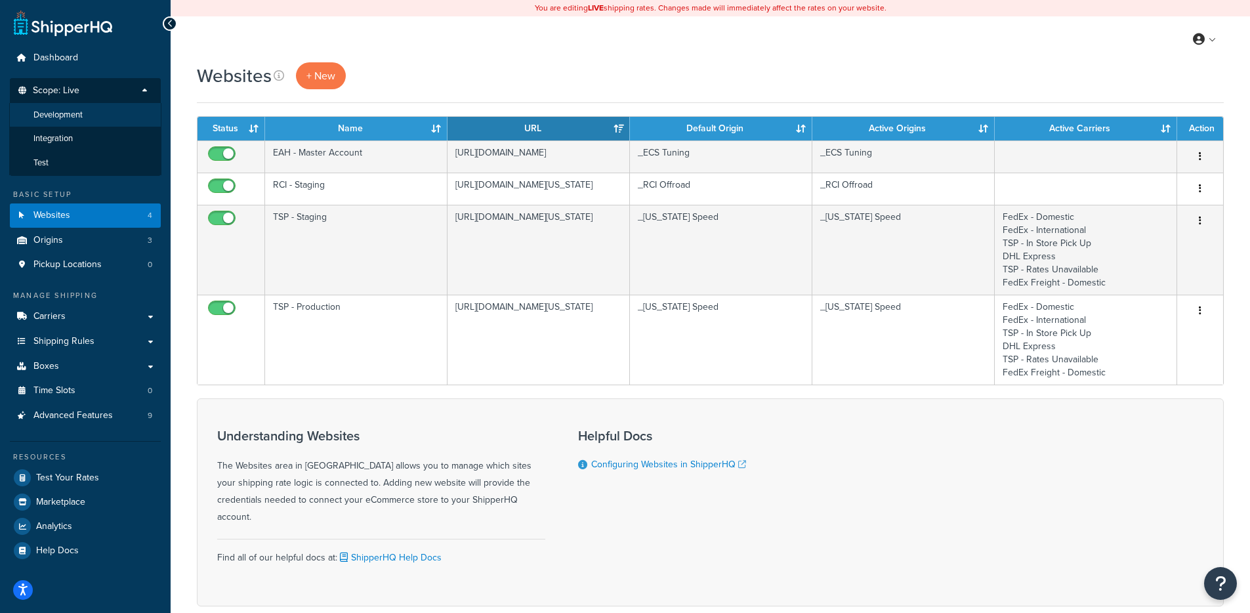
click at [117, 119] on li "Development" at bounding box center [85, 115] width 152 height 24
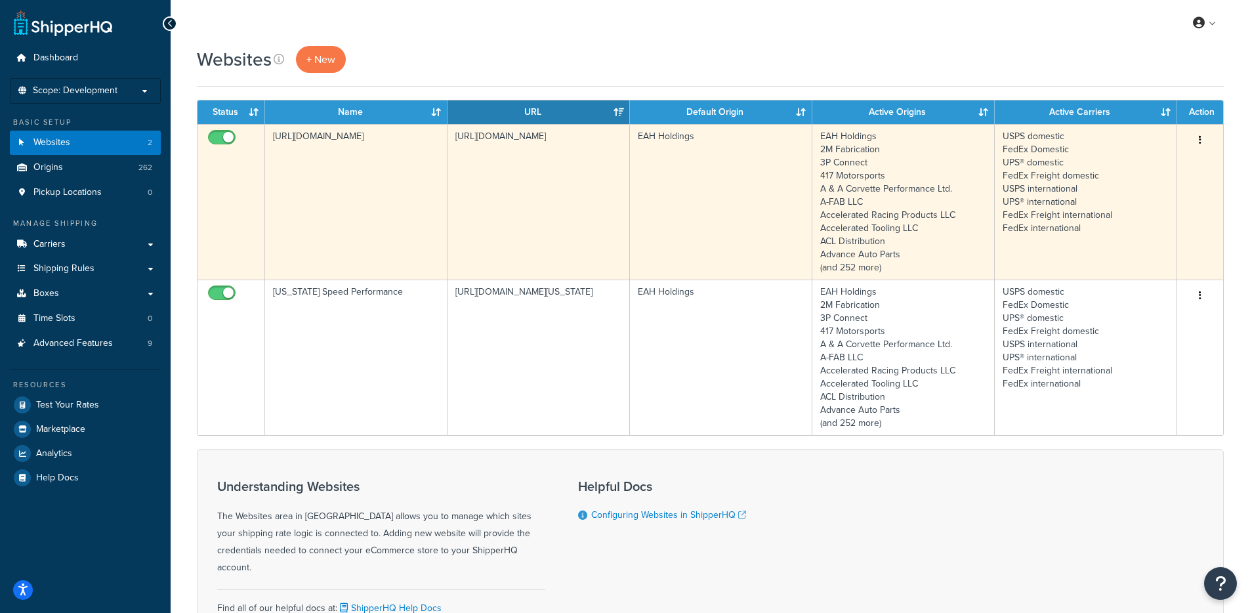
click at [370, 206] on td "[URL][DOMAIN_NAME]" at bounding box center [356, 201] width 182 height 155
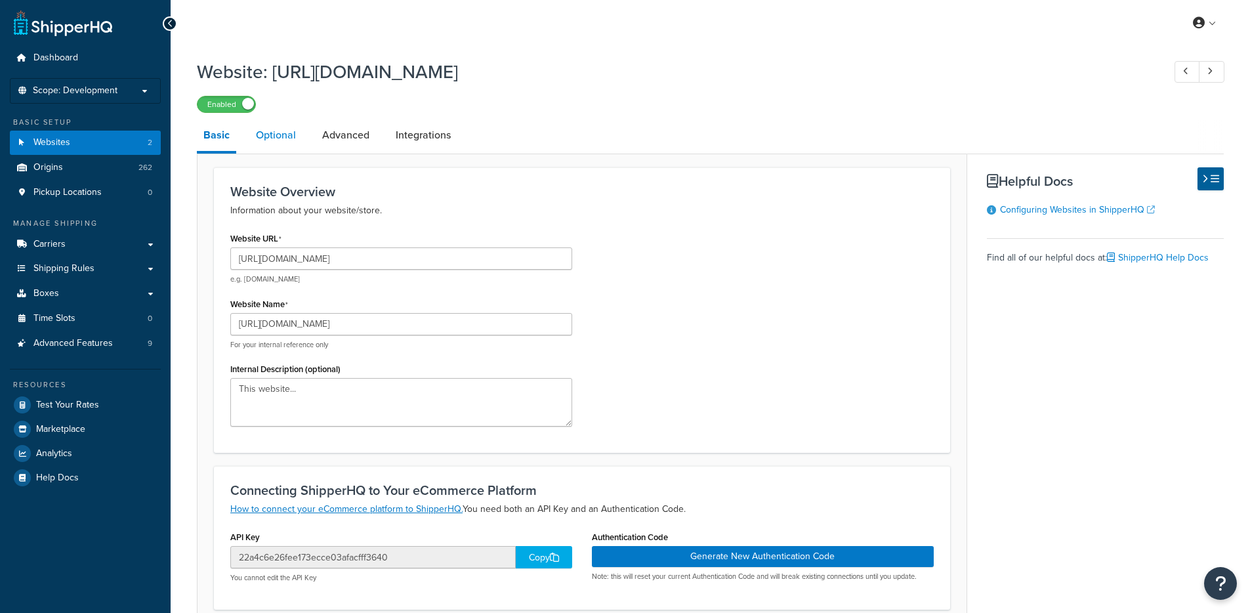
click at [258, 139] on link "Optional" at bounding box center [275, 134] width 53 height 31
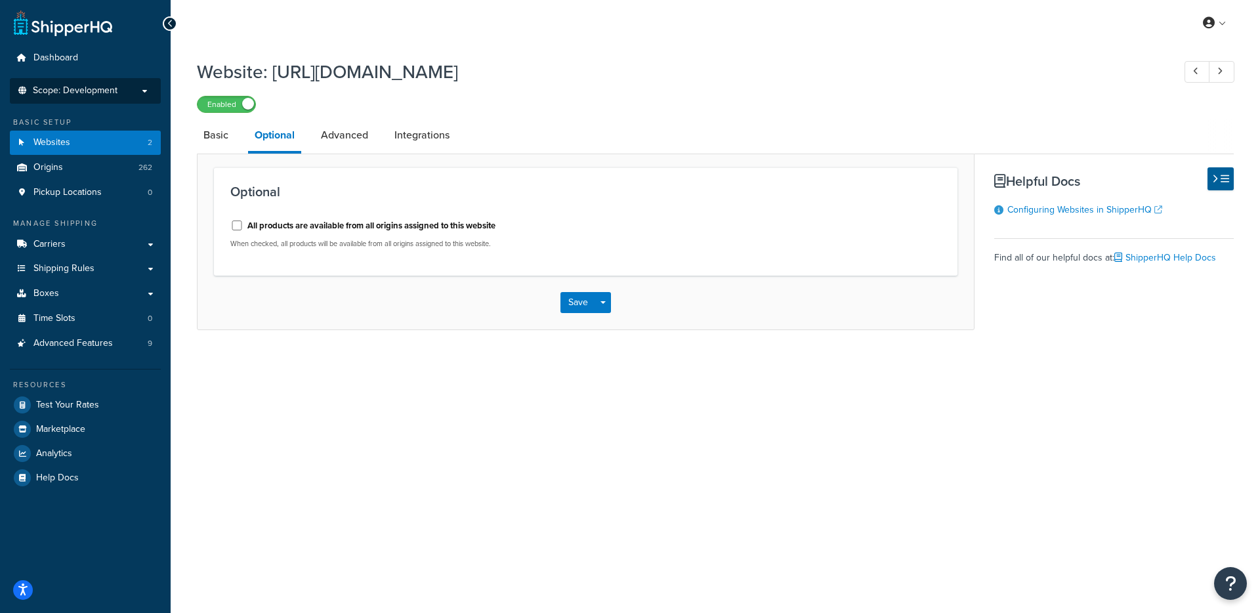
click at [94, 99] on li "Scope: Development" at bounding box center [85, 91] width 151 height 26
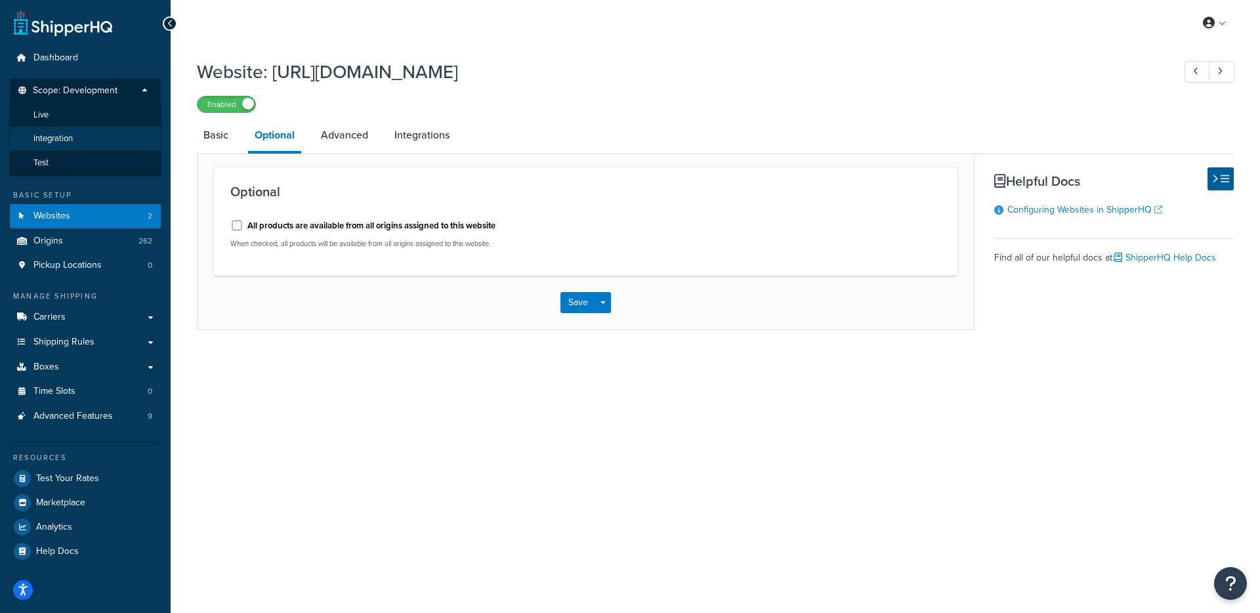
click at [106, 134] on li "Integration" at bounding box center [85, 139] width 152 height 24
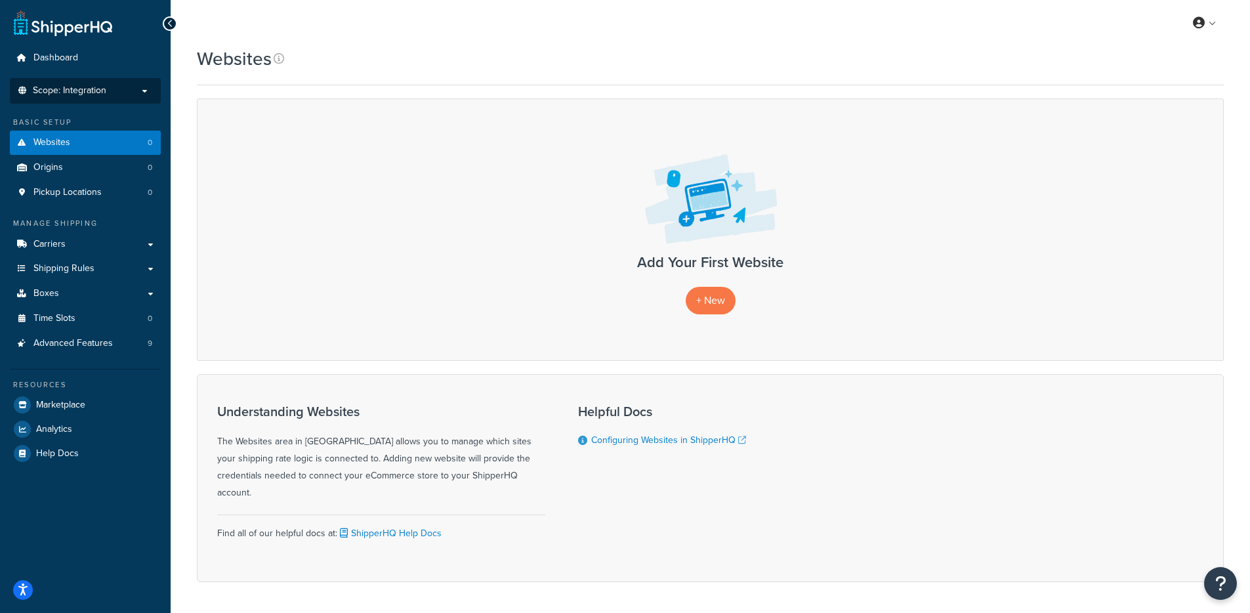
click at [104, 93] on span "Scope: Integration" at bounding box center [69, 90] width 73 height 11
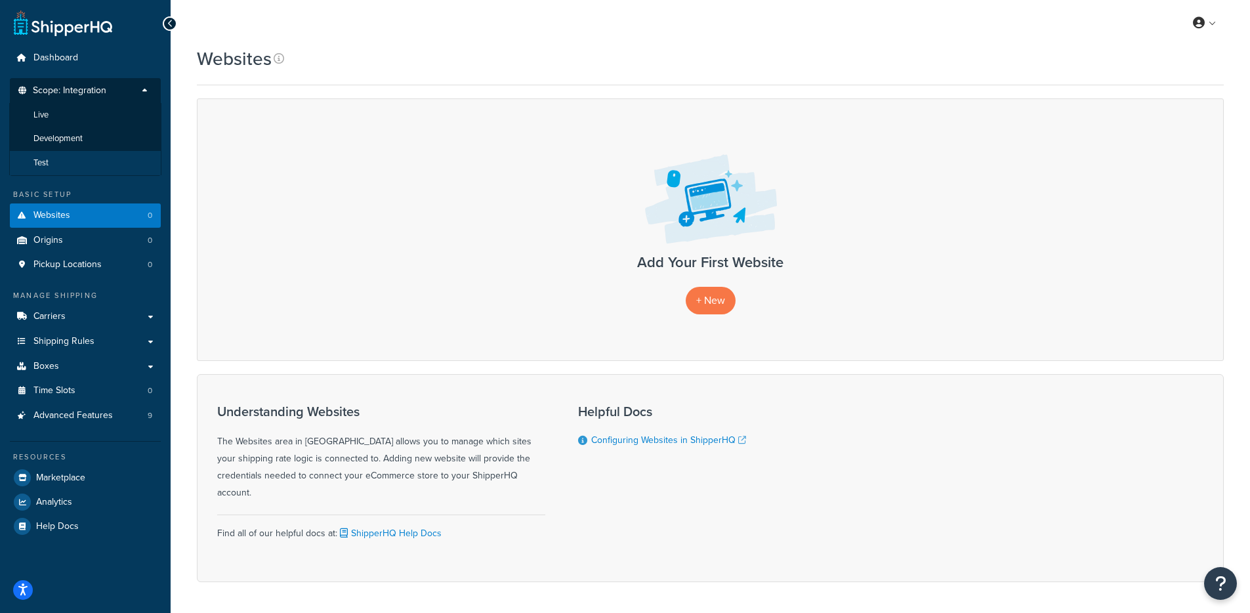
click at [102, 161] on li "Test" at bounding box center [85, 163] width 152 height 24
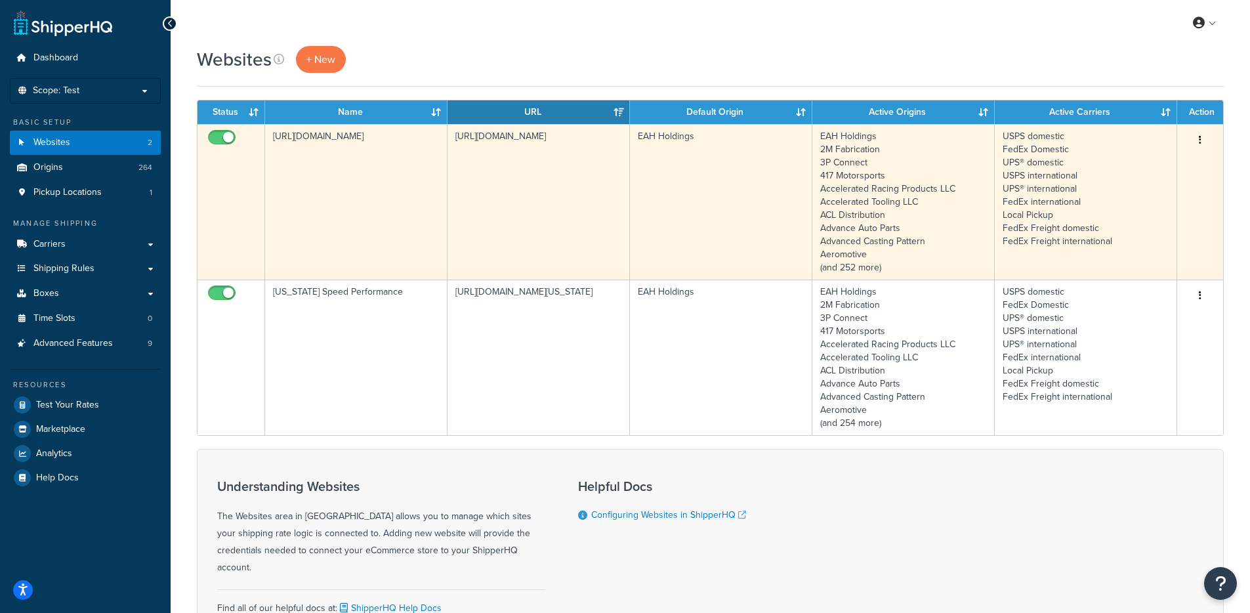
click at [440, 216] on td "[URL][DOMAIN_NAME]" at bounding box center [356, 201] width 182 height 155
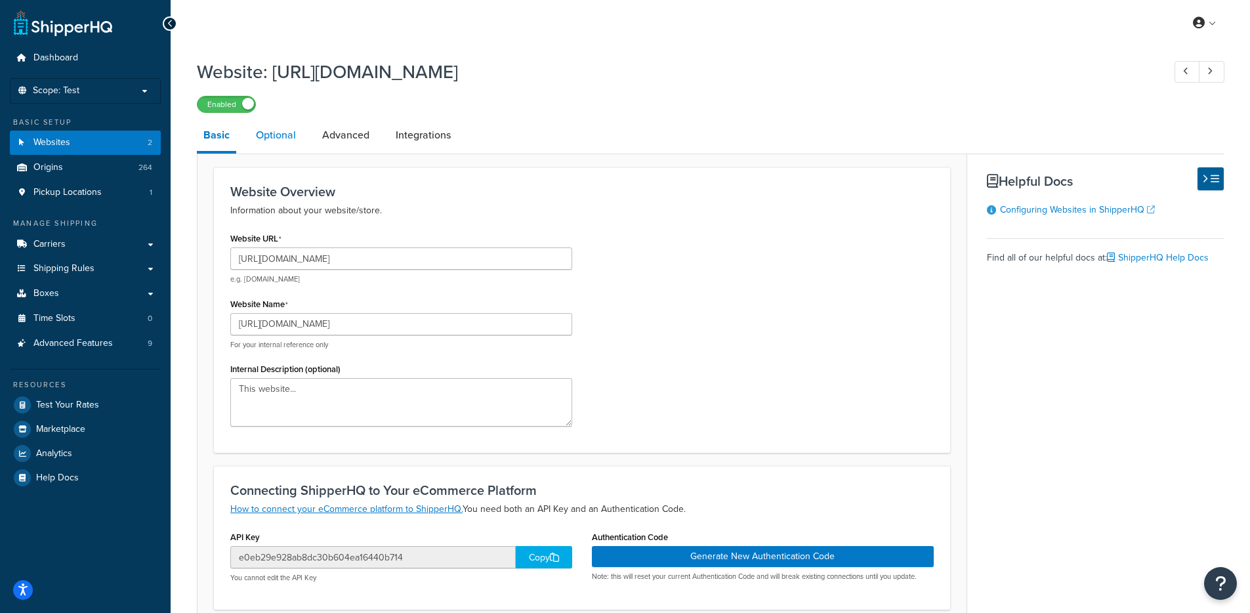
click at [282, 125] on link "Optional" at bounding box center [275, 134] width 53 height 31
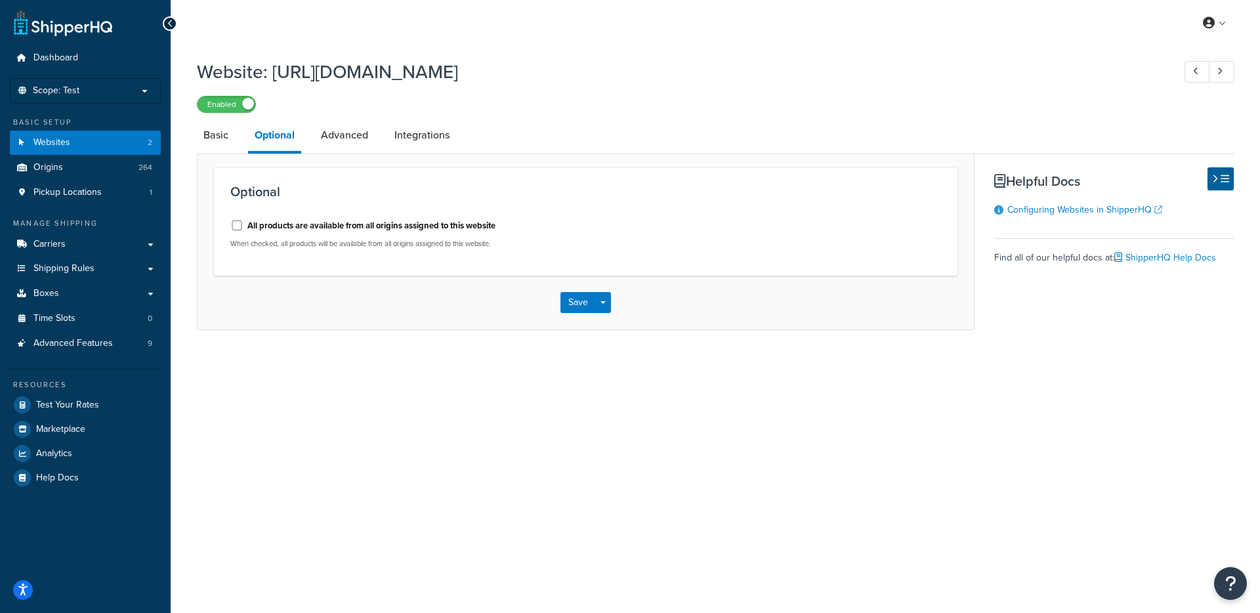
click at [194, 134] on div "Website: https://www.enthusiastautoholdings.com/ Enabled Basic Optional Advance…" at bounding box center [715, 207] width 1089 height 310
click at [201, 138] on link "Basic" at bounding box center [216, 134] width 38 height 31
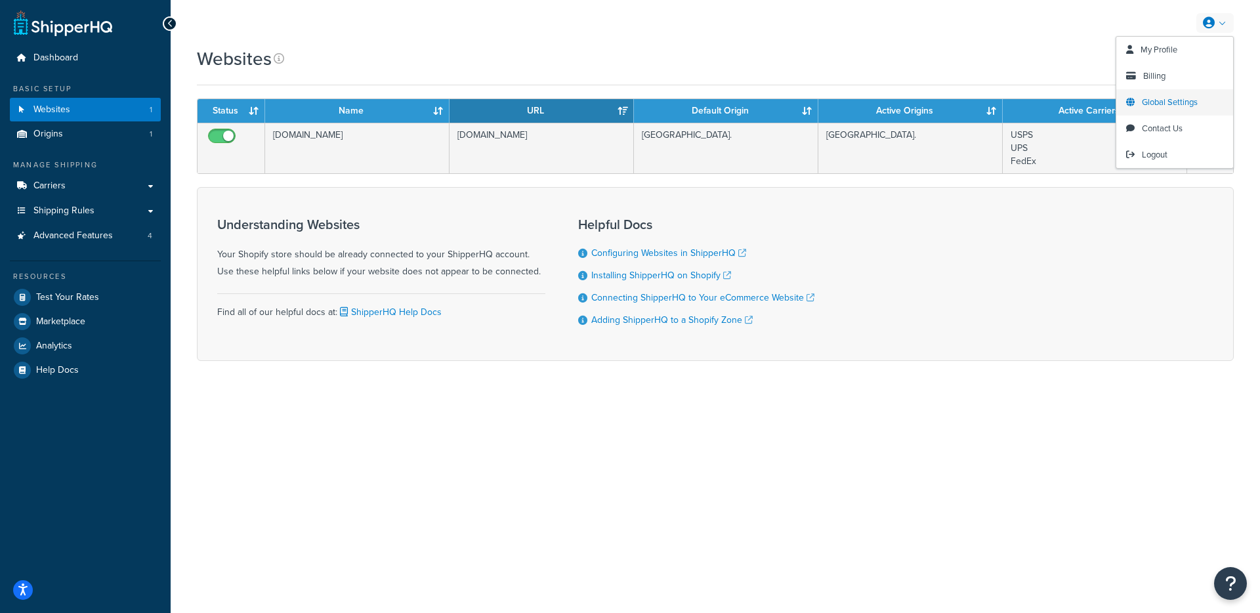
click at [1174, 98] on span "Global Settings" at bounding box center [1170, 102] width 56 height 12
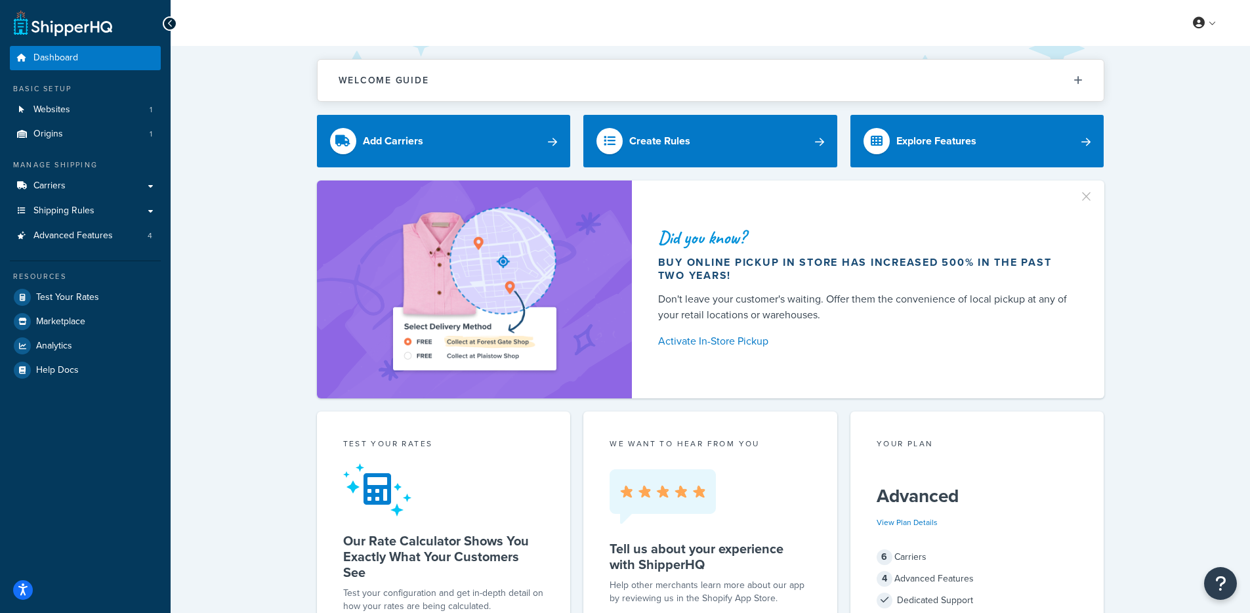
click at [271, 241] on div "Did you know? Buy online pickup in store has increased 500% in the past two yea…" at bounding box center [710, 289] width 1027 height 218
click at [66, 109] on span "Websites" at bounding box center [51, 109] width 37 height 11
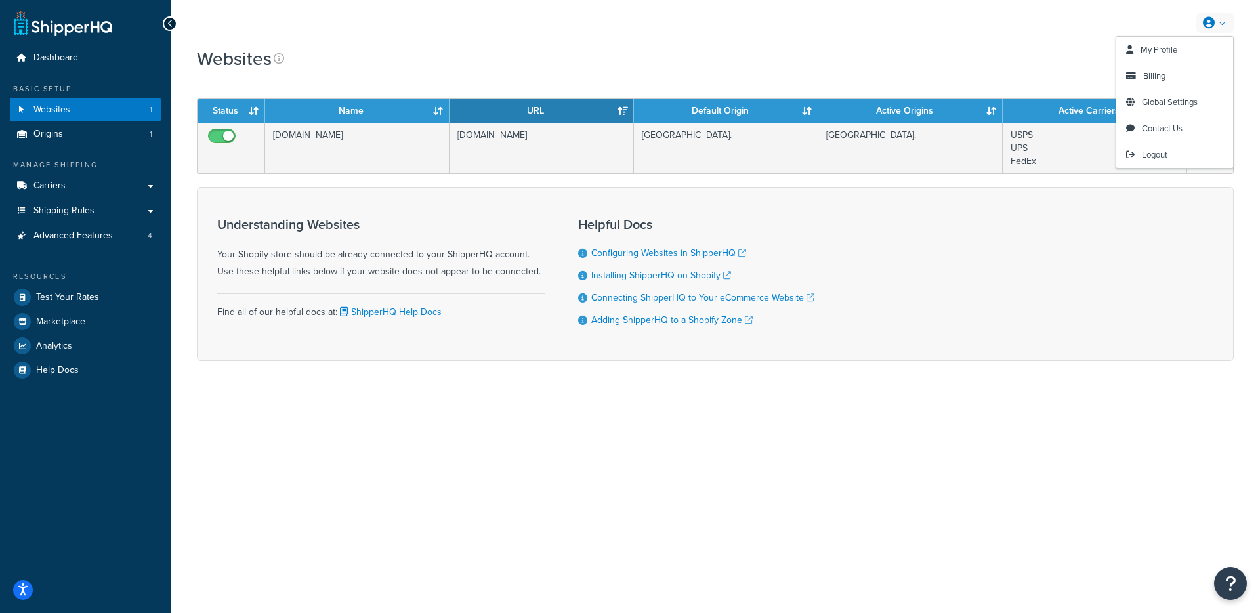
click at [1224, 22] on link at bounding box center [1214, 23] width 37 height 20
click at [1154, 106] on span "Global Settings" at bounding box center [1170, 102] width 56 height 12
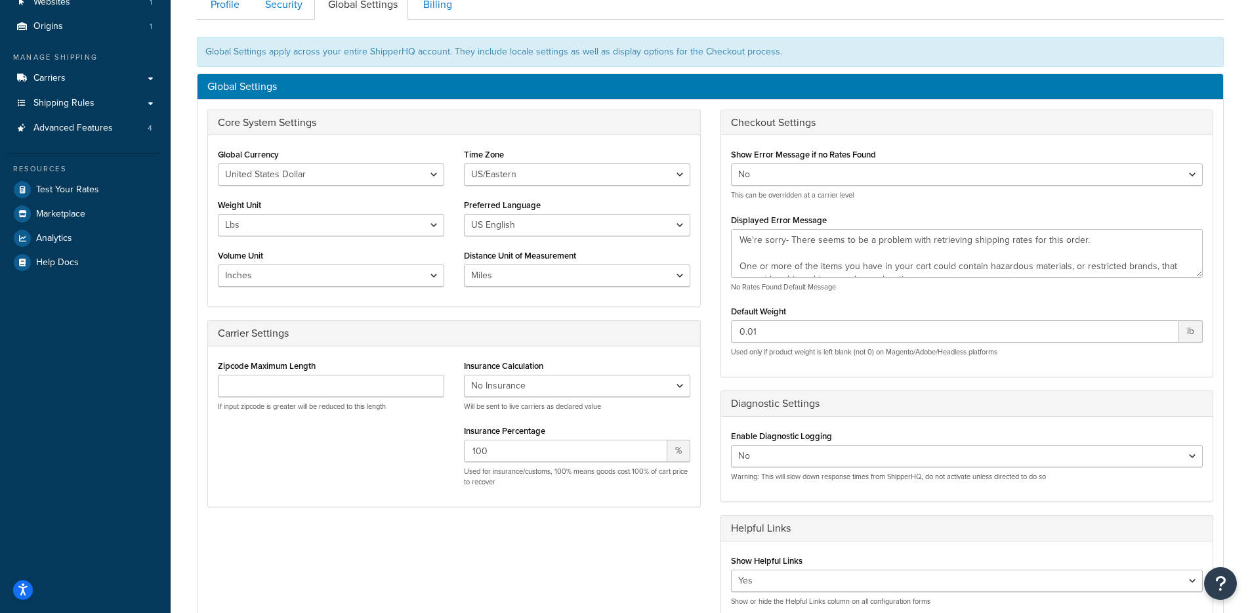
scroll to position [56, 0]
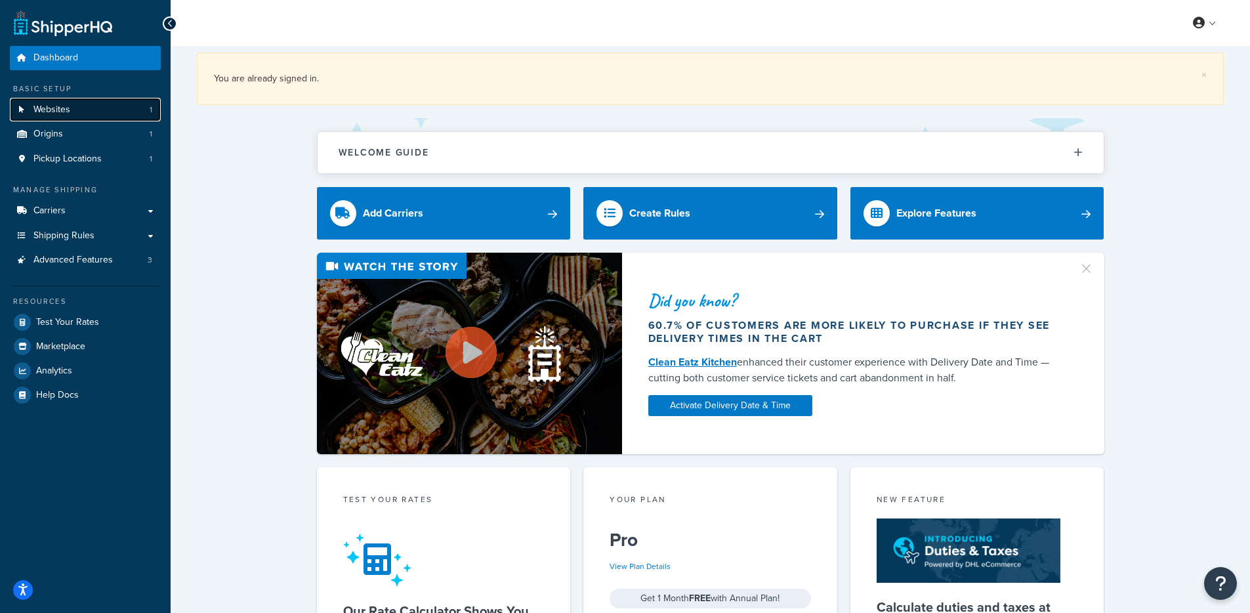
click at [82, 100] on link "Websites 1" at bounding box center [85, 110] width 151 height 24
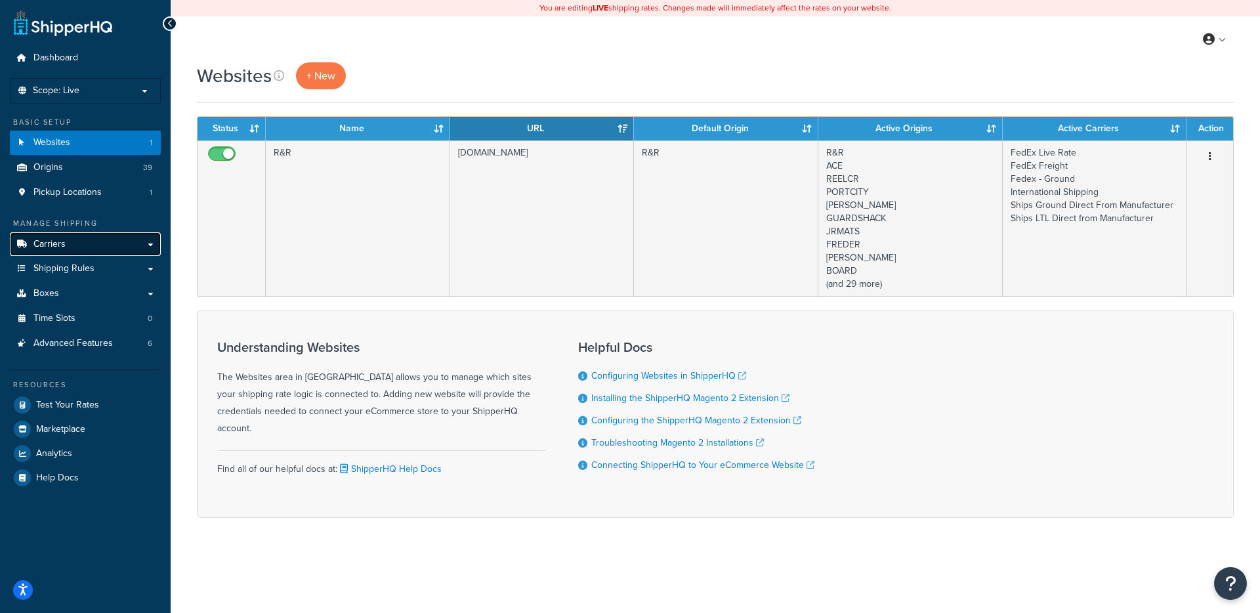
click at [139, 247] on link "Carriers" at bounding box center [85, 244] width 151 height 24
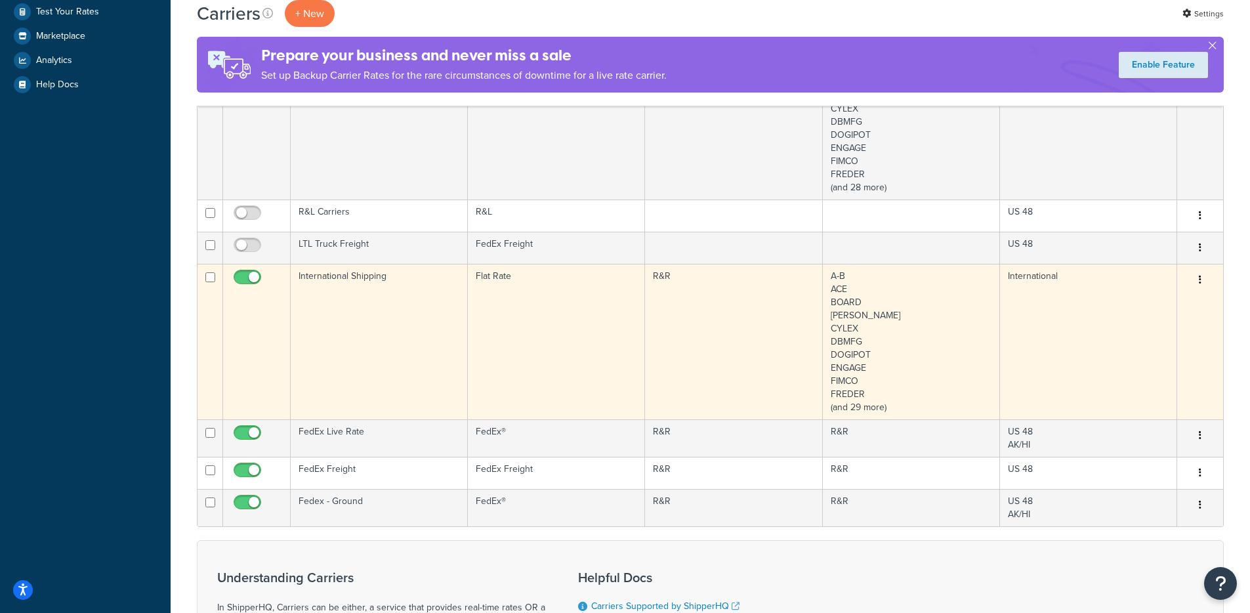
scroll to position [208, 0]
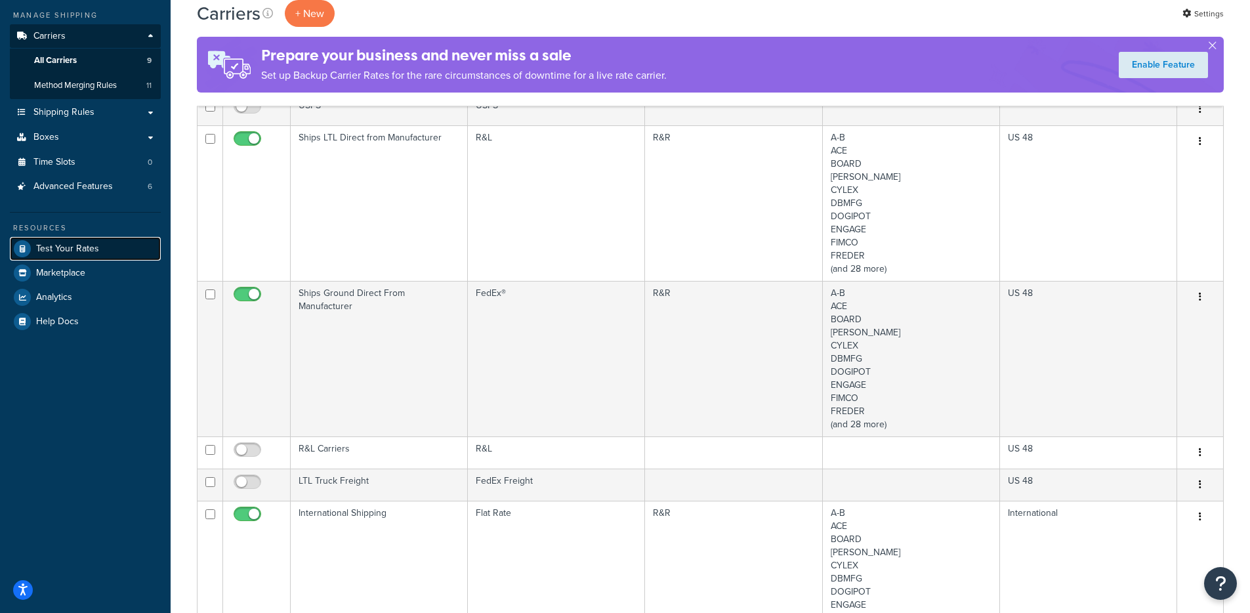
click at [98, 244] on link "Test Your Rates" at bounding box center [85, 249] width 151 height 24
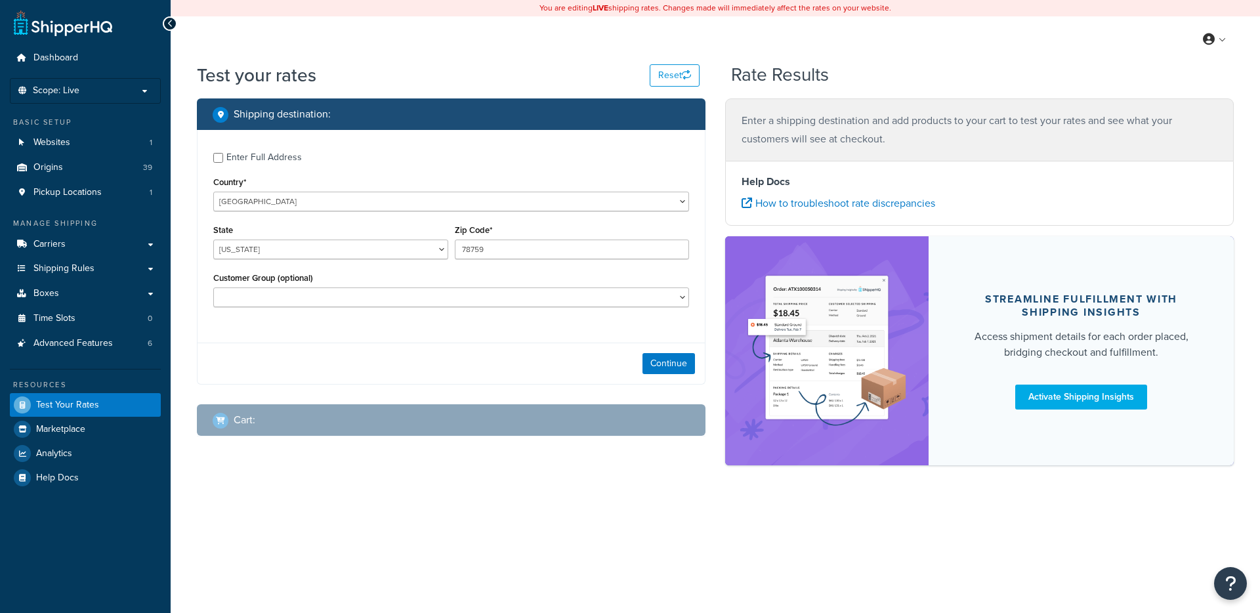
select select "TX"
click at [654, 373] on button "Continue" at bounding box center [668, 363] width 52 height 21
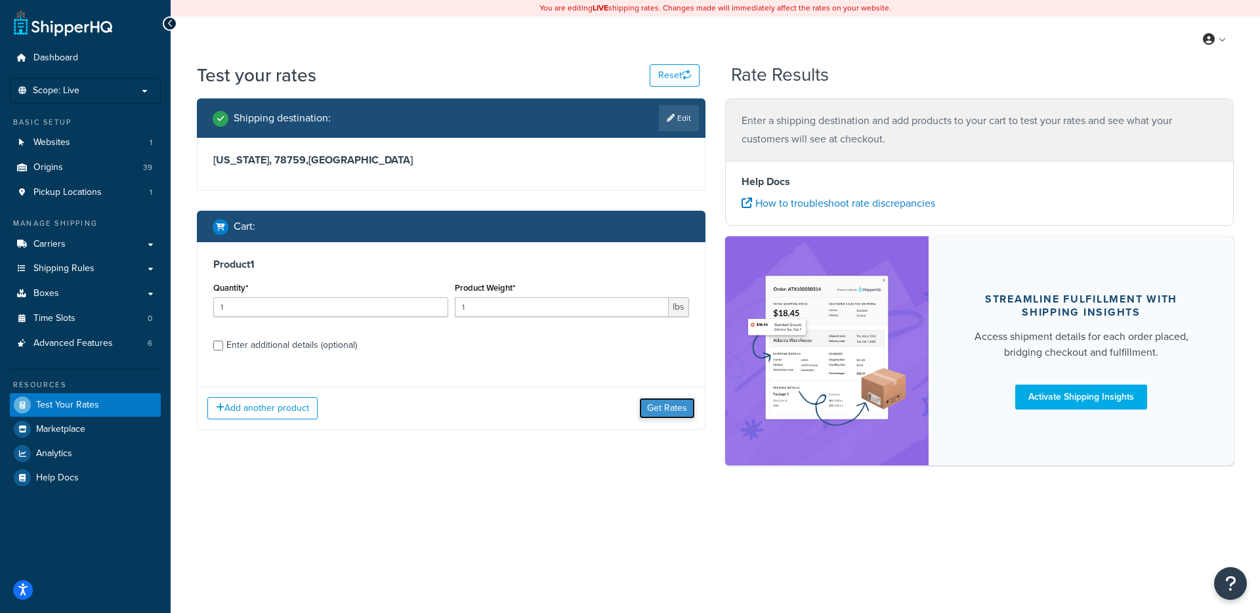
click at [651, 411] on button "Get Rates" at bounding box center [667, 408] width 56 height 21
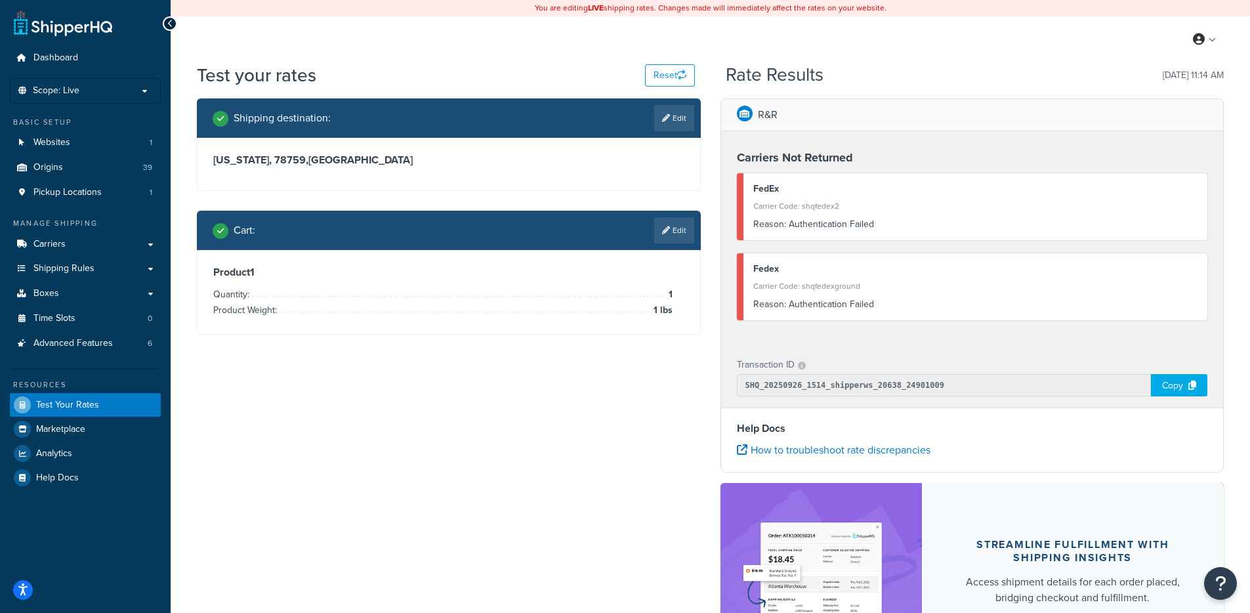
click at [885, 241] on div "Carriers Not Returned FedEx Carrier Code: shqfedex2 Reason: Authentication Fail…" at bounding box center [972, 237] width 503 height 213
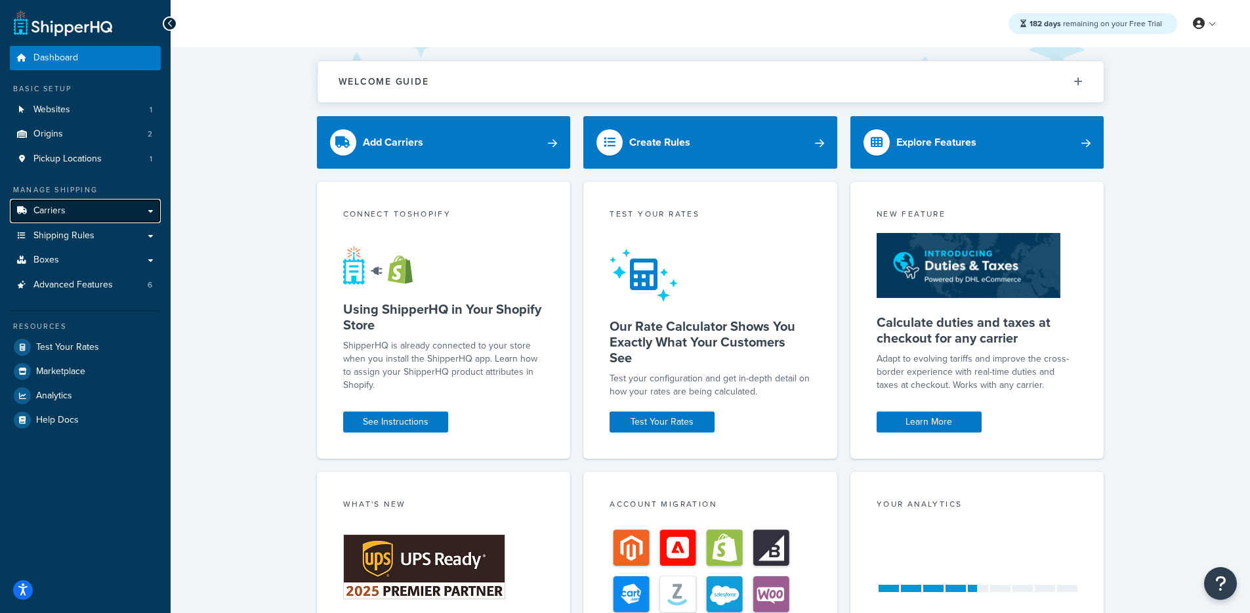
click at [69, 215] on link "Carriers" at bounding box center [85, 211] width 151 height 24
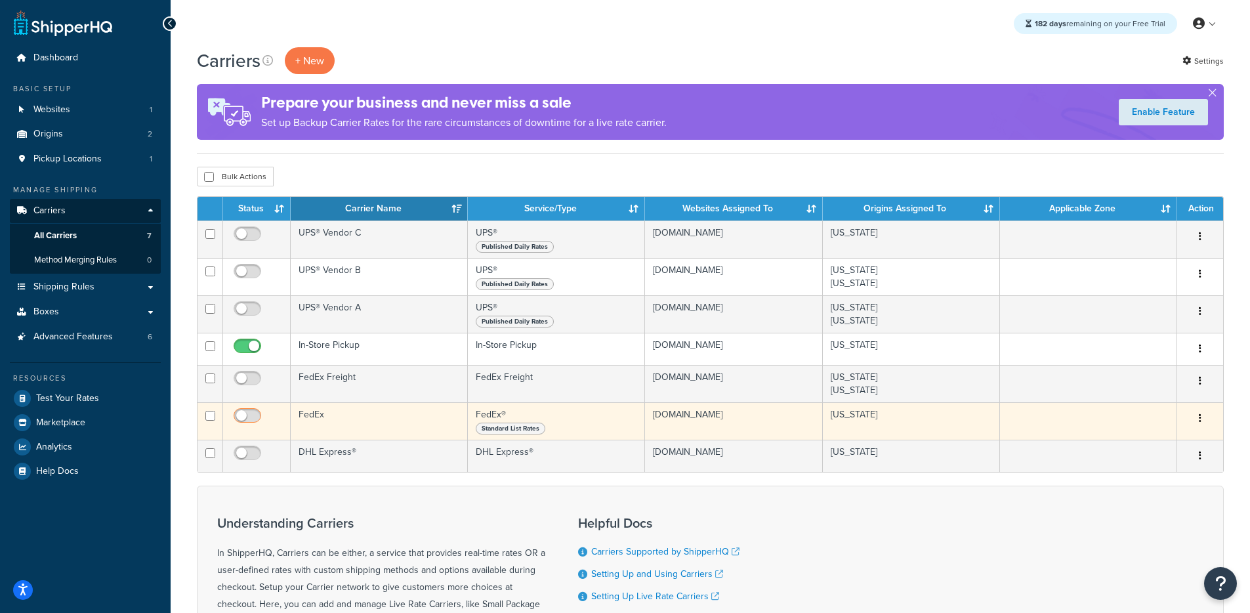
click at [243, 419] on input "checkbox" at bounding box center [249, 419] width 36 height 16
checkbox input "true"
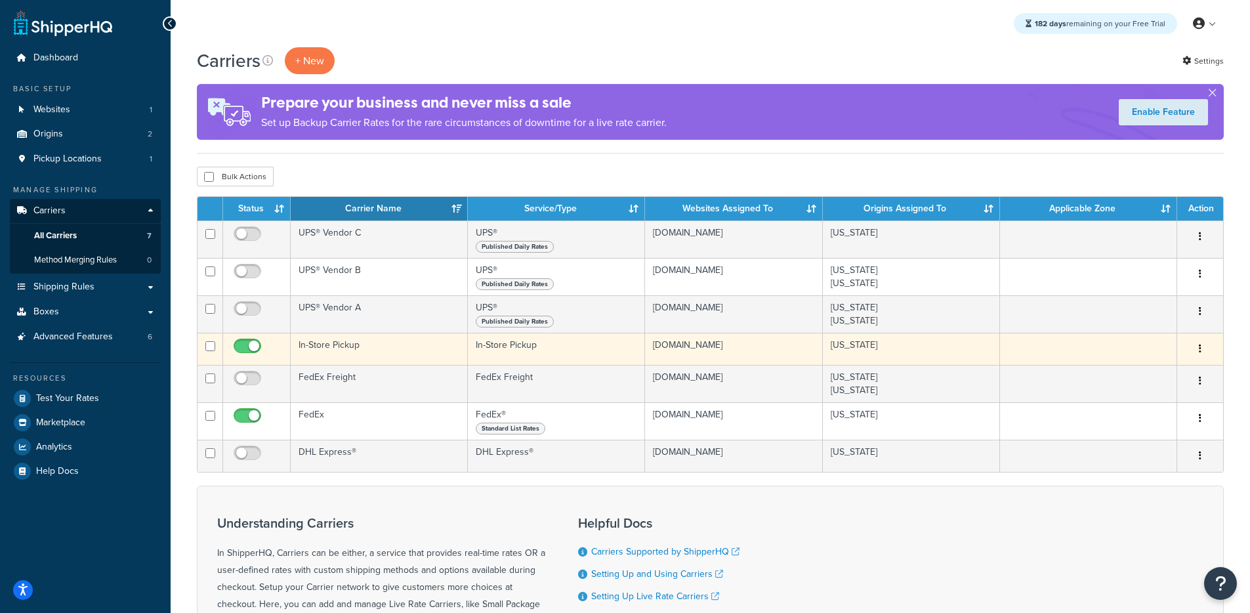
click at [236, 346] on input "checkbox" at bounding box center [249, 349] width 36 height 16
checkbox input "false"
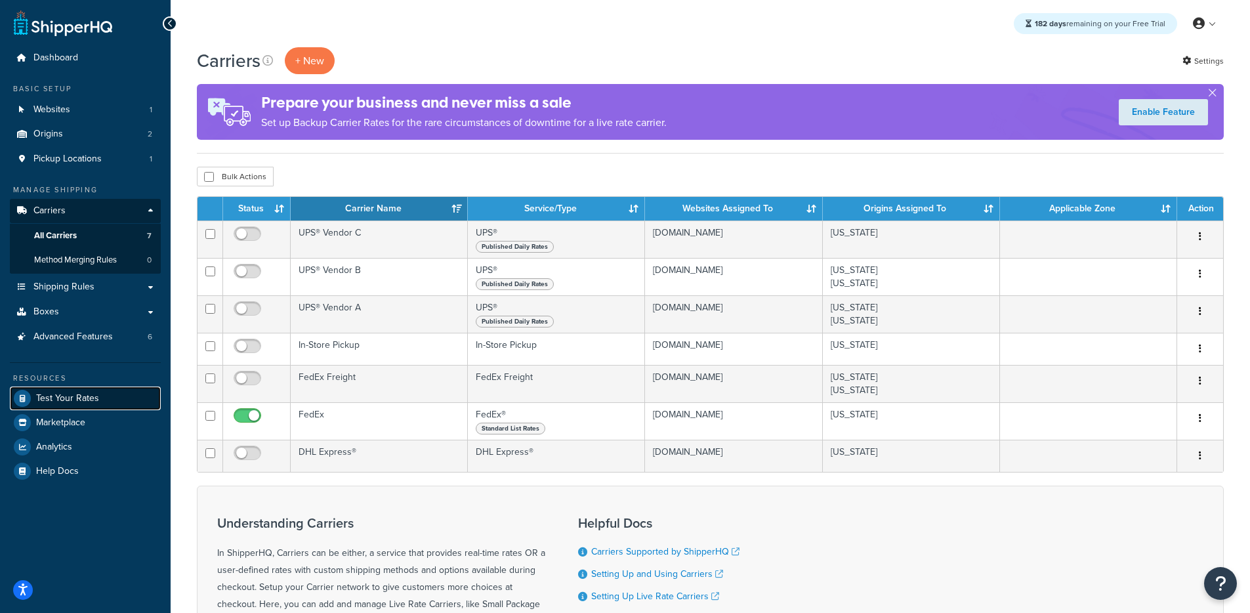
click at [85, 394] on span "Test Your Rates" at bounding box center [67, 398] width 63 height 11
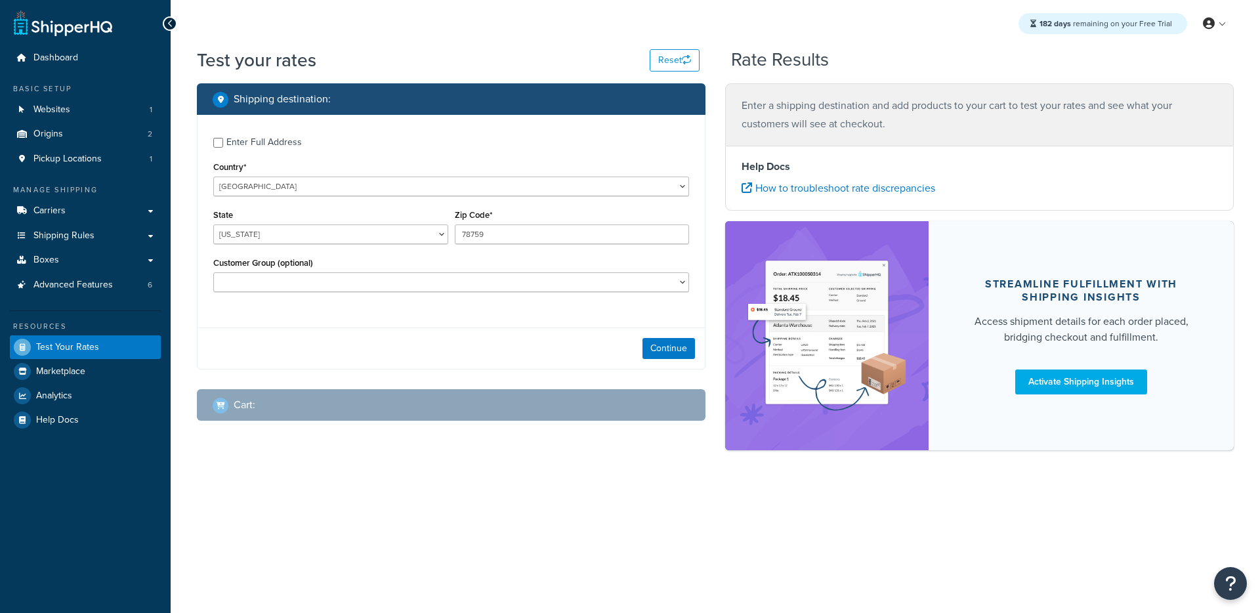
select select "TX"
click at [652, 354] on button "Continue" at bounding box center [668, 348] width 52 height 21
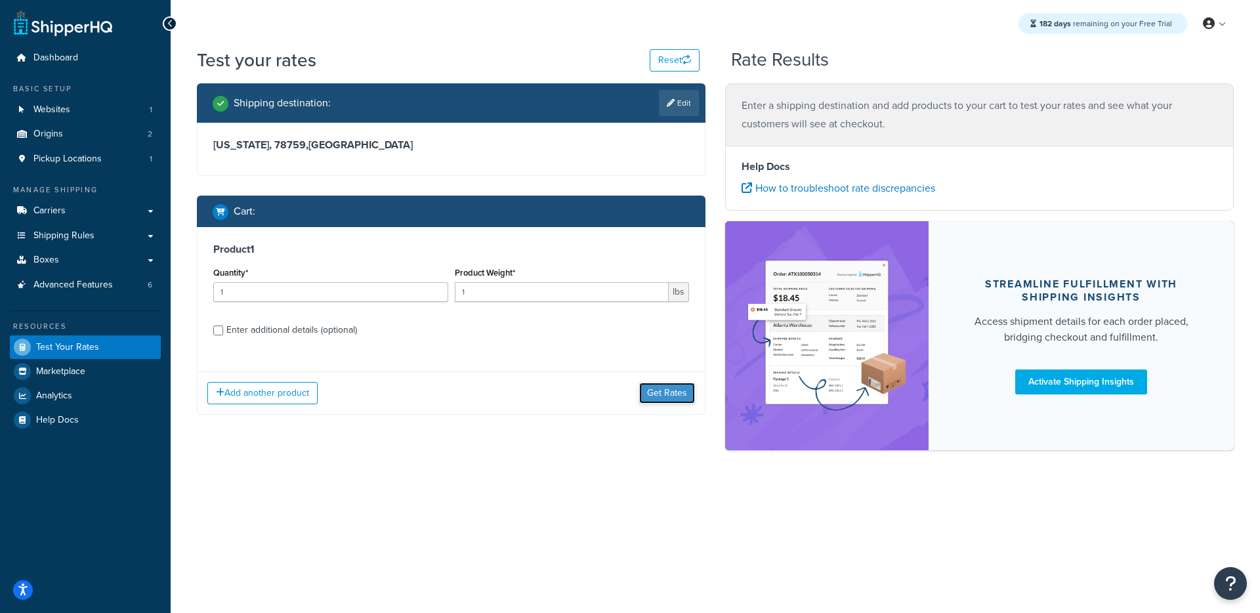
click at [650, 391] on button "Get Rates" at bounding box center [667, 392] width 56 height 21
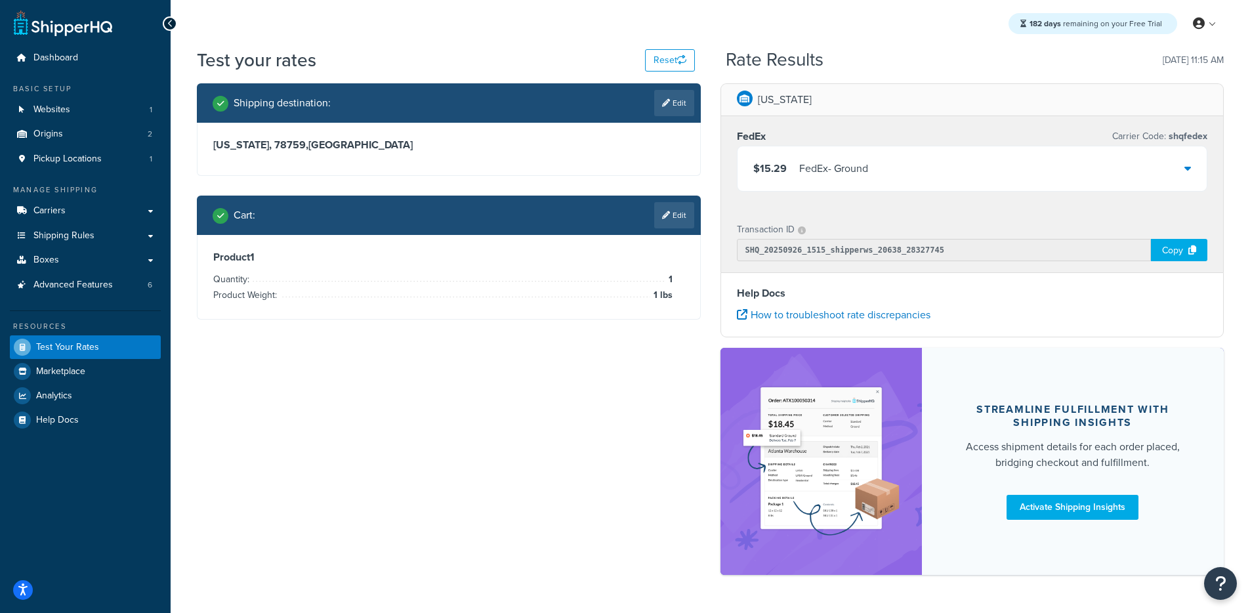
click at [879, 166] on div "$15.29 FedEx - Ground" at bounding box center [972, 168] width 470 height 45
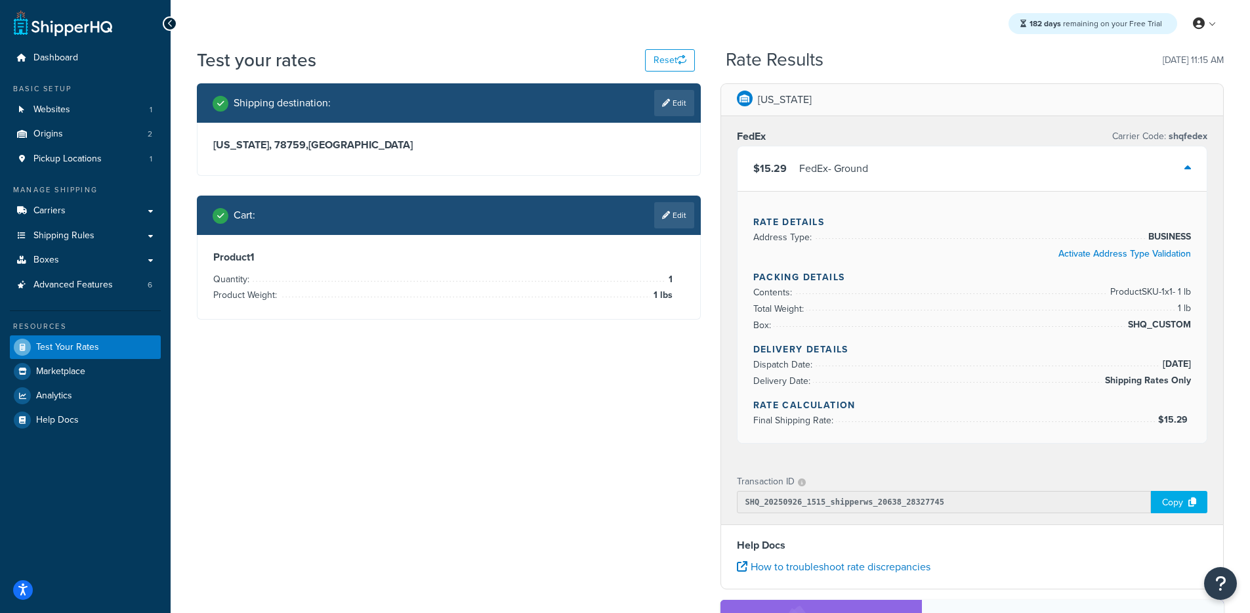
click at [879, 166] on div "$15.29 FedEx - Ground" at bounding box center [972, 168] width 470 height 45
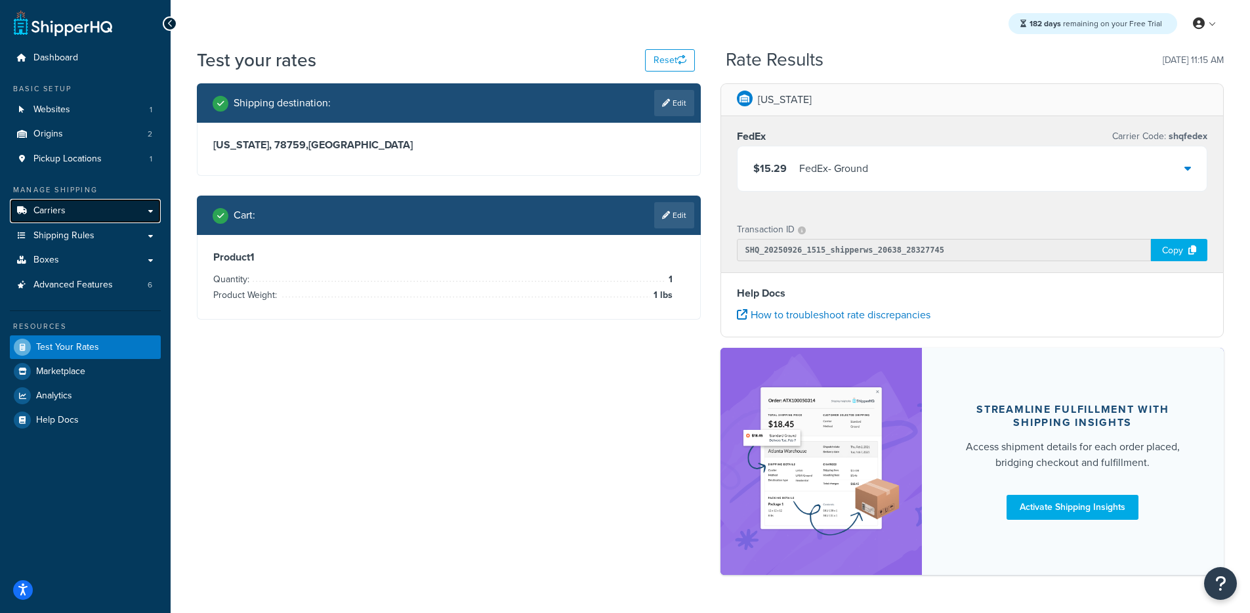
click at [78, 207] on link "Carriers" at bounding box center [85, 211] width 151 height 24
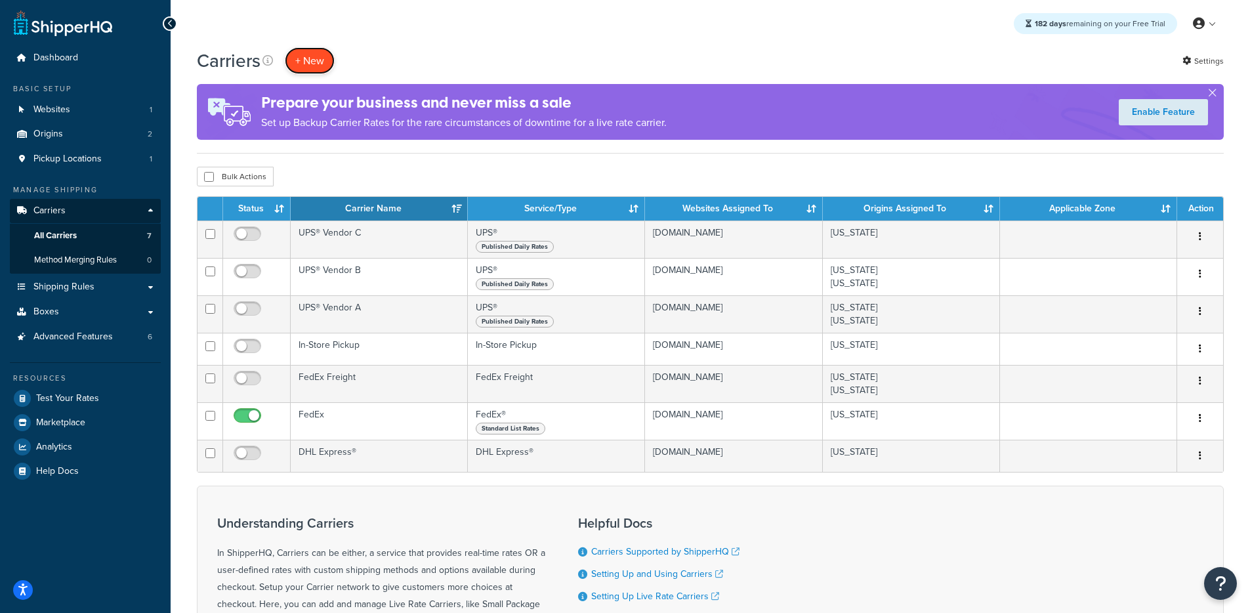
click at [306, 68] on button "+ New" at bounding box center [310, 60] width 50 height 27
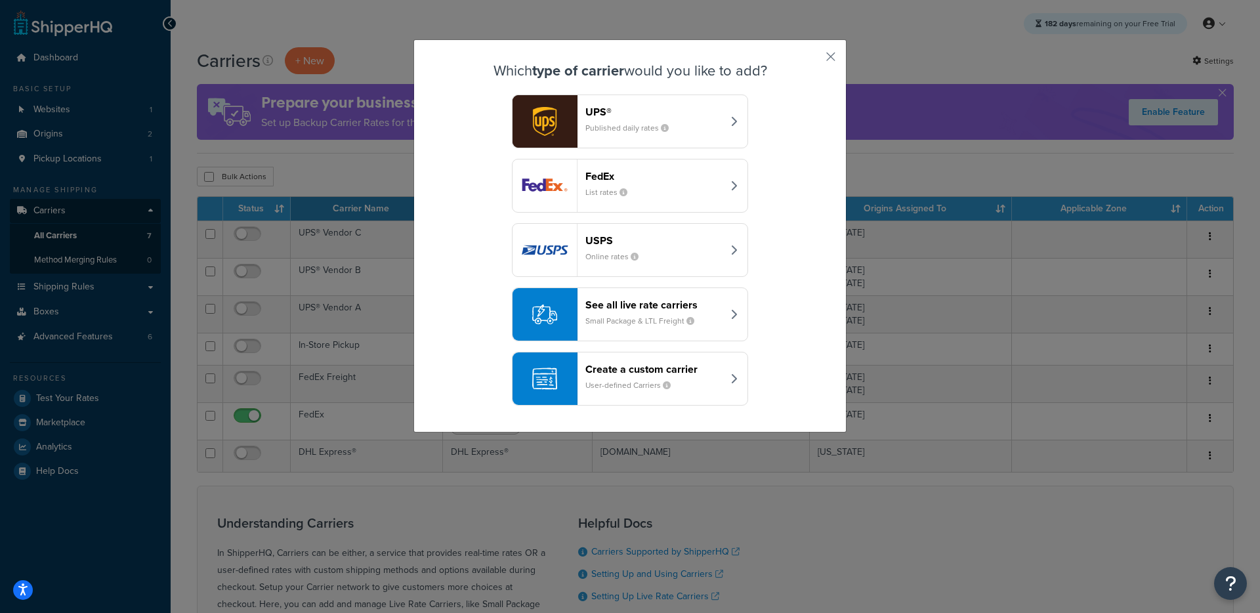
click at [646, 182] on div "FedEx List rates" at bounding box center [653, 185] width 137 height 31
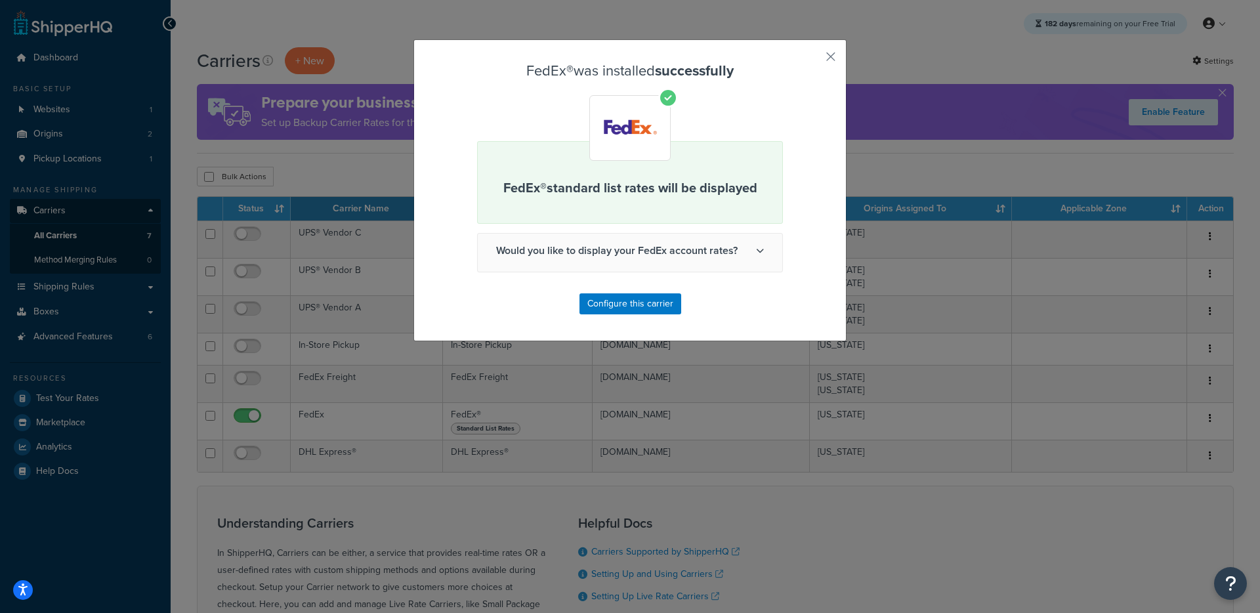
click at [835, 51] on div "FedEx® was installed successfully FedEx® standard list rates will be displayed …" at bounding box center [629, 190] width 433 height 302
drag, startPoint x: 828, startPoint y: 52, endPoint x: 811, endPoint y: 71, distance: 25.1
click at [813, 60] on button "button" at bounding box center [811, 61] width 3 height 3
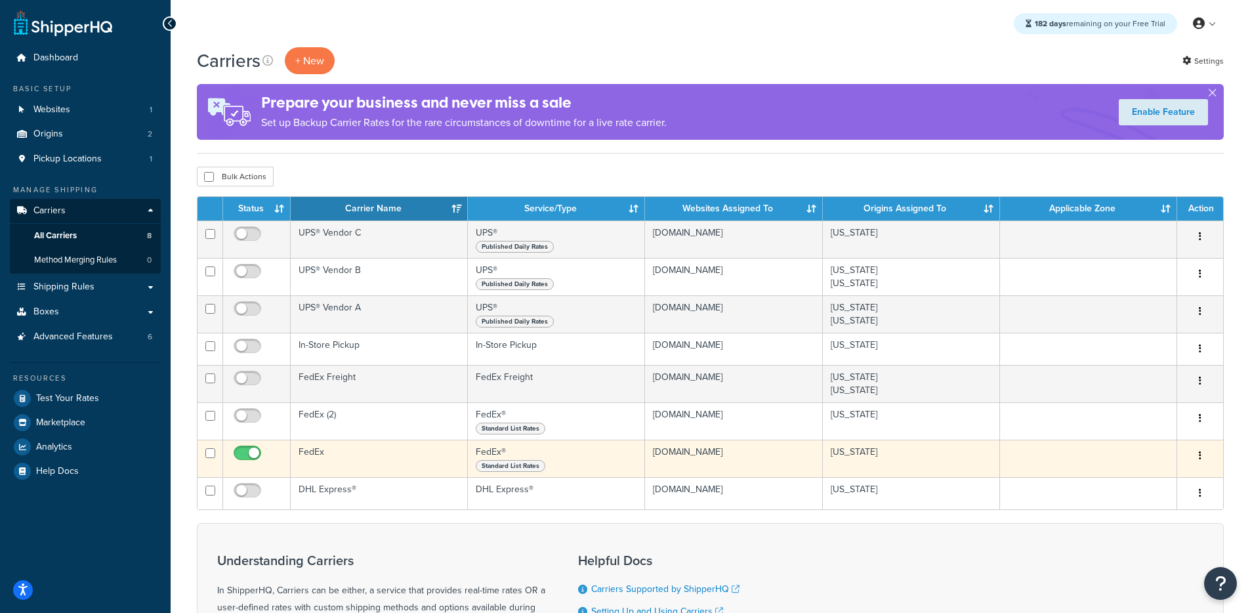
click at [363, 457] on td "FedEx" at bounding box center [379, 458] width 177 height 37
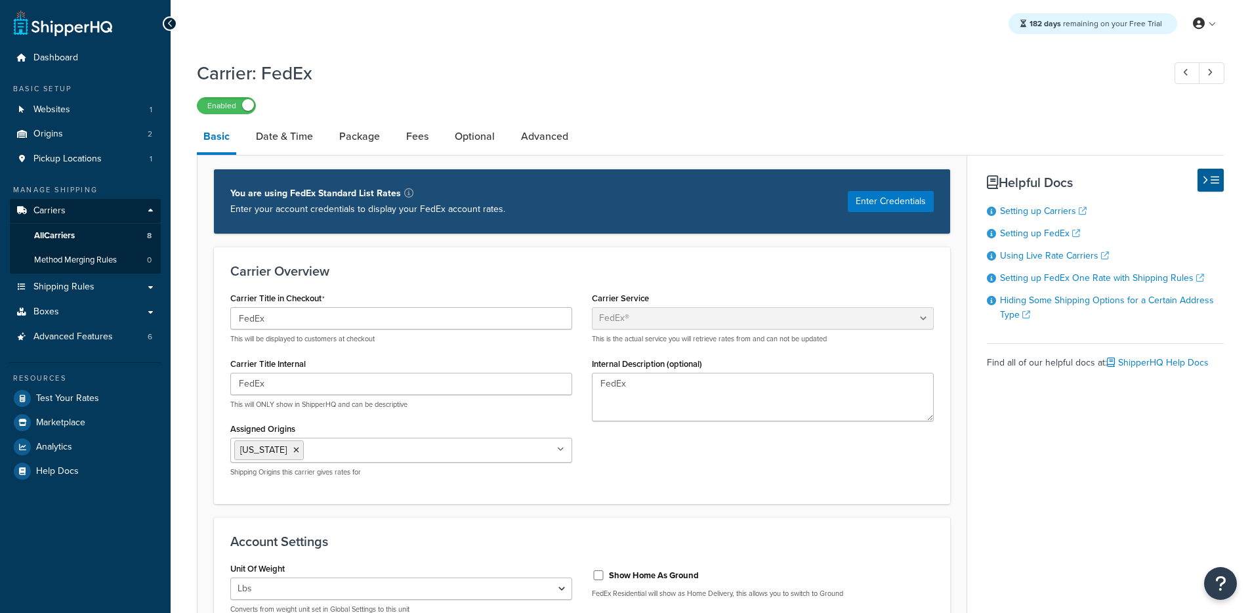
select select "fedEx"
select select "REGULAR_PICKUP"
select select "YOUR_PACKAGING"
click at [875, 201] on button "Enter Credentials" at bounding box center [891, 201] width 86 height 21
select select "US"
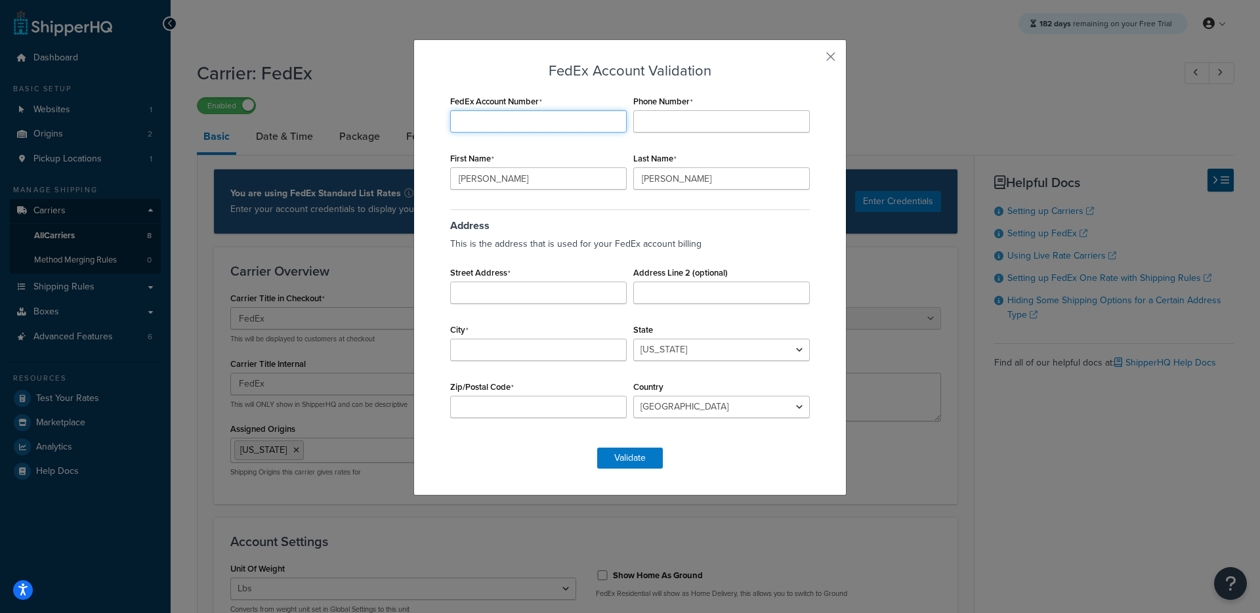
click at [528, 127] on input "FedEx Account Number" at bounding box center [538, 121] width 176 height 22
paste input "974401193"
type input "974401193"
click at [527, 182] on input "Laurie" at bounding box center [538, 178] width 176 height 22
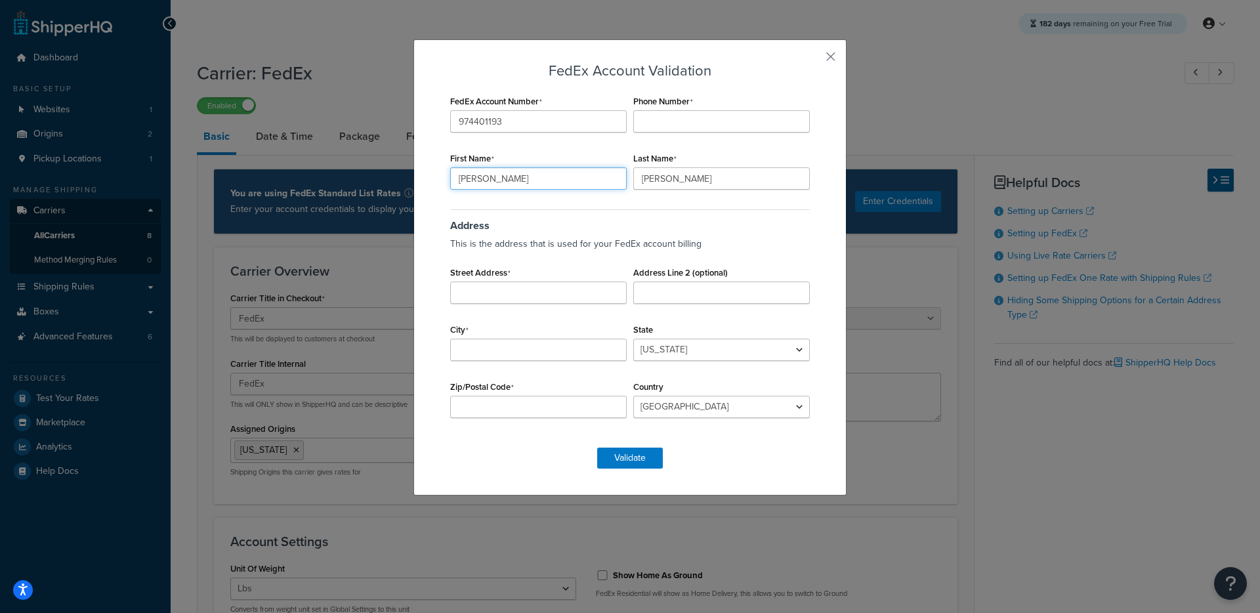
paste input "hipperHQ"
click at [455, 177] on input "hipperHQ" at bounding box center [538, 178] width 176 height 22
type input "ShipperHQ"
click at [679, 118] on input "Phone Number" at bounding box center [721, 121] width 176 height 22
click at [813, 60] on button "button" at bounding box center [811, 61] width 3 height 3
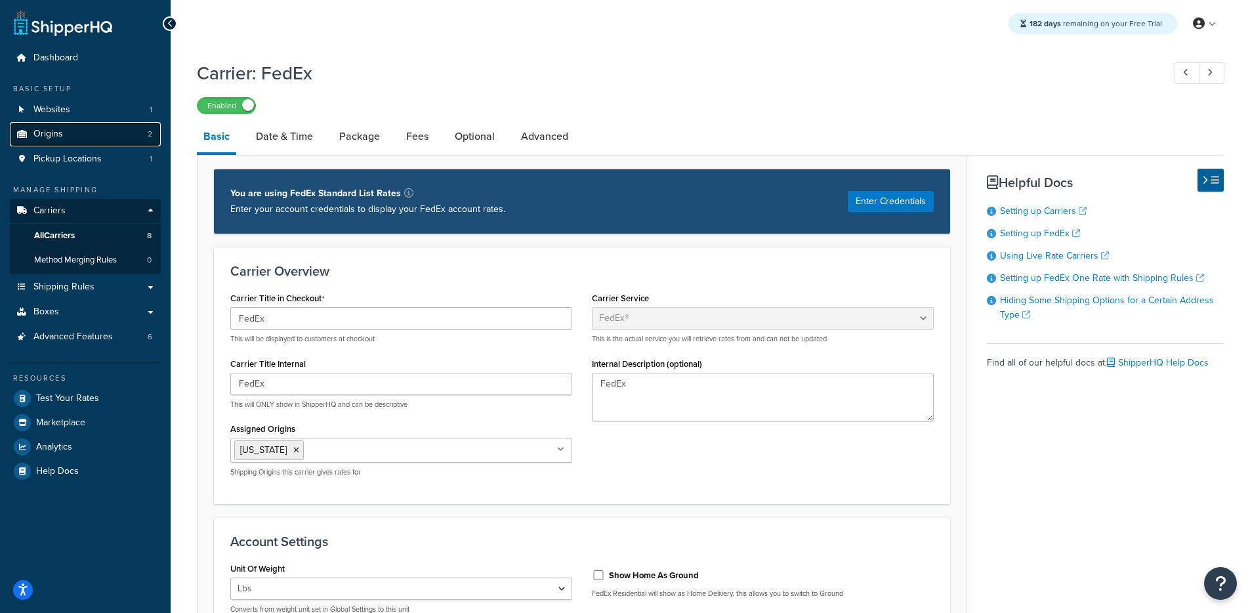
click at [106, 130] on link "Origins 2" at bounding box center [85, 134] width 151 height 24
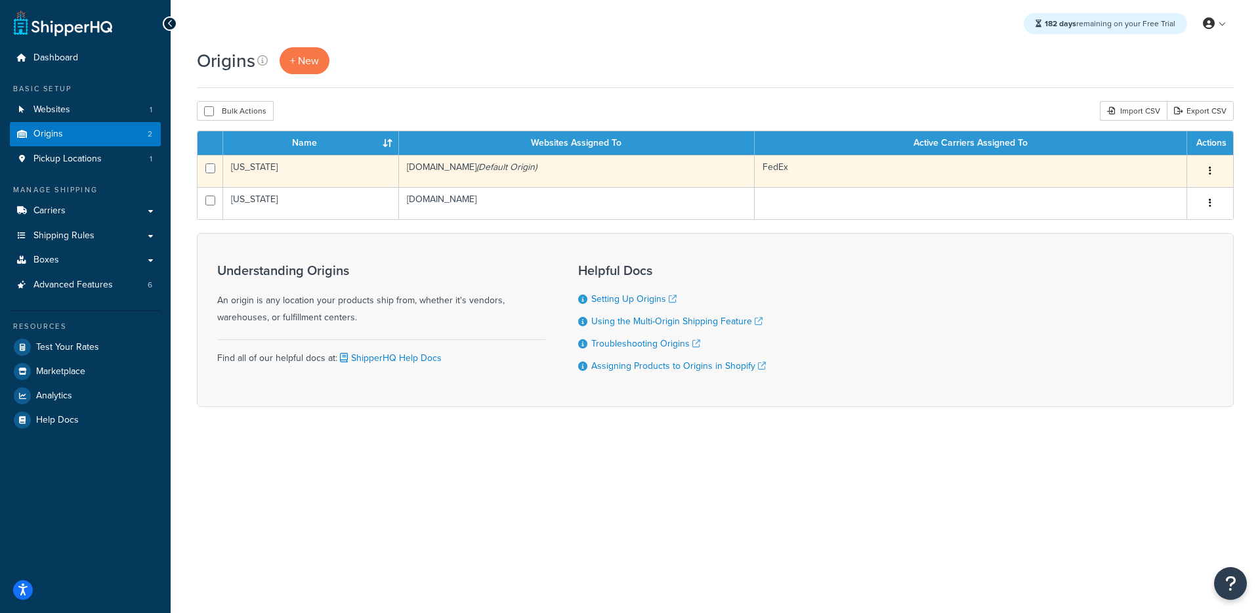
click at [363, 182] on td "[US_STATE]" at bounding box center [311, 171] width 176 height 32
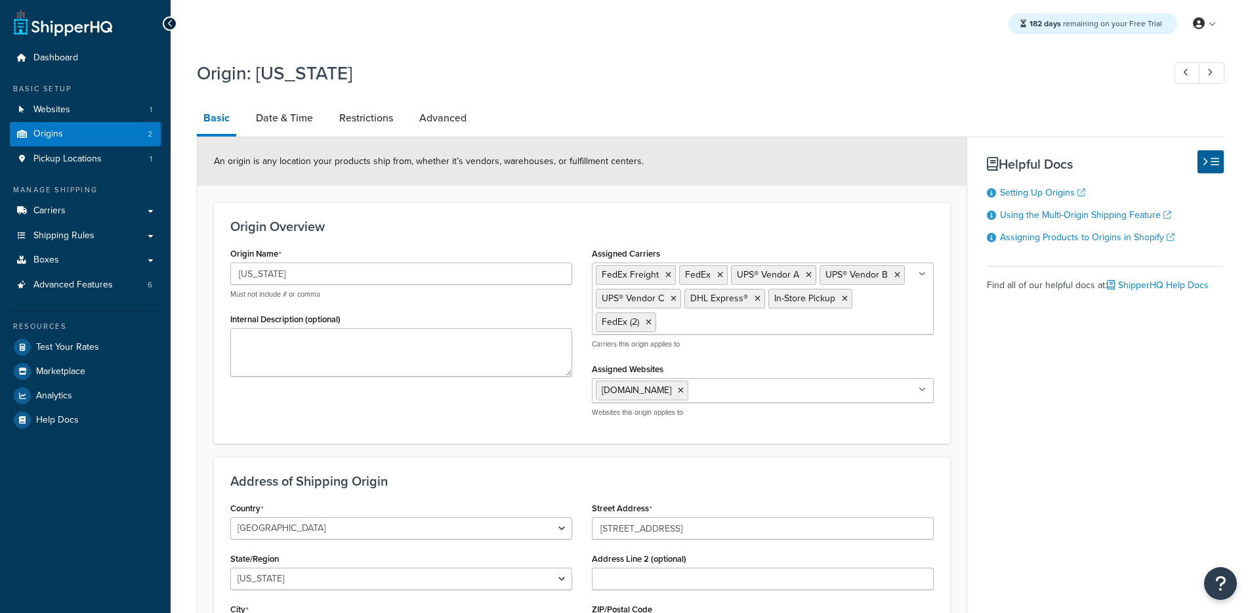
select select "16"
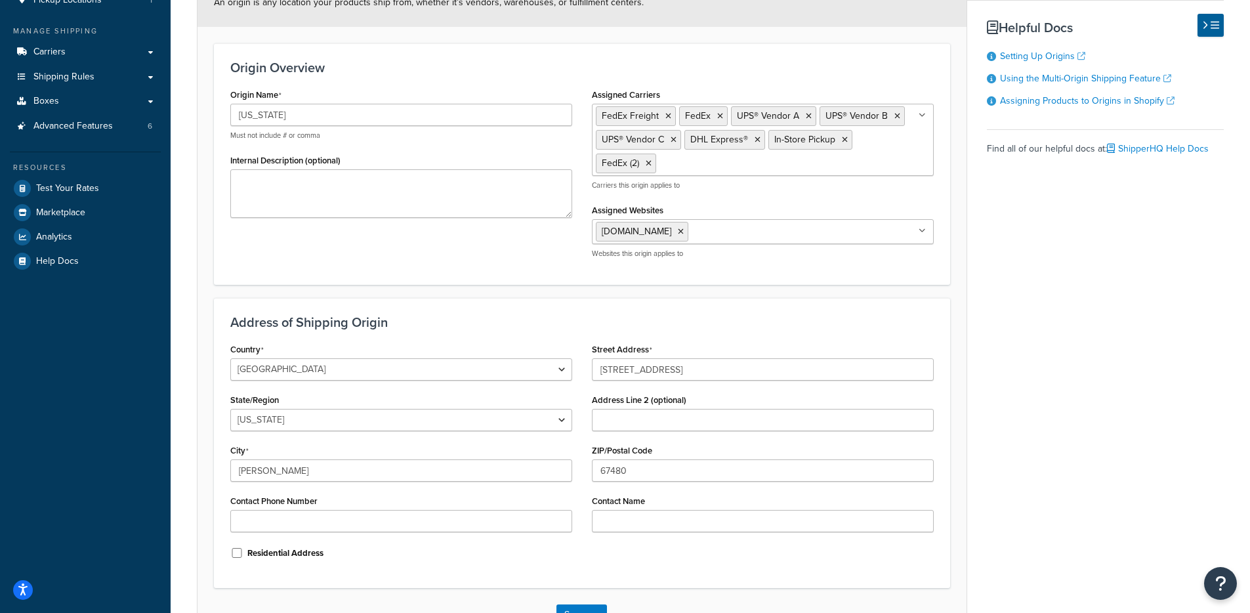
scroll to position [255, 0]
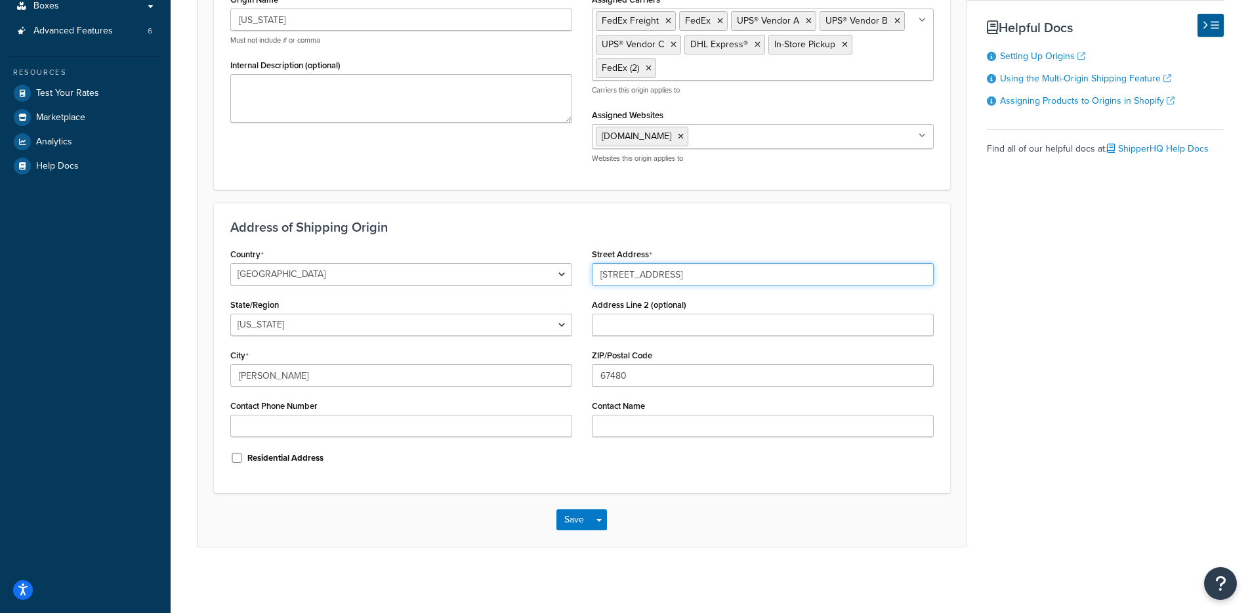
click at [680, 278] on input "407 Old U.S. 40" at bounding box center [763, 274] width 342 height 22
paste input "1120 Northpoint Blvd"
type input "[STREET_ADDRESS]"
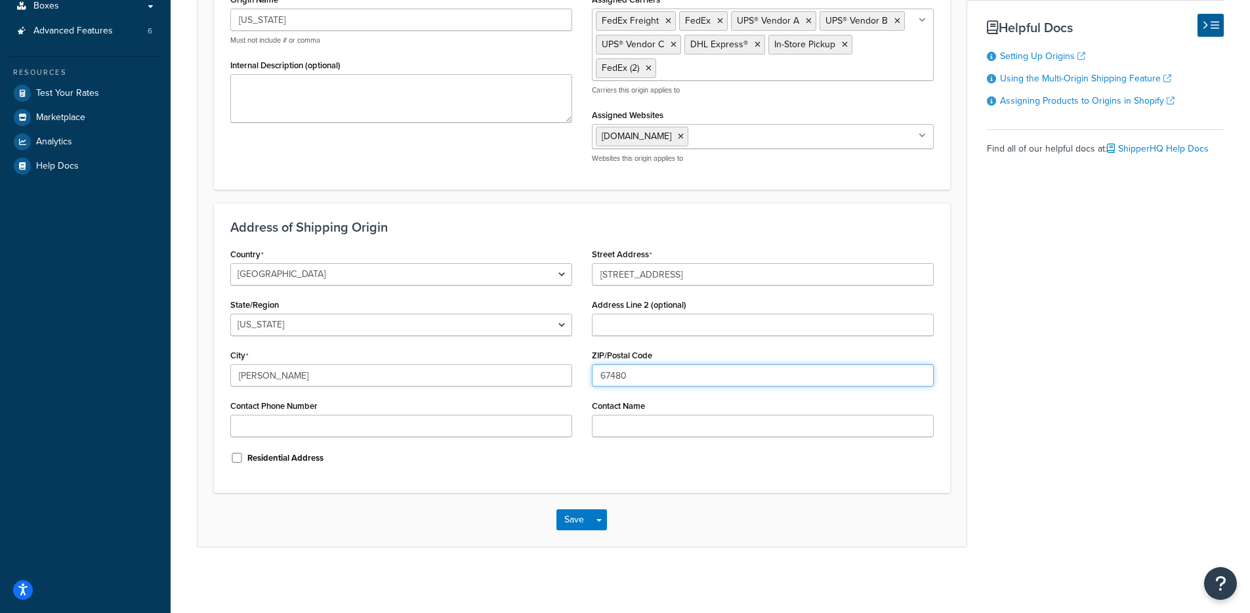
click at [696, 381] on input "67480" at bounding box center [763, 375] width 342 height 22
click at [667, 381] on input "67480" at bounding box center [763, 375] width 342 height 22
paste input "29016"
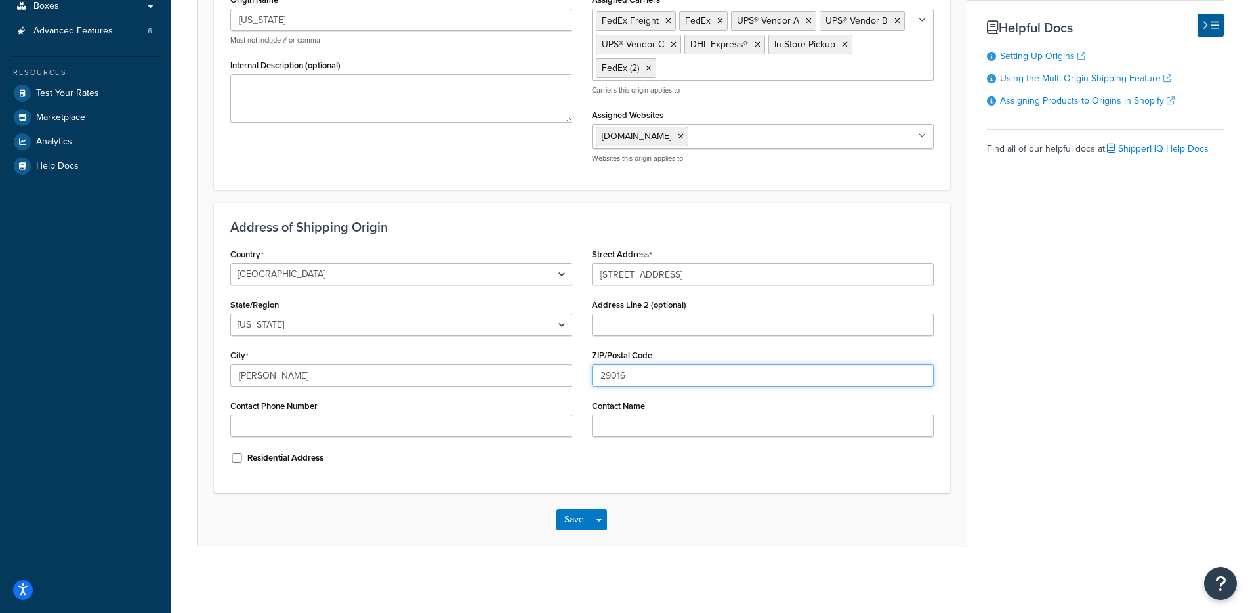
type input "29016"
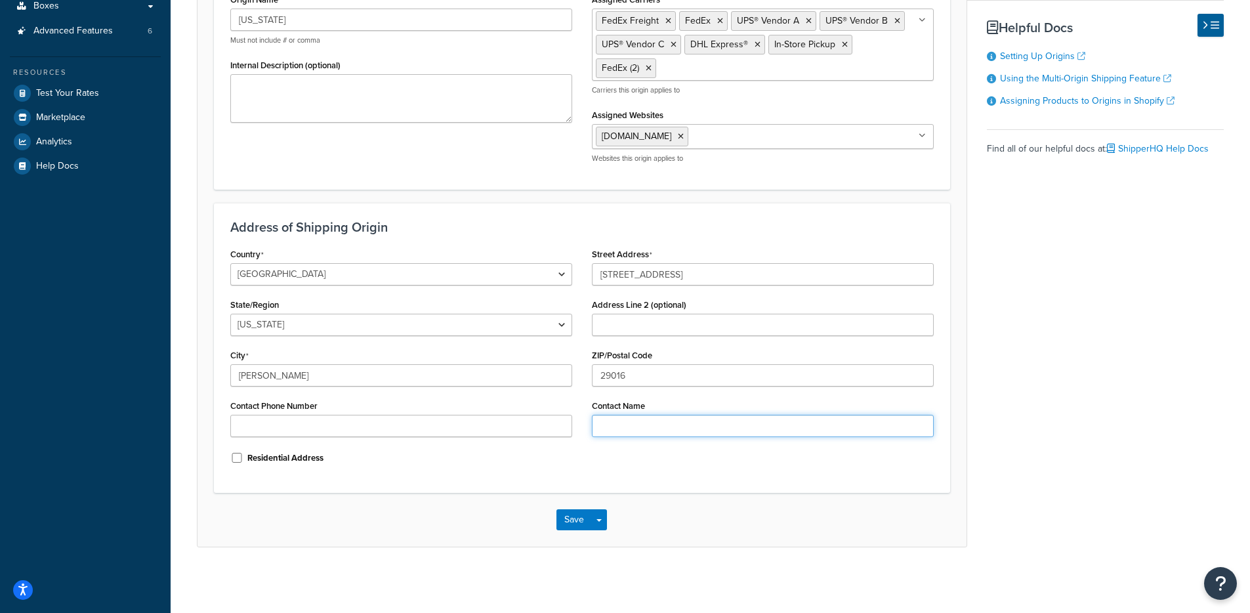
click at [655, 431] on input "Contact Name" at bounding box center [763, 426] width 342 height 22
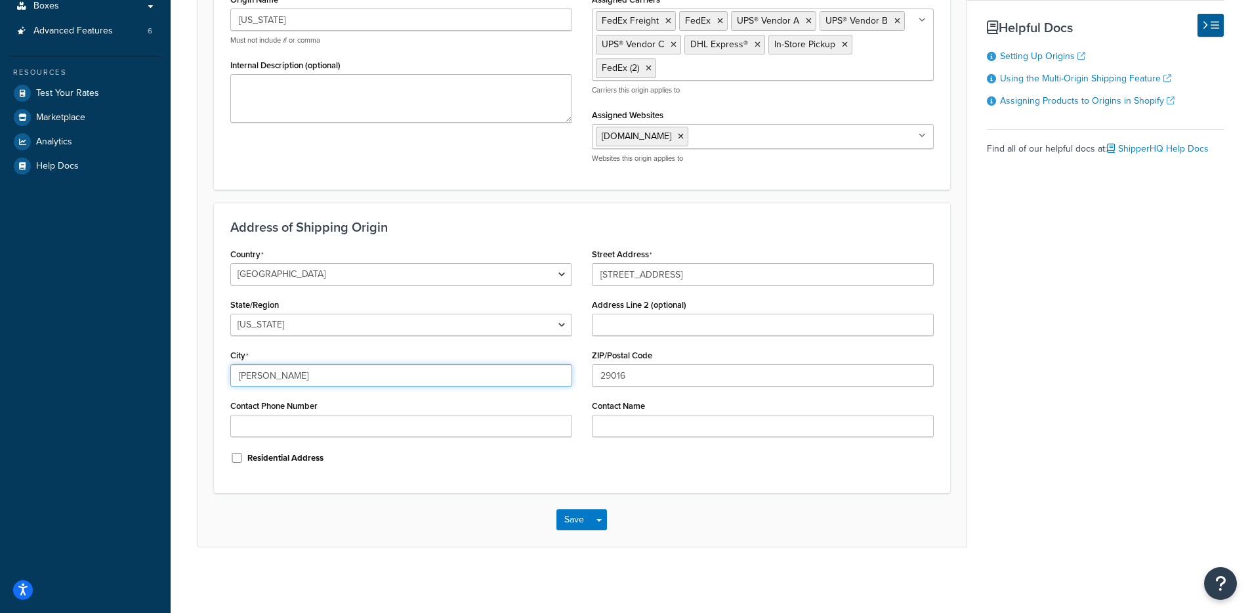
click at [456, 370] on input "Solomon" at bounding box center [401, 375] width 342 height 22
click at [312, 379] on input "Solomon" at bounding box center [401, 375] width 342 height 22
paste input "Blythewood"
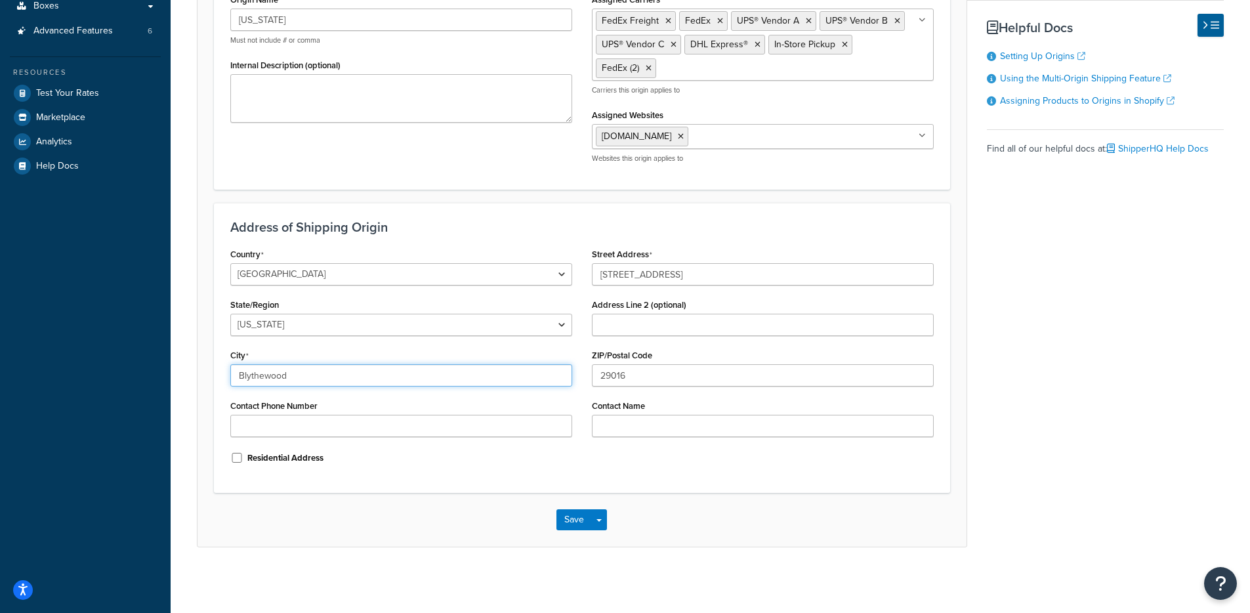
type input "Blythewood"
click at [497, 329] on select "Alabama Alaska American Samoa Arizona Arkansas Armed Forces Americas Armed Forc…" at bounding box center [401, 325] width 342 height 22
click at [512, 324] on select "Alabama Alaska American Samoa Arizona Arkansas Armed Forces Americas Armed Forc…" at bounding box center [401, 325] width 342 height 22
select select "40"
click at [230, 314] on select "Alabama Alaska American Samoa Arizona Arkansas Armed Forces Americas Armed Forc…" at bounding box center [401, 325] width 342 height 22
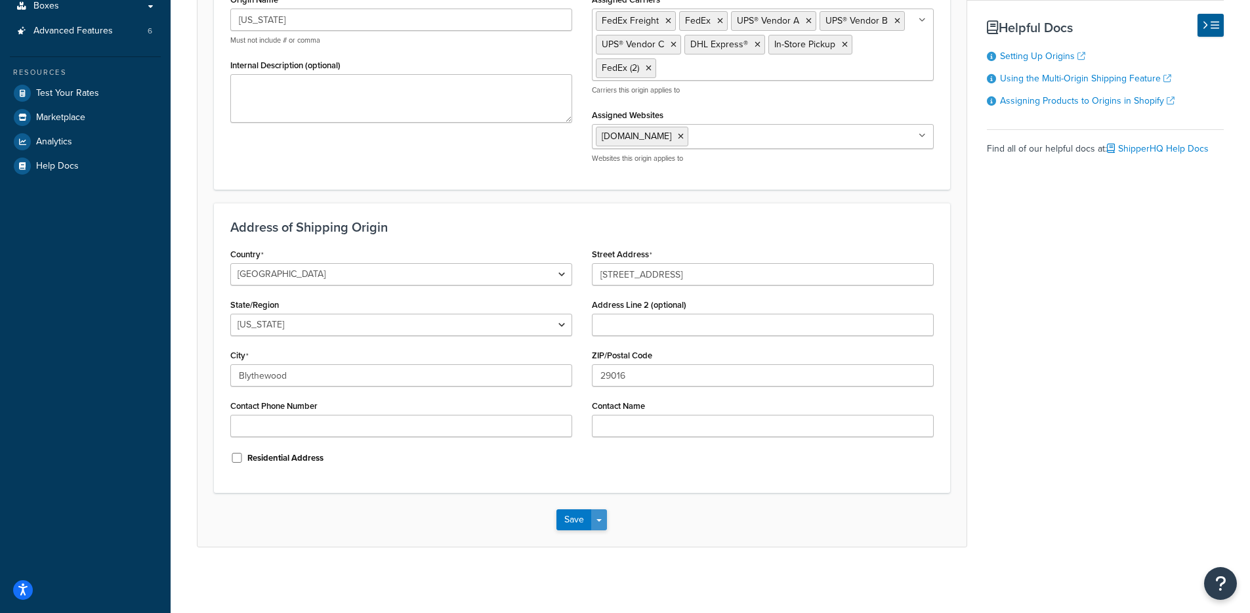
click at [601, 520] on span "button" at bounding box center [598, 520] width 5 height 3
click at [610, 537] on button "Save and Edit" at bounding box center [619, 544] width 127 height 28
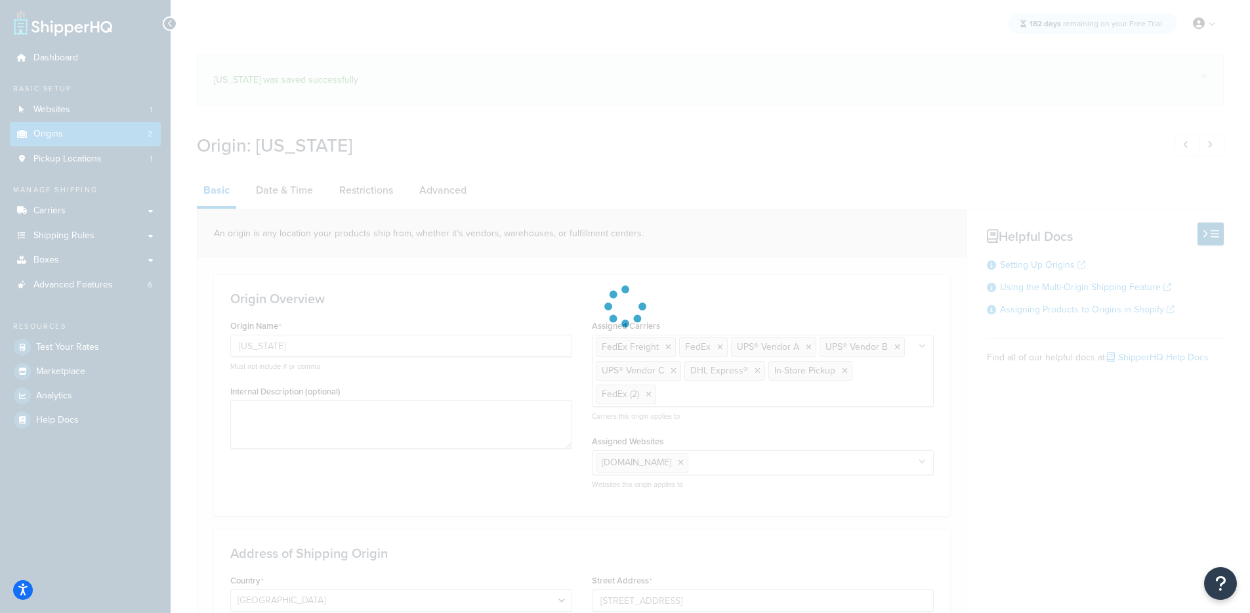
select select "40"
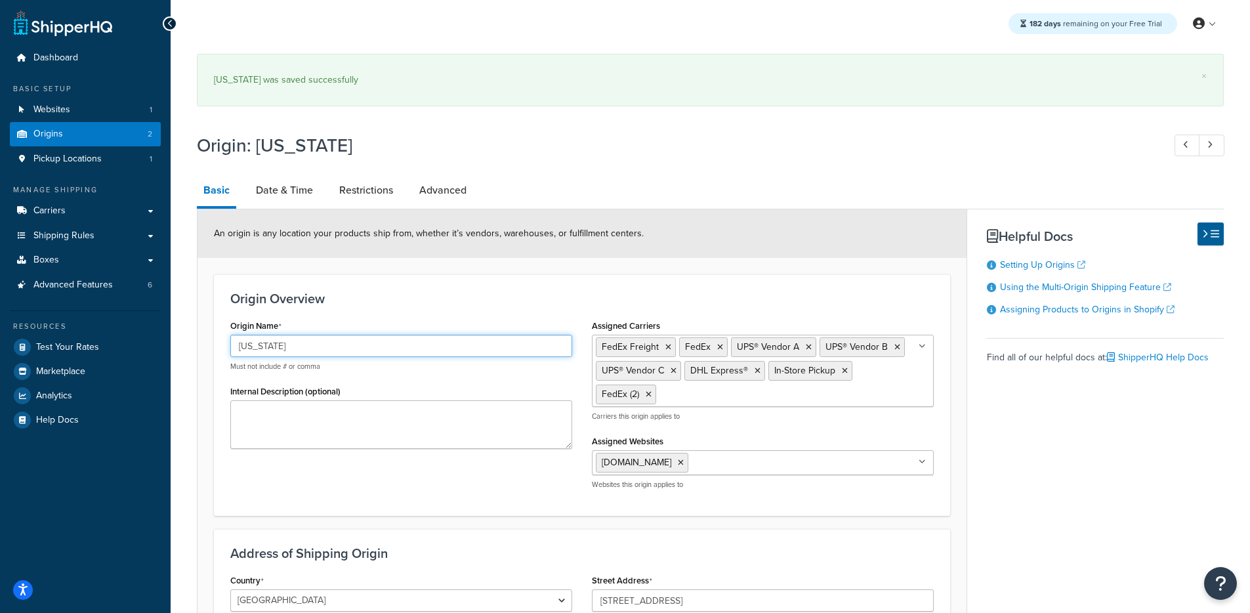
click at [379, 335] on input "Kansas" at bounding box center [401, 346] width 342 height 22
click at [379, 325] on div "Origin Name Kansas Must not include # or comma" at bounding box center [401, 343] width 342 height 55
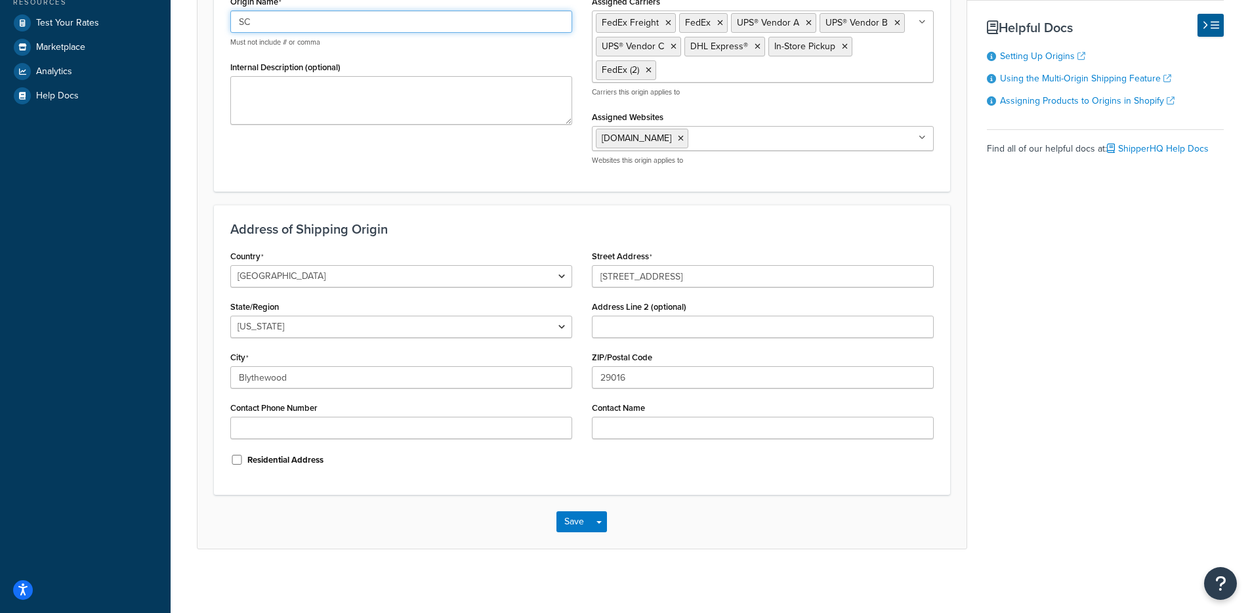
scroll to position [327, 0]
type input "SC"
click at [577, 504] on div "Save Save Dropdown Save and Edit Save and Duplicate Save and Create New" at bounding box center [581, 520] width 769 height 54
click at [575, 512] on button "Save" at bounding box center [573, 519] width 35 height 21
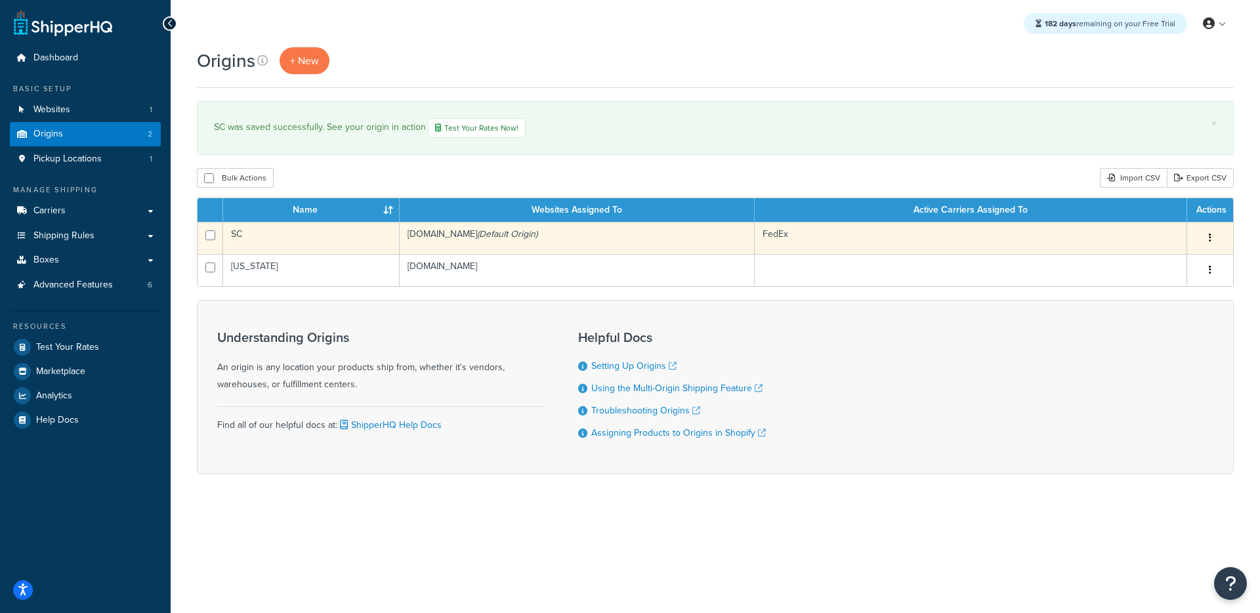
click at [433, 236] on td "[DOMAIN_NAME] (Default Origin)" at bounding box center [577, 238] width 355 height 32
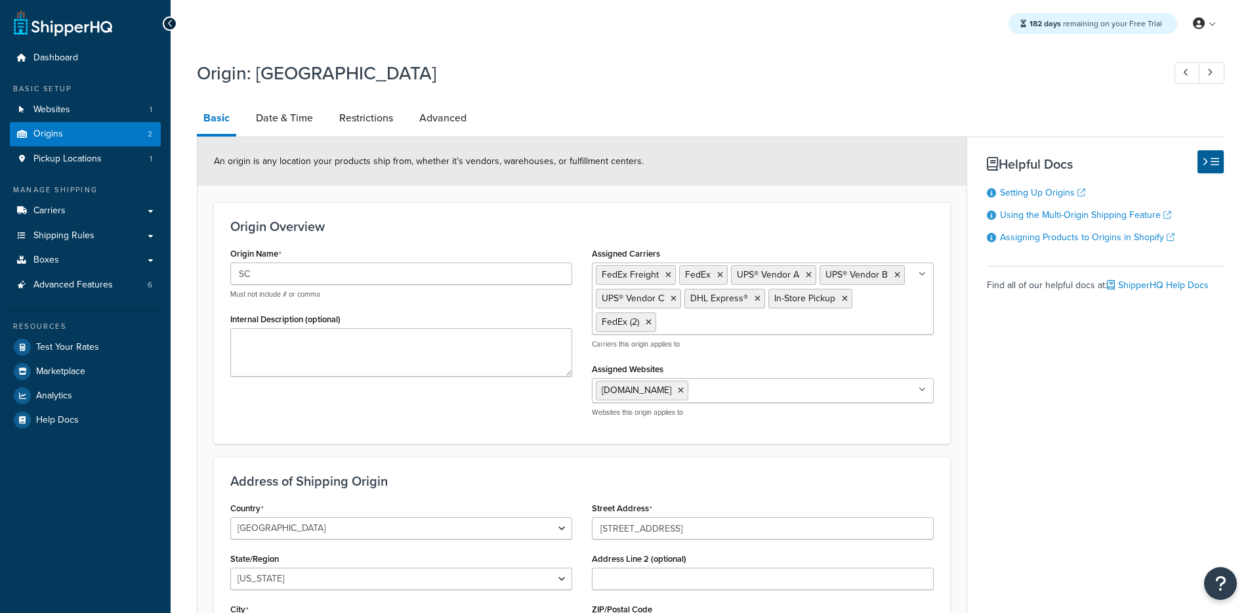
select select "40"
click at [60, 207] on span "Carriers" at bounding box center [49, 210] width 32 height 11
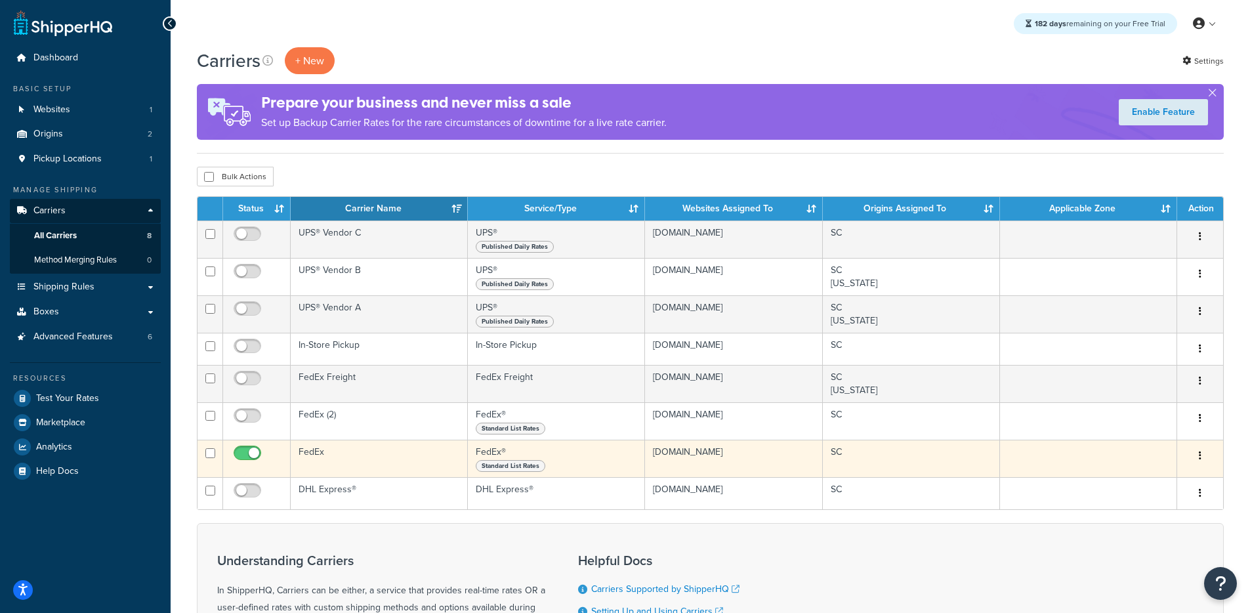
click at [372, 457] on td "FedEx" at bounding box center [379, 458] width 177 height 37
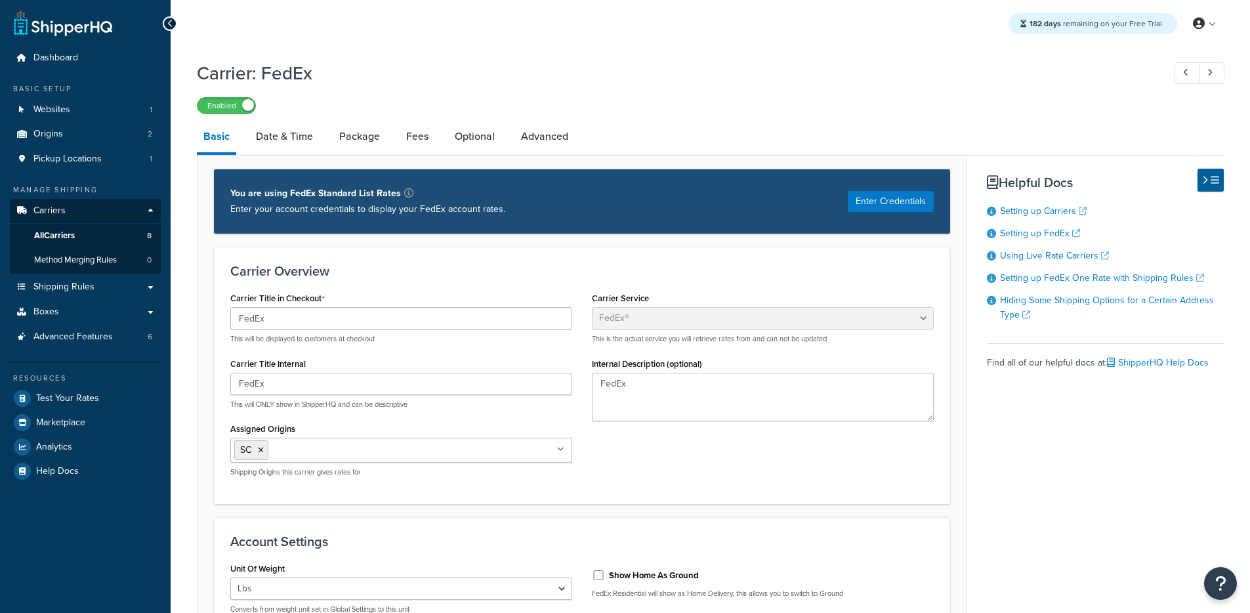
select select "fedEx"
select select "REGULAR_PICKUP"
select select "YOUR_PACKAGING"
click at [884, 200] on button "Enter Credentials" at bounding box center [891, 201] width 86 height 21
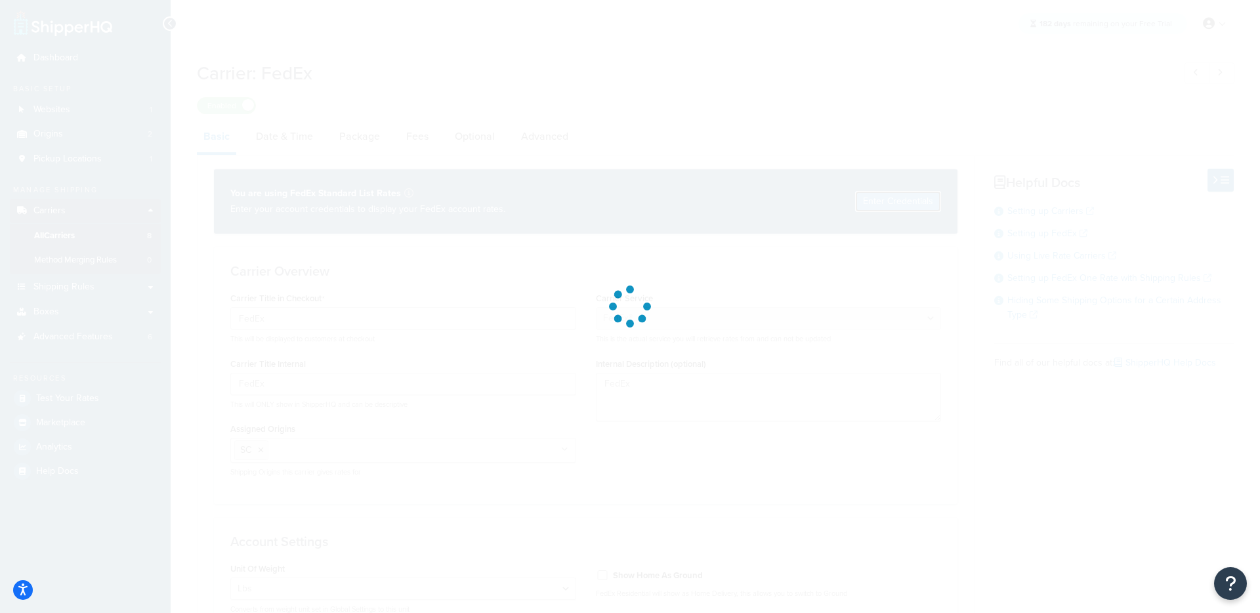
select select "US"
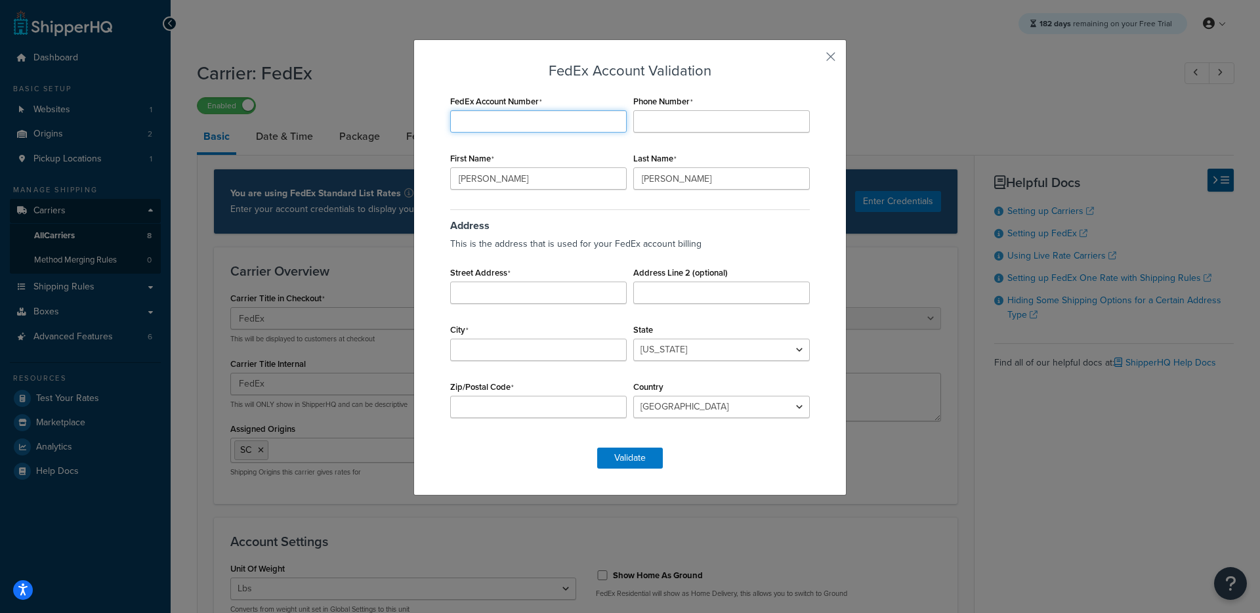
click at [517, 119] on input "FedEx Account Number" at bounding box center [538, 121] width 176 height 22
paste input "974401193"
type input "974401193"
click at [682, 127] on input "Phone Number" at bounding box center [721, 121] width 176 height 22
click at [675, 116] on input "Phone Number" at bounding box center [721, 121] width 176 height 22
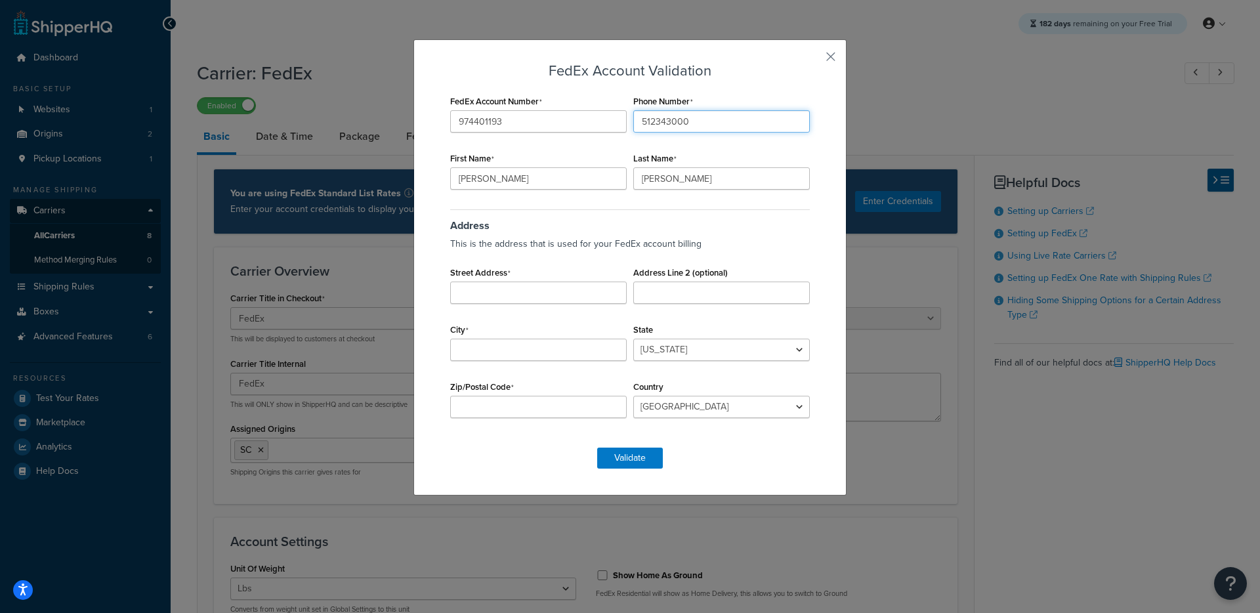
type input "512343000"
drag, startPoint x: 508, startPoint y: 174, endPoint x: 413, endPoint y: 163, distance: 96.4
click at [413, 163] on div "FedEx Account Validation FedEx Account Number 974401193 Phone Number 512343000 …" at bounding box center [629, 267] width 433 height 456
type input "ShipperHQ"
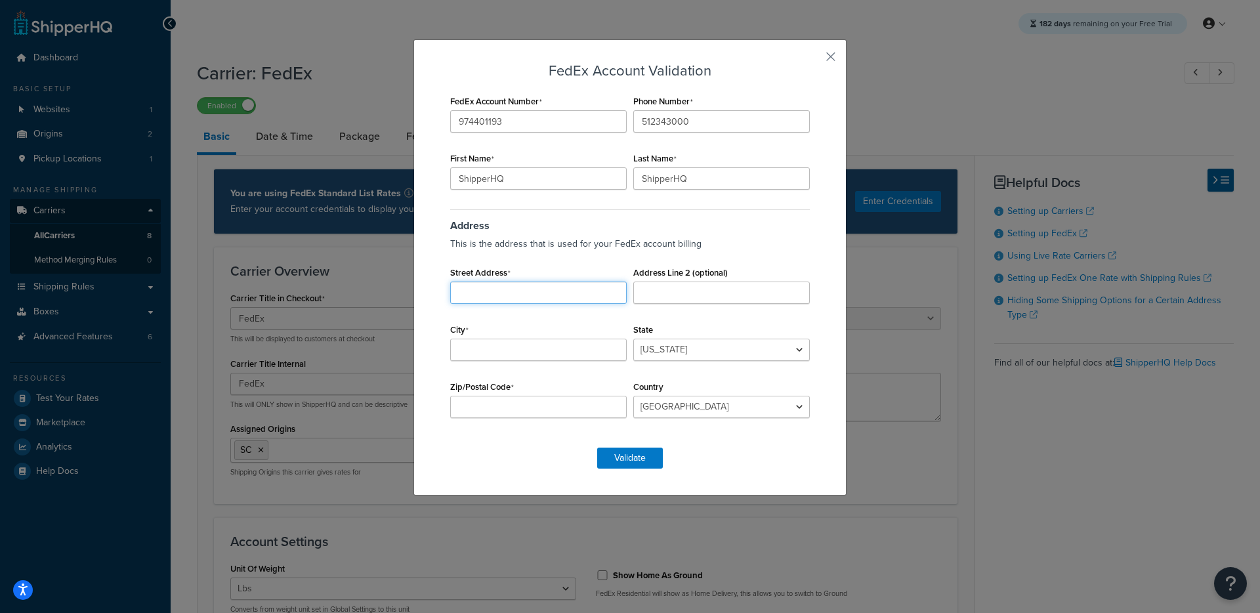
click at [450, 284] on input "Street Address" at bounding box center [538, 292] width 176 height 22
click at [508, 291] on input "Street Address" at bounding box center [538, 292] width 176 height 22
paste input "1120 Northpoint Blvd"
type input "1120 Northpoint Blvd"
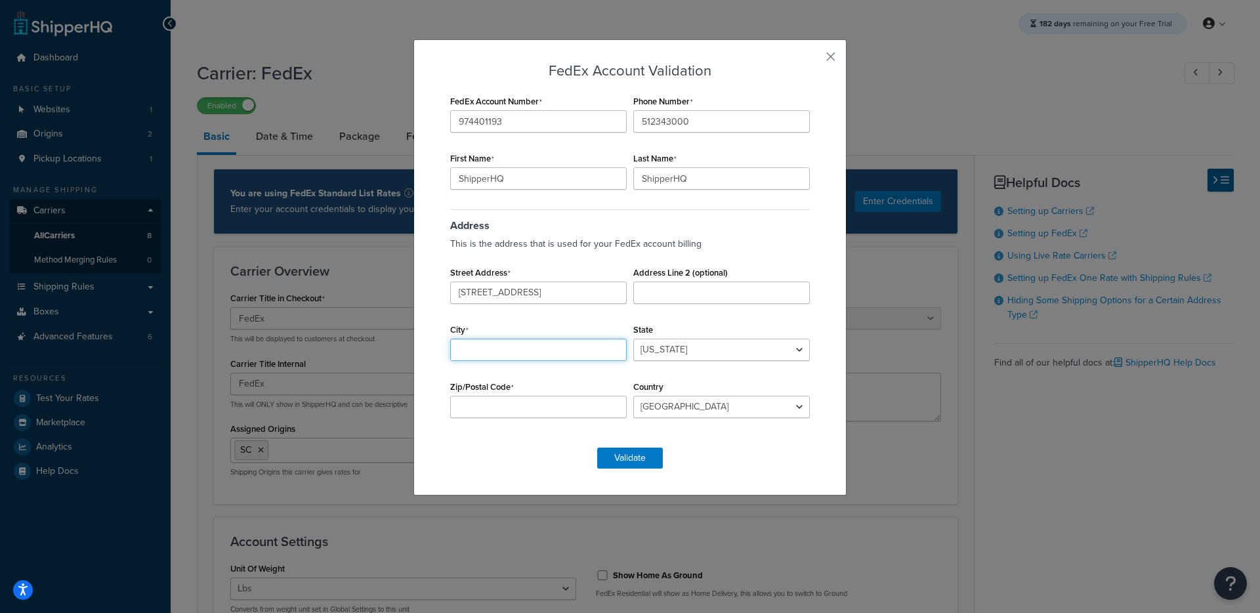
click at [515, 350] on input "City" at bounding box center [538, 350] width 176 height 22
click at [513, 357] on input "City" at bounding box center [538, 350] width 176 height 22
paste input "Blythewood"
type input "Blythewood"
click at [783, 352] on select "Alabama Alaska American Samoa Arizona Arkansas Armed Forces Americas Armed Forc…" at bounding box center [721, 350] width 176 height 22
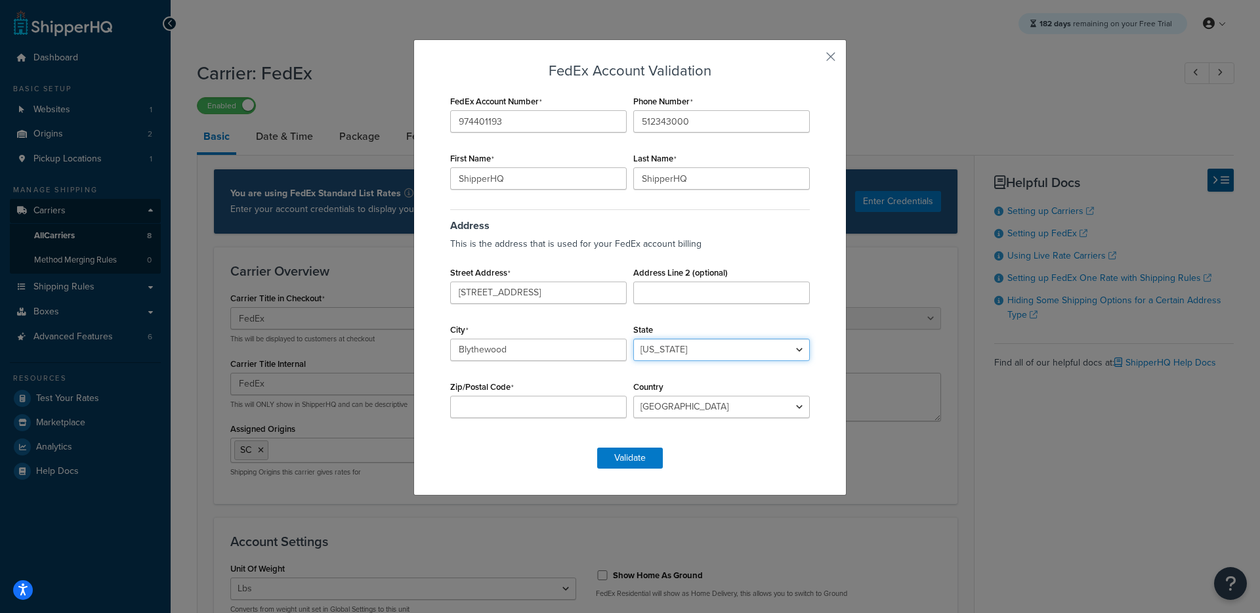
select select "SC"
drag, startPoint x: 553, startPoint y: 390, endPoint x: 546, endPoint y: 400, distance: 11.8
click at [553, 390] on div "Zip/Postal Code" at bounding box center [538, 397] width 183 height 41
click at [538, 409] on input "Zip/Postal Code" at bounding box center [538, 407] width 176 height 22
click at [528, 414] on input "Zip/Postal Code" at bounding box center [538, 407] width 176 height 22
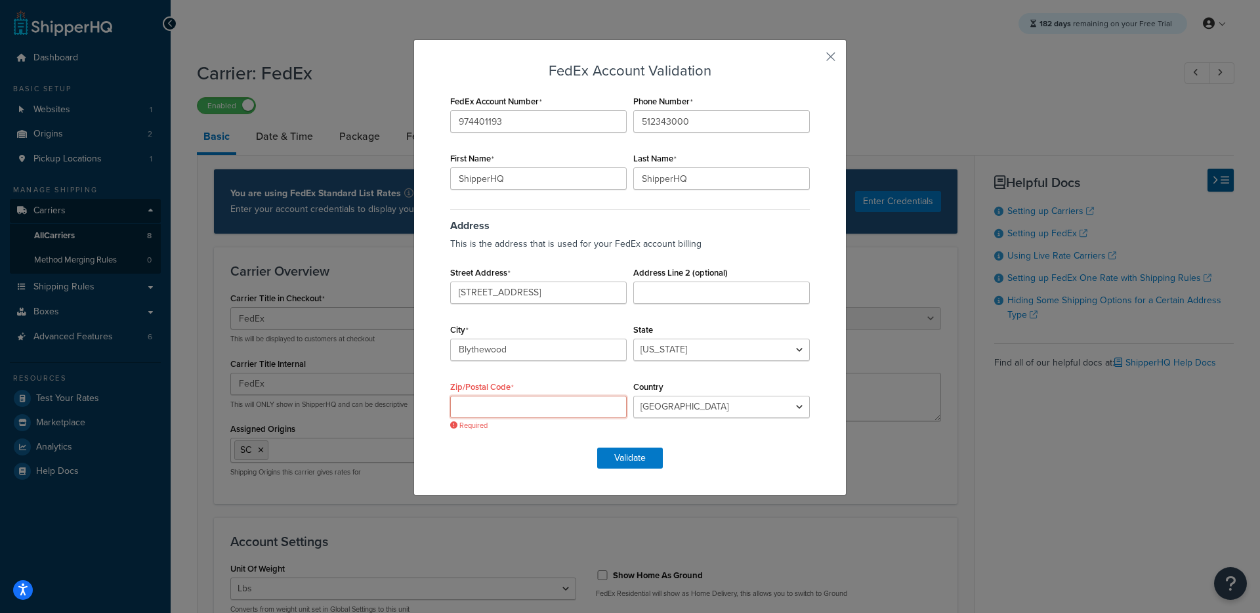
click at [528, 414] on input "Zip/Postal Code" at bounding box center [538, 407] width 176 height 22
paste input "29016"
type input "29016"
click at [602, 461] on button "Validate" at bounding box center [630, 457] width 66 height 21
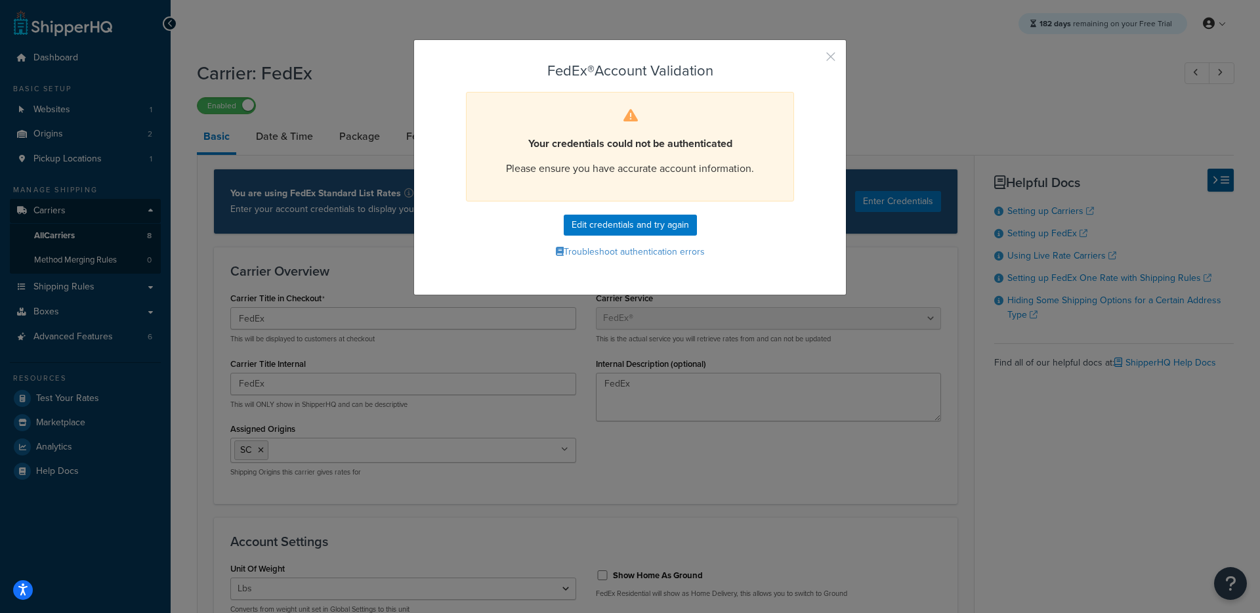
click at [813, 60] on button "button" at bounding box center [811, 61] width 3 height 3
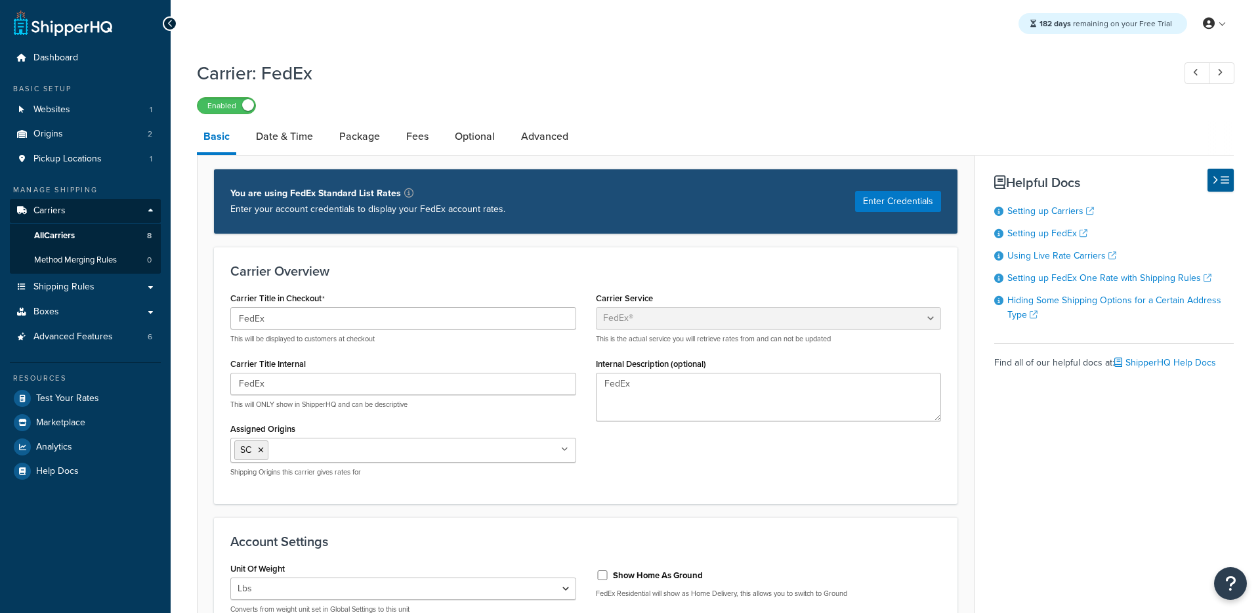
select select "fedEx"
select select "REGULAR_PICKUP"
select select "YOUR_PACKAGING"
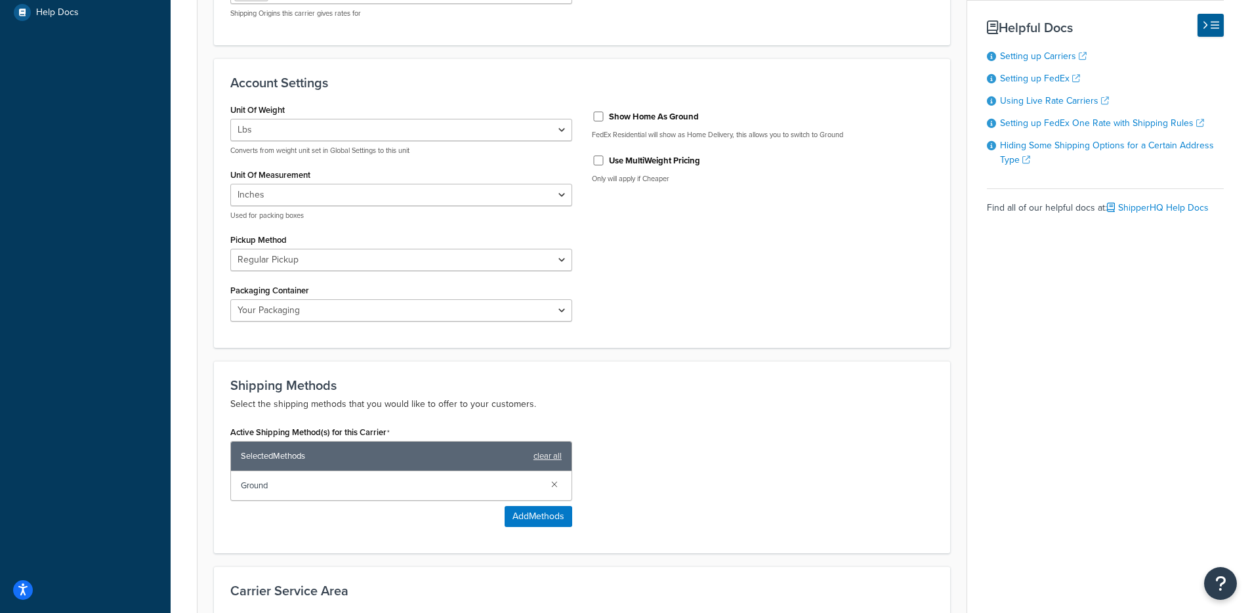
scroll to position [72, 0]
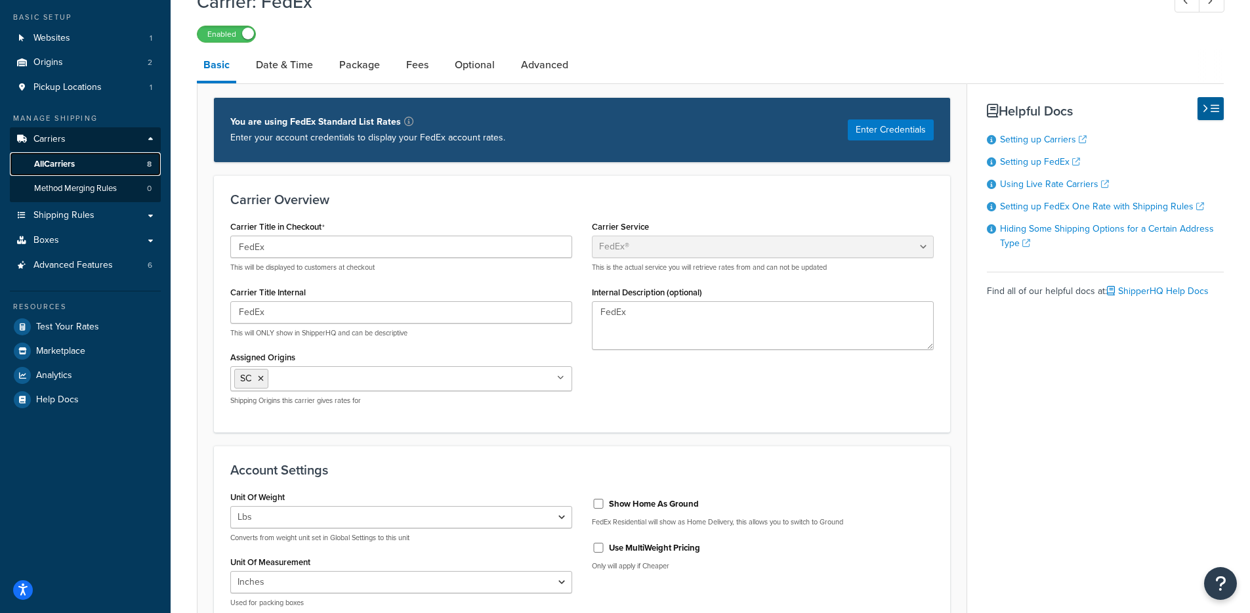
click at [105, 165] on link "All Carriers 8" at bounding box center [85, 164] width 151 height 24
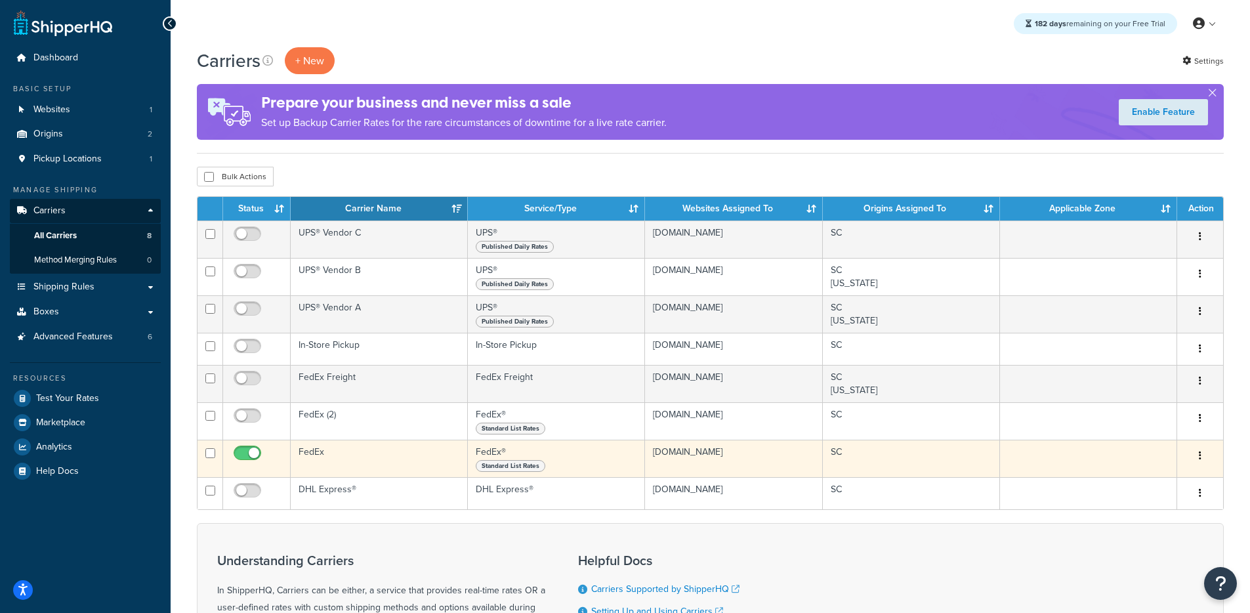
click at [362, 463] on td "FedEx" at bounding box center [379, 458] width 177 height 37
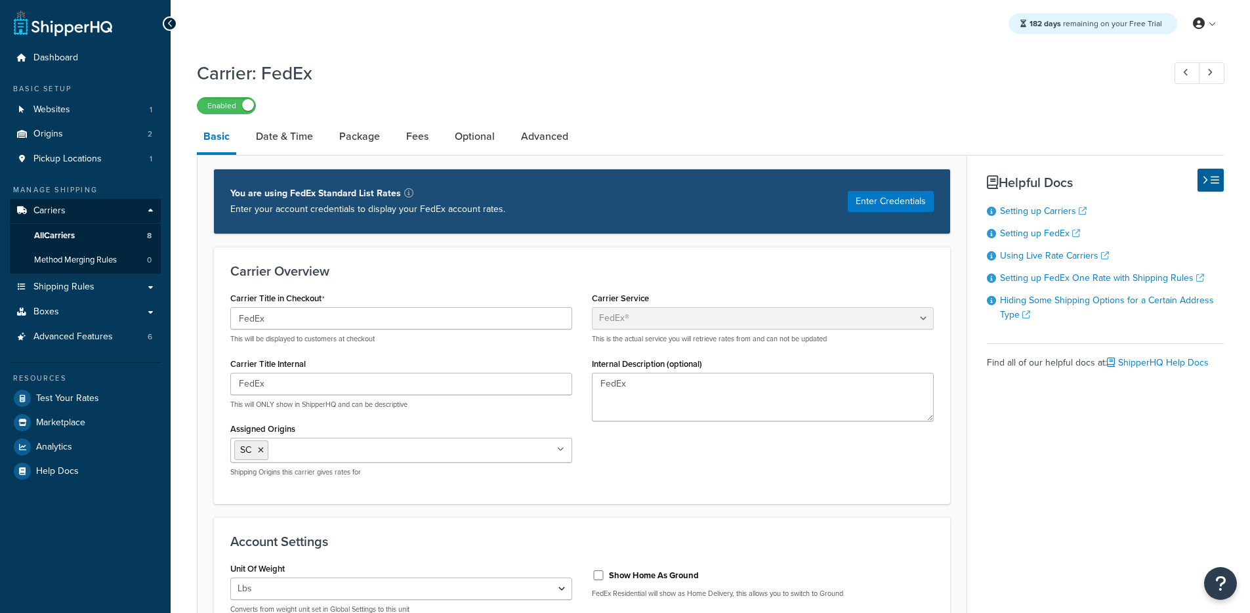
select select "fedEx"
select select "REGULAR_PICKUP"
select select "YOUR_PACKAGING"
click at [880, 207] on button "Enter Credentials" at bounding box center [891, 201] width 86 height 21
select select "US"
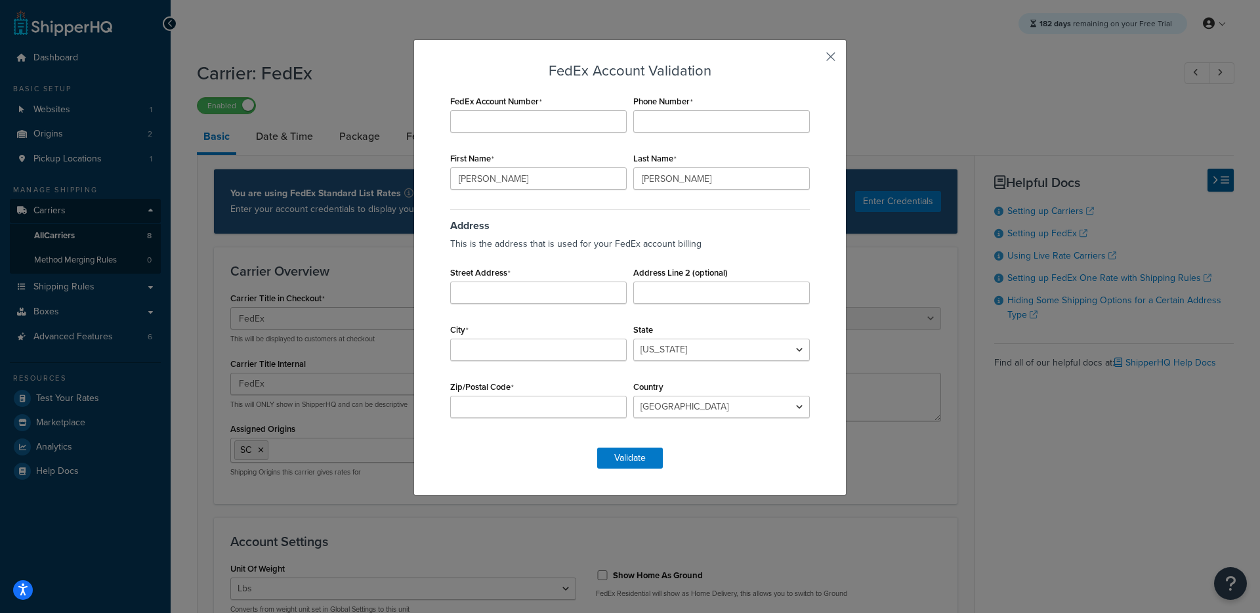
click at [813, 61] on button "button" at bounding box center [811, 61] width 3 height 3
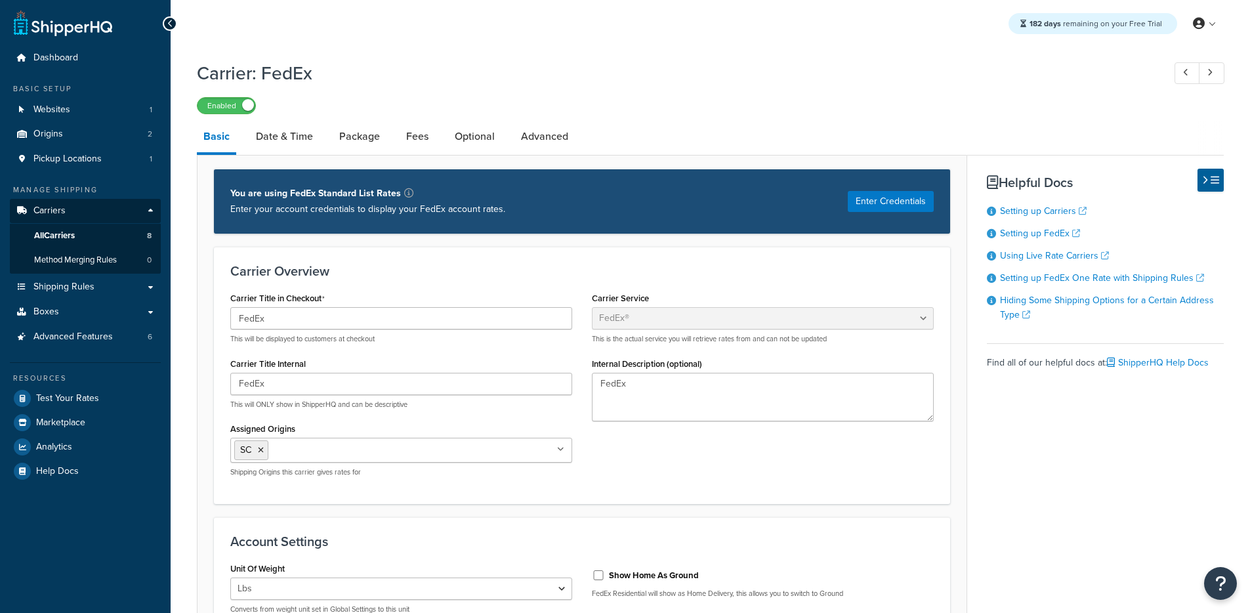
select select "fedEx"
select select "REGULAR_PICKUP"
select select "YOUR_PACKAGING"
click at [121, 240] on link "All Carriers 8" at bounding box center [85, 236] width 151 height 24
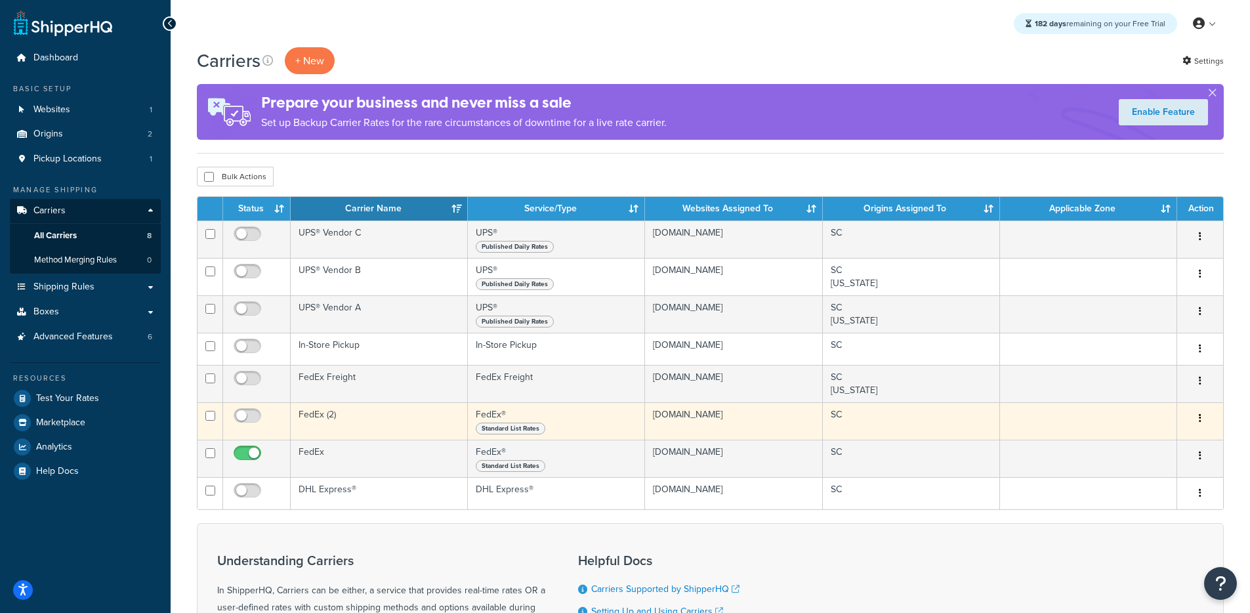
click at [352, 422] on td "FedEx (2)" at bounding box center [379, 420] width 177 height 37
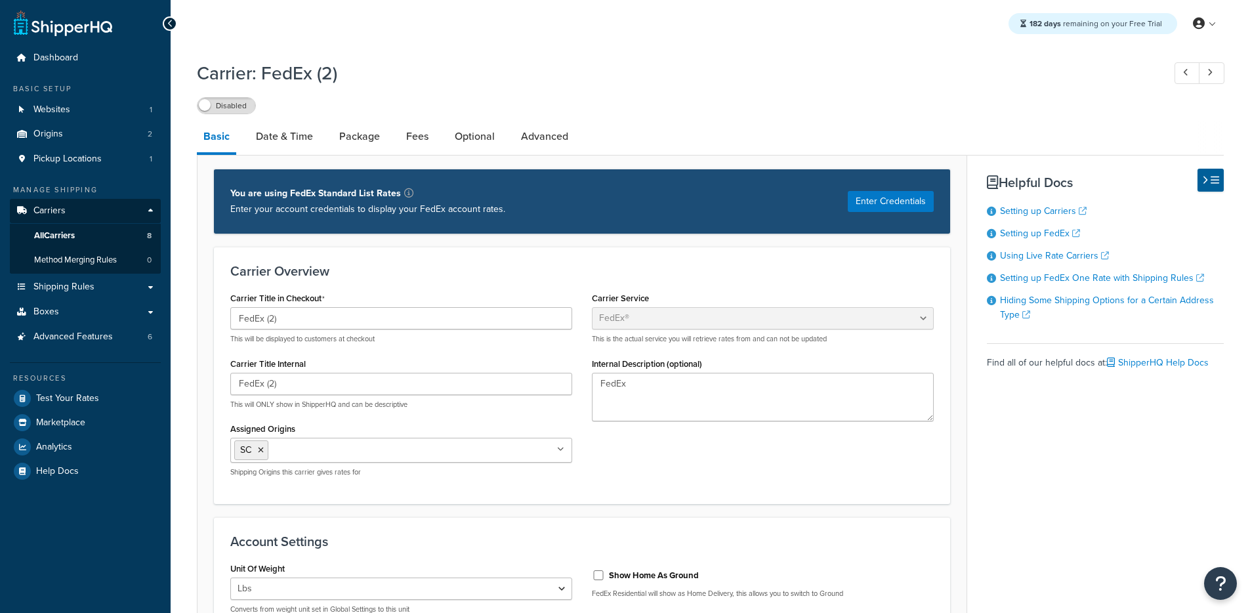
select select "fedEx"
select select "REGULAR_PICKUP"
select select "YOUR_PACKAGING"
click at [871, 205] on button "Enter Credentials" at bounding box center [891, 201] width 86 height 21
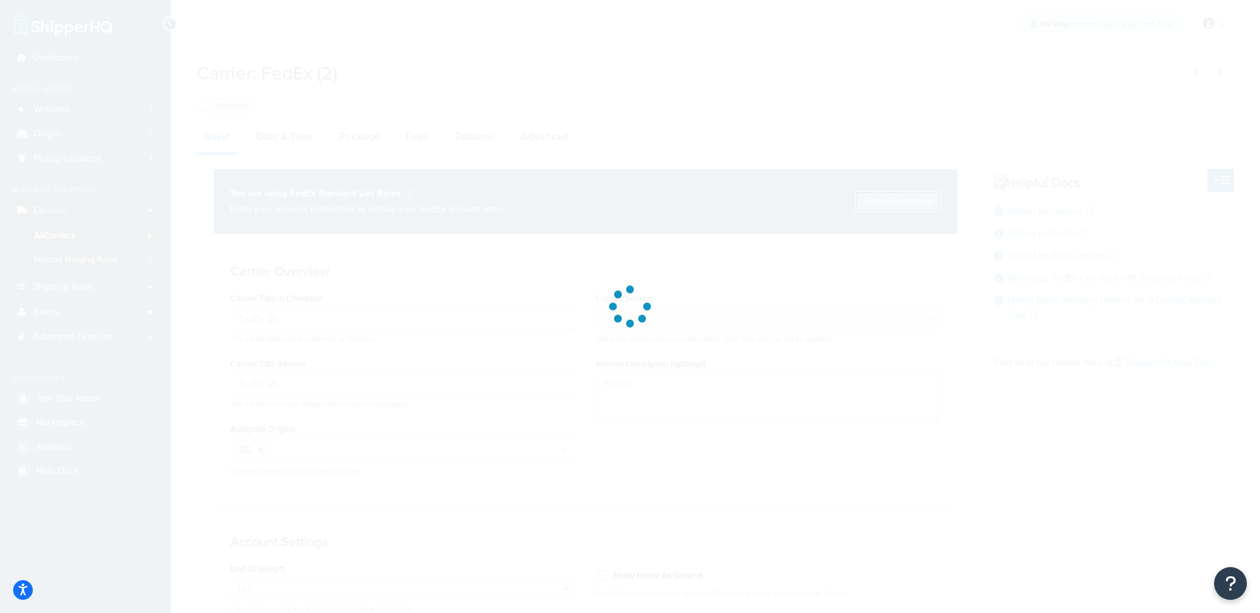
select select "US"
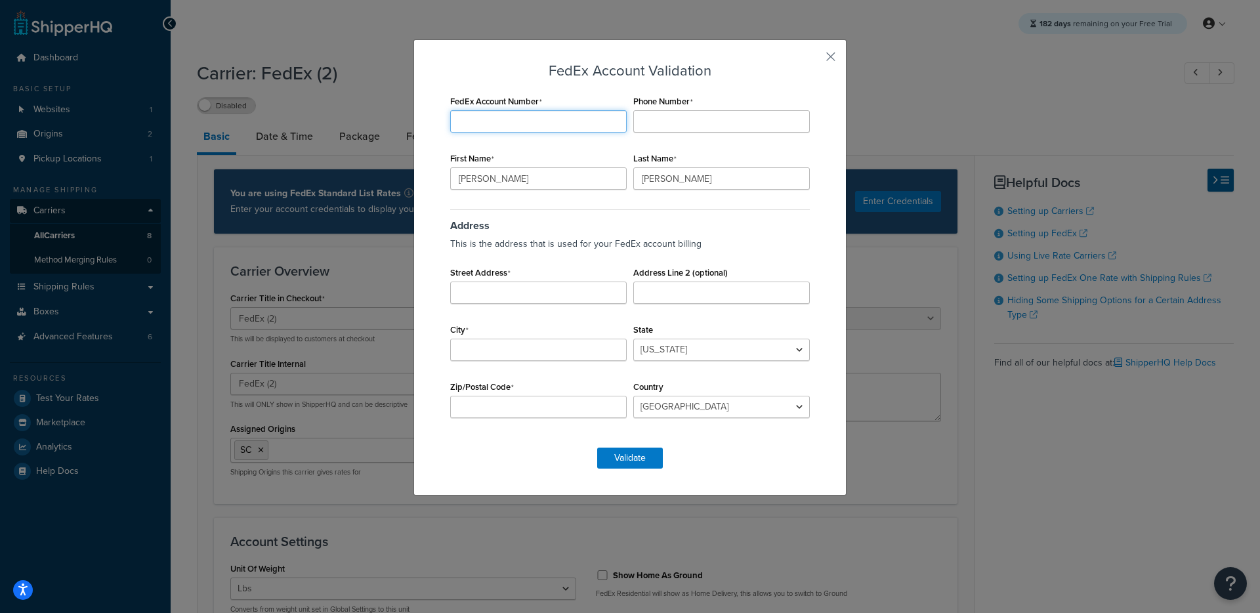
click at [544, 131] on input "FedEx Account Number" at bounding box center [538, 121] width 176 height 22
click at [520, 121] on input "FedEx Account Number" at bounding box center [538, 121] width 176 height 22
paste input "442478708"
type input "442478708"
click at [813, 60] on button "button" at bounding box center [811, 61] width 3 height 3
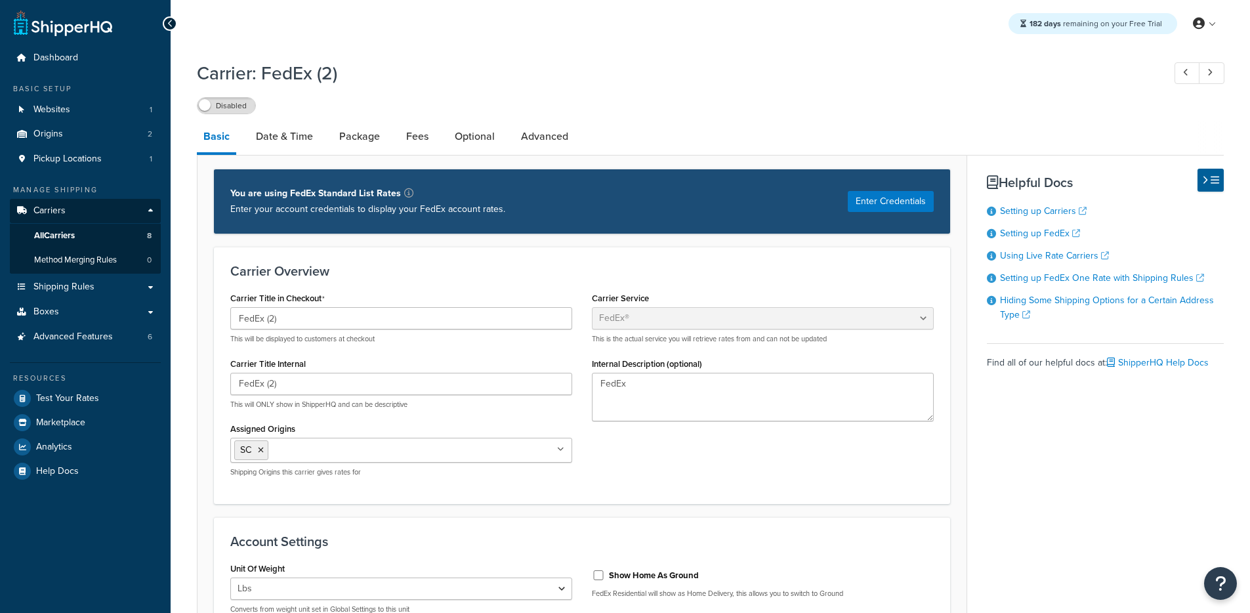
select select "fedEx"
select select "REGULAR_PICKUP"
select select "YOUR_PACKAGING"
